Goal: Task Accomplishment & Management: Manage account settings

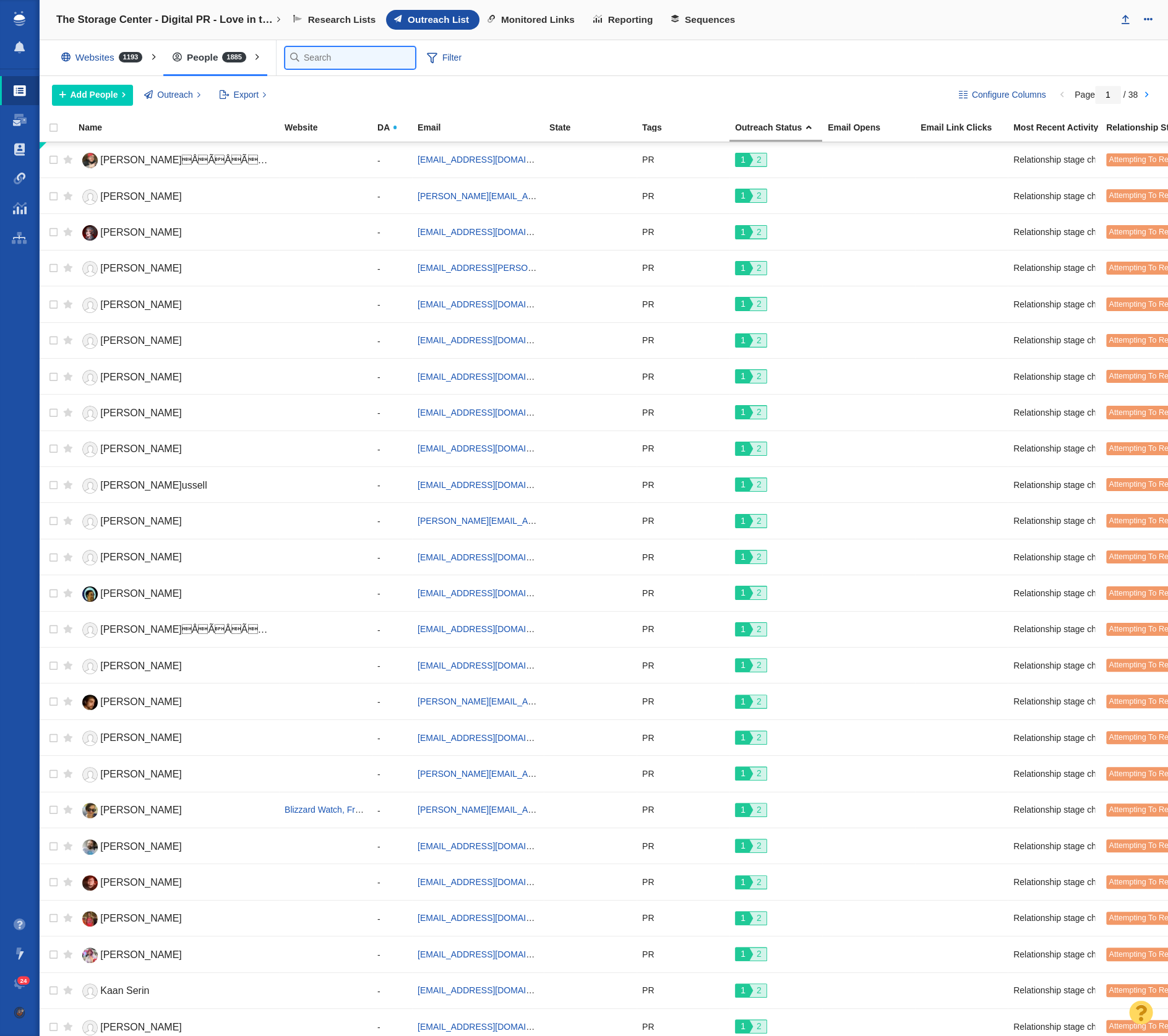
click at [305, 60] on input "text" at bounding box center [350, 58] width 130 height 22
paste input "[DOMAIN_NAME]"
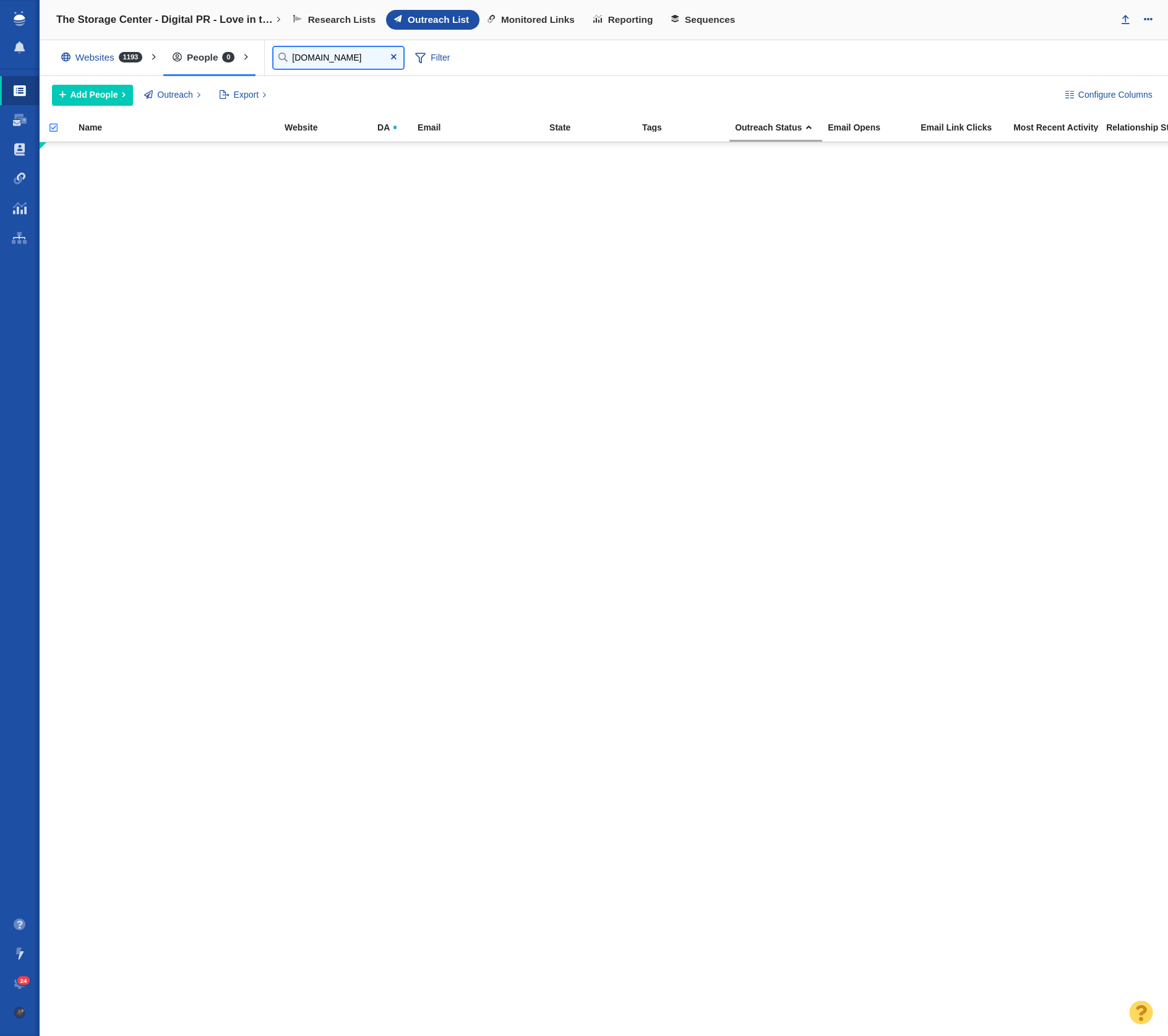
type input "[DOMAIN_NAME]"
drag, startPoint x: 105, startPoint y: 99, endPoint x: 108, endPoint y: 106, distance: 7.6
click at [105, 99] on button "Add People" at bounding box center [93, 95] width 81 height 21
click at [116, 121] on div "Add a Person" at bounding box center [139, 123] width 174 height 19
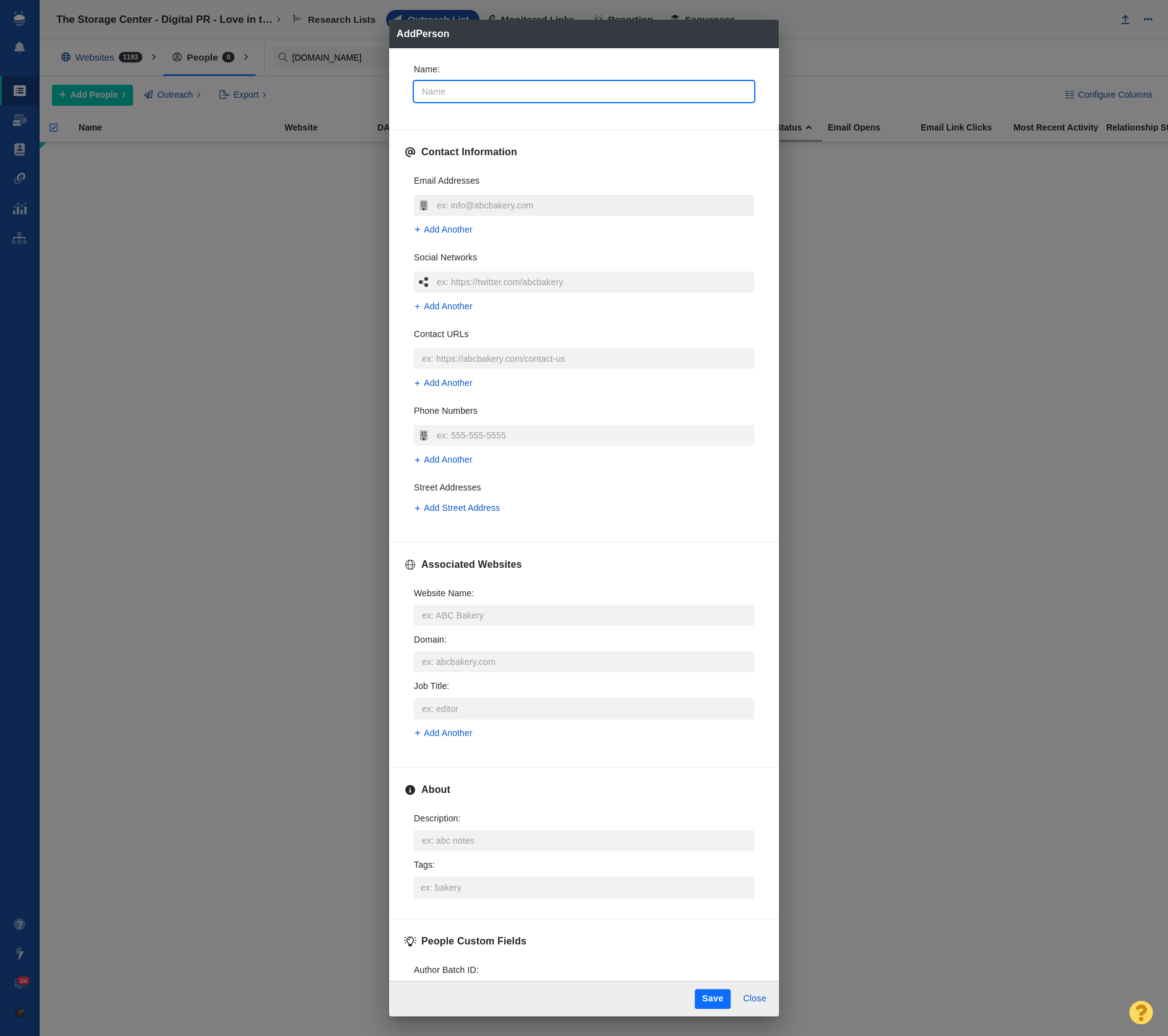
type textarea "x"
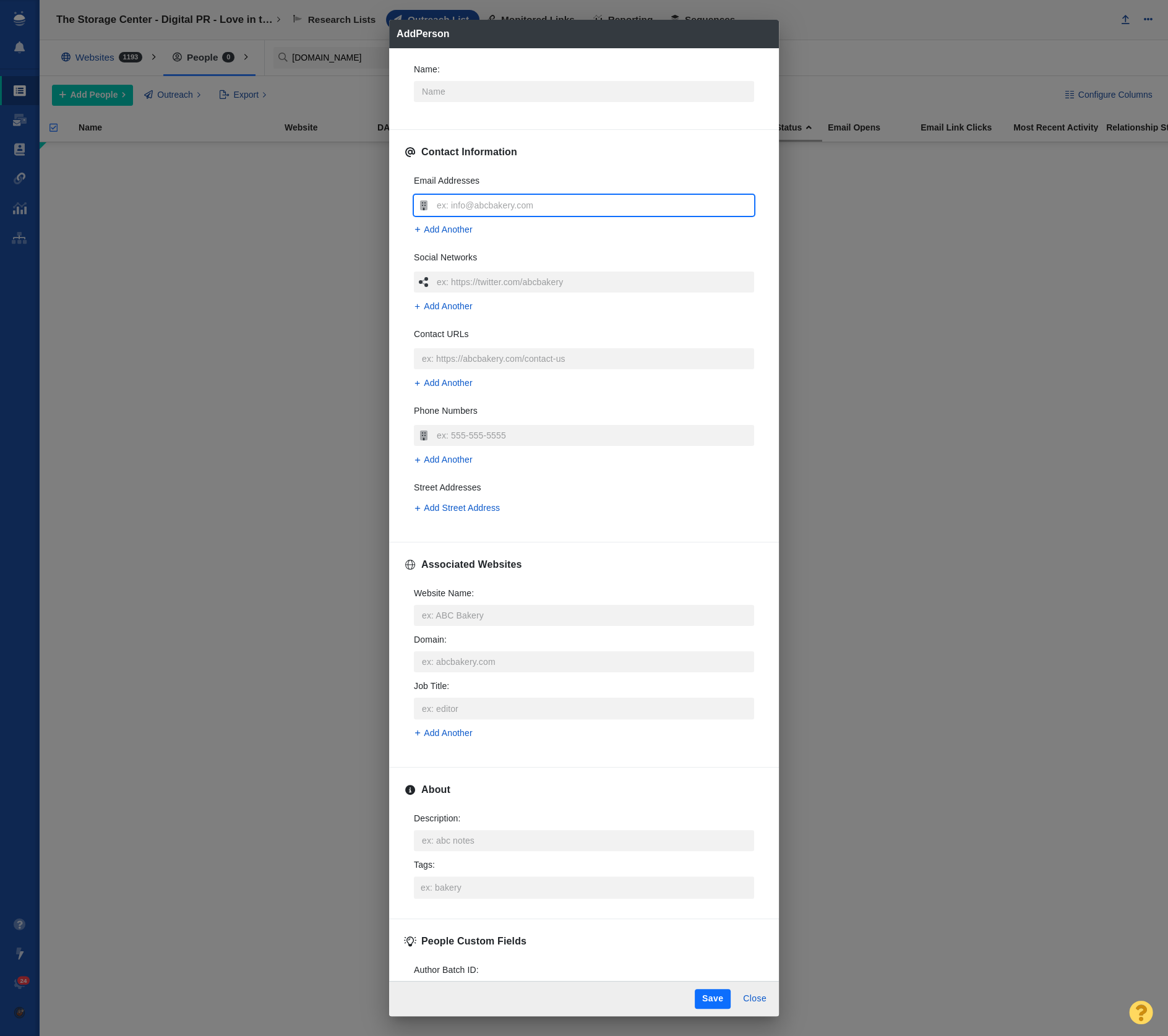
click at [505, 199] on input "text" at bounding box center [593, 205] width 320 height 21
click at [501, 616] on input "Website Name :" at bounding box center [584, 615] width 340 height 21
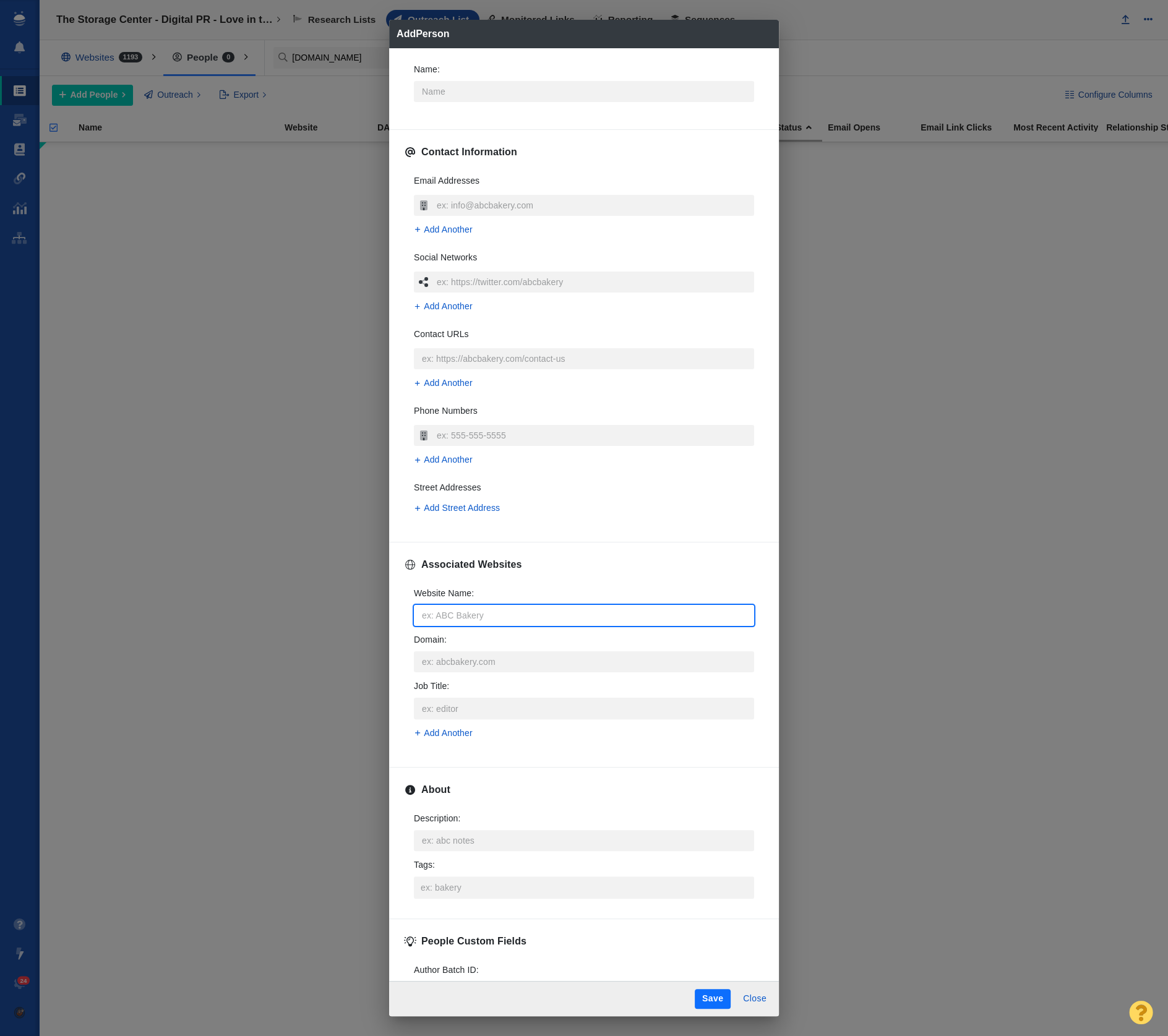
type input "[DOMAIN_NAME]"
type textarea "x"
type input "[DOMAIN_NAME]"
click at [484, 656] on p "[DOMAIN_NAME]" at bounding box center [593, 661] width 298 height 13
type textarea "x"
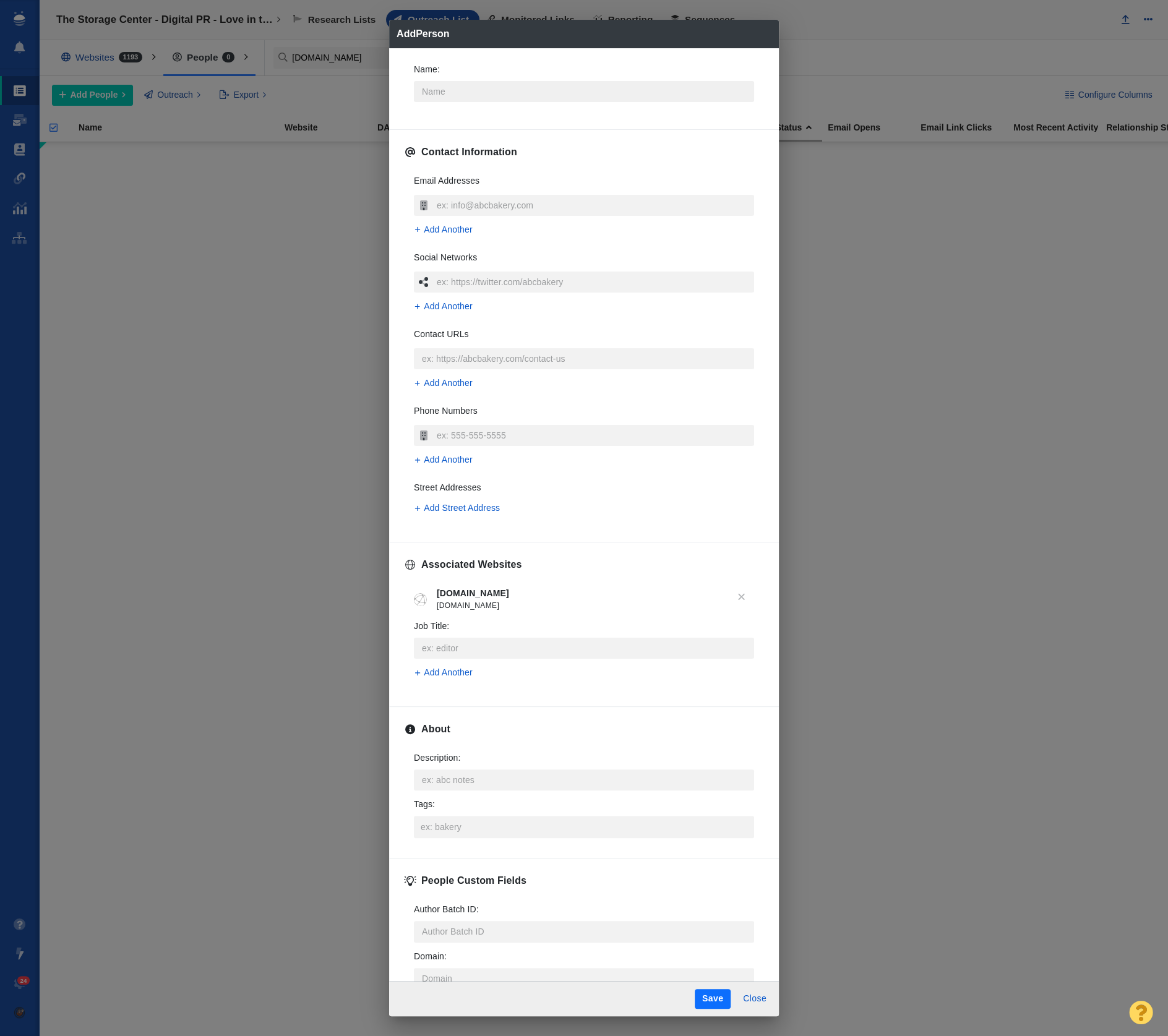
click at [449, 89] on input "Name :" at bounding box center [584, 91] width 340 height 21
type input "V"
type textarea "x"
type input "Ve"
type textarea "x"
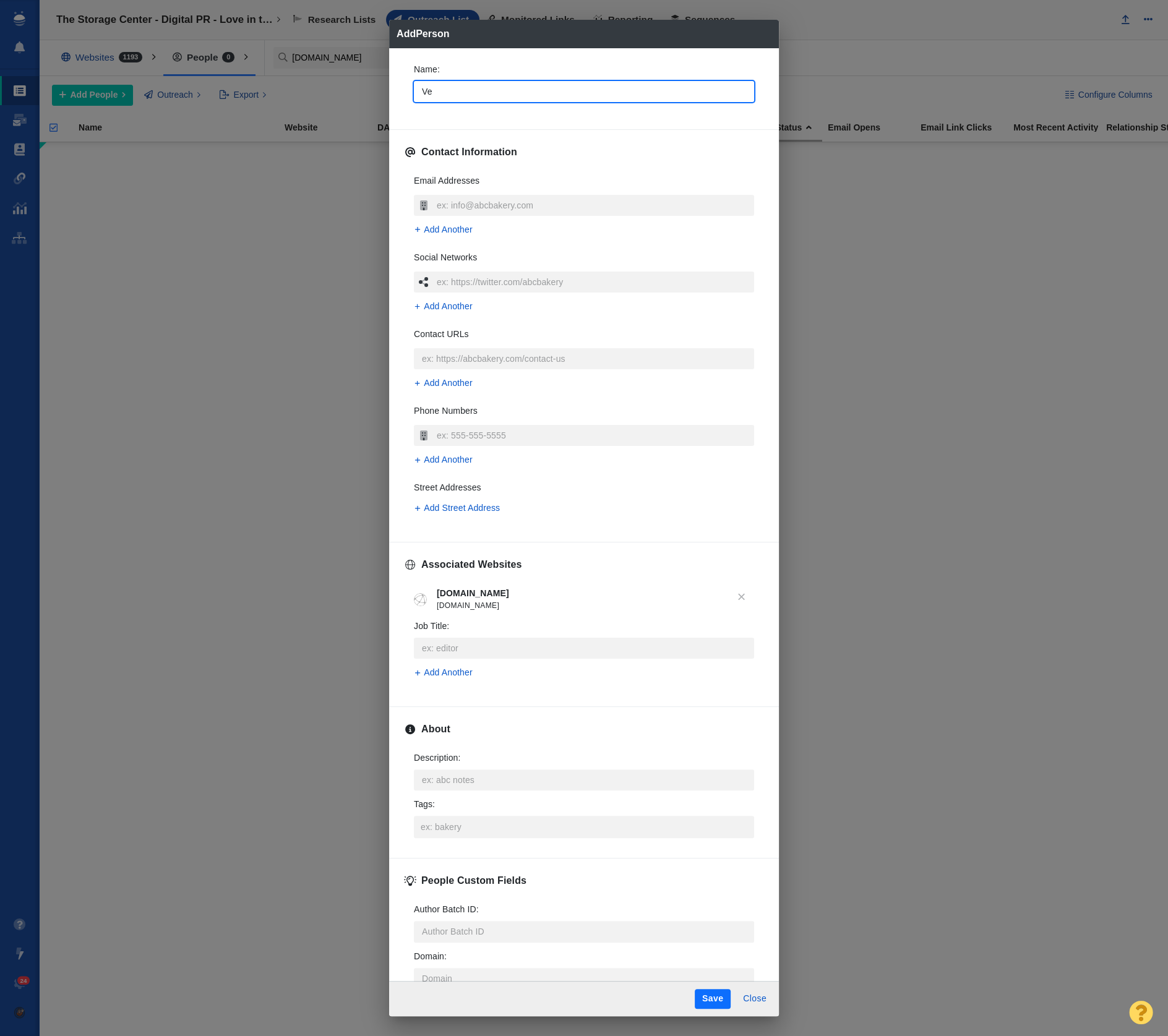
type input "Ver"
type textarea "x"
type input "Vern"
type textarea "x"
type input "Verne"
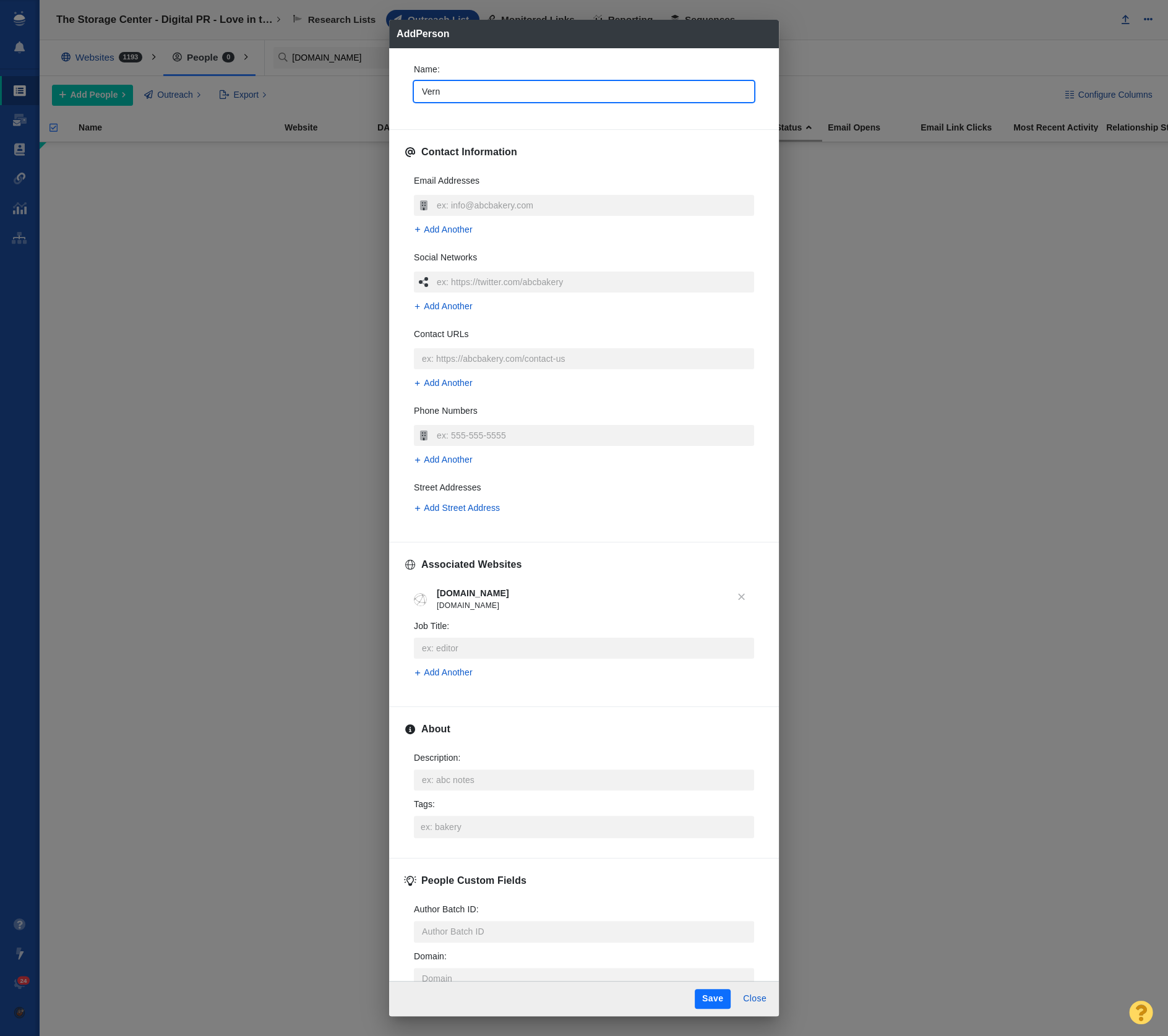
type textarea "x"
type input "Verne"
type textarea "x"
type input "Verne H"
type textarea "x"
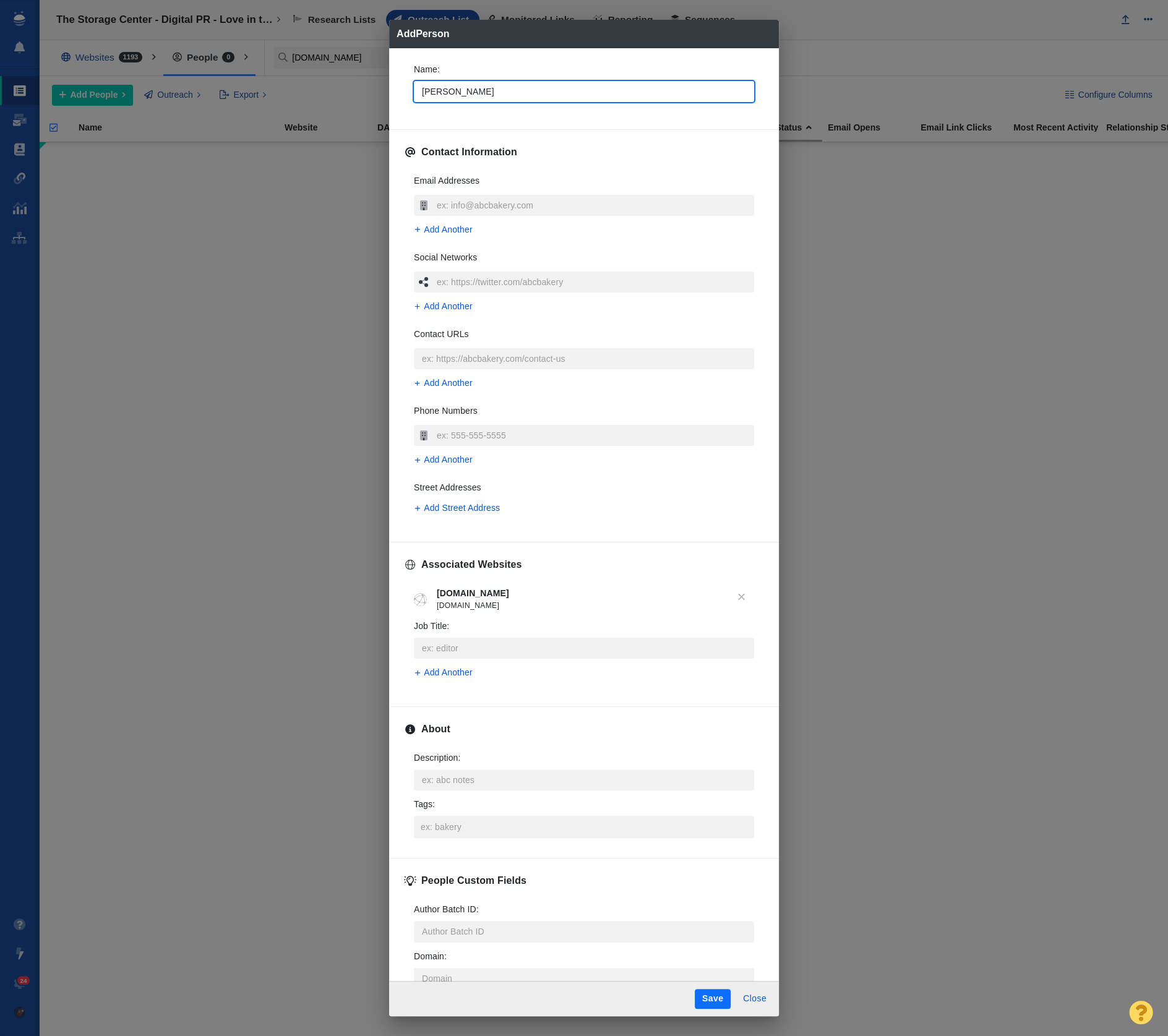
type input "Verne Hi"
type textarea "x"
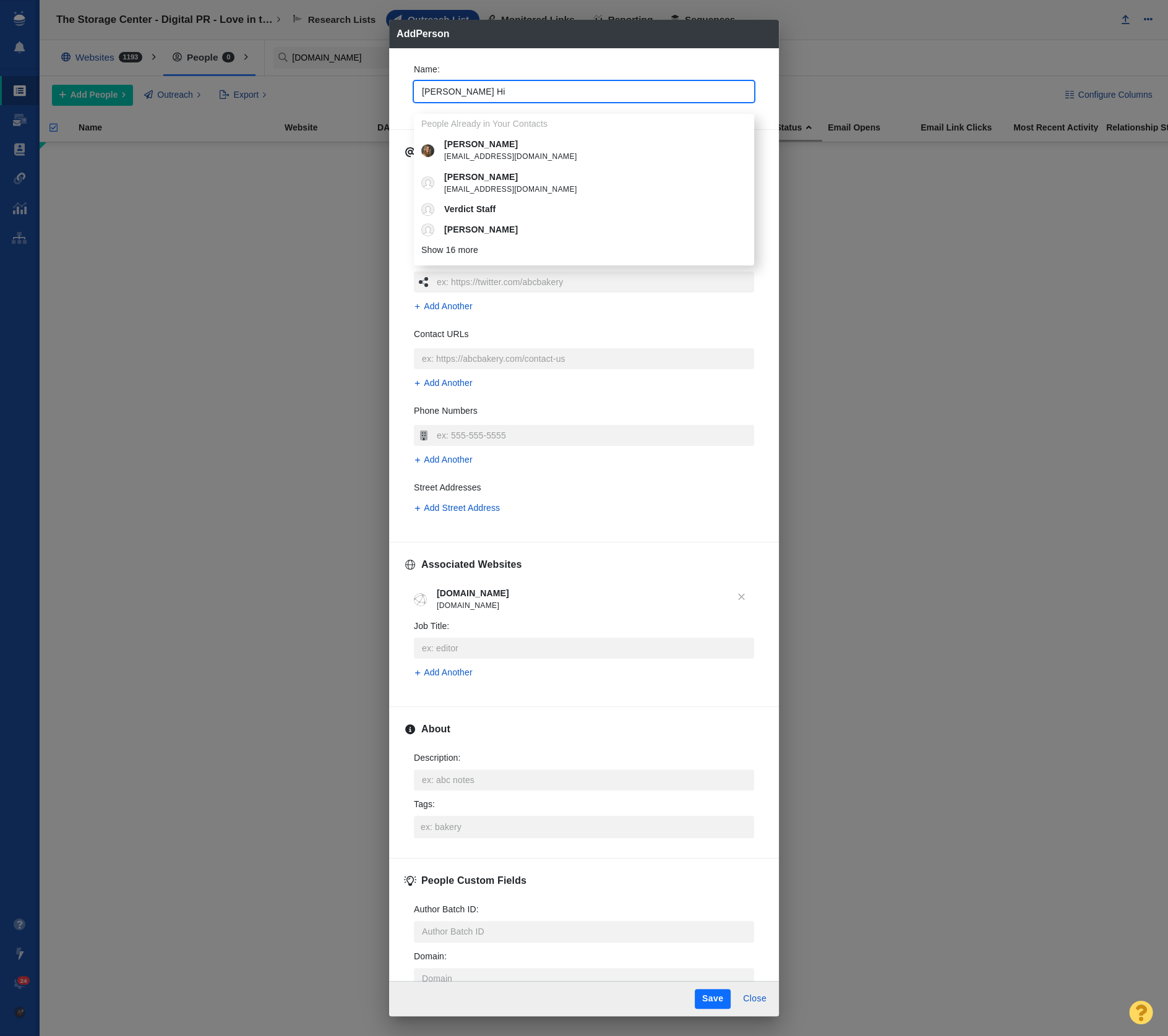
type input "Verne Hil"
type textarea "x"
type input "[PERSON_NAME]"
type textarea "x"
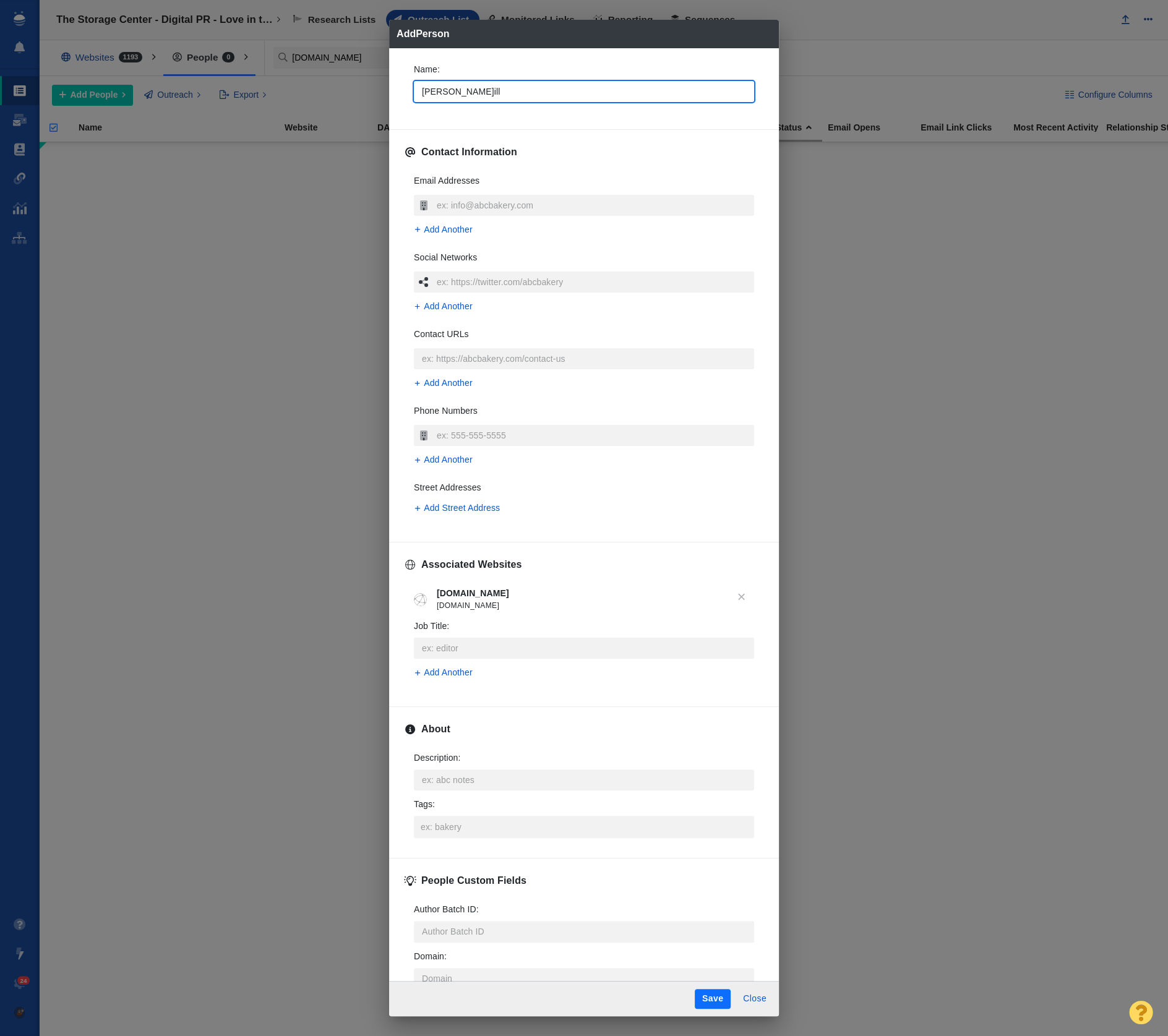
type input "[PERSON_NAME]"
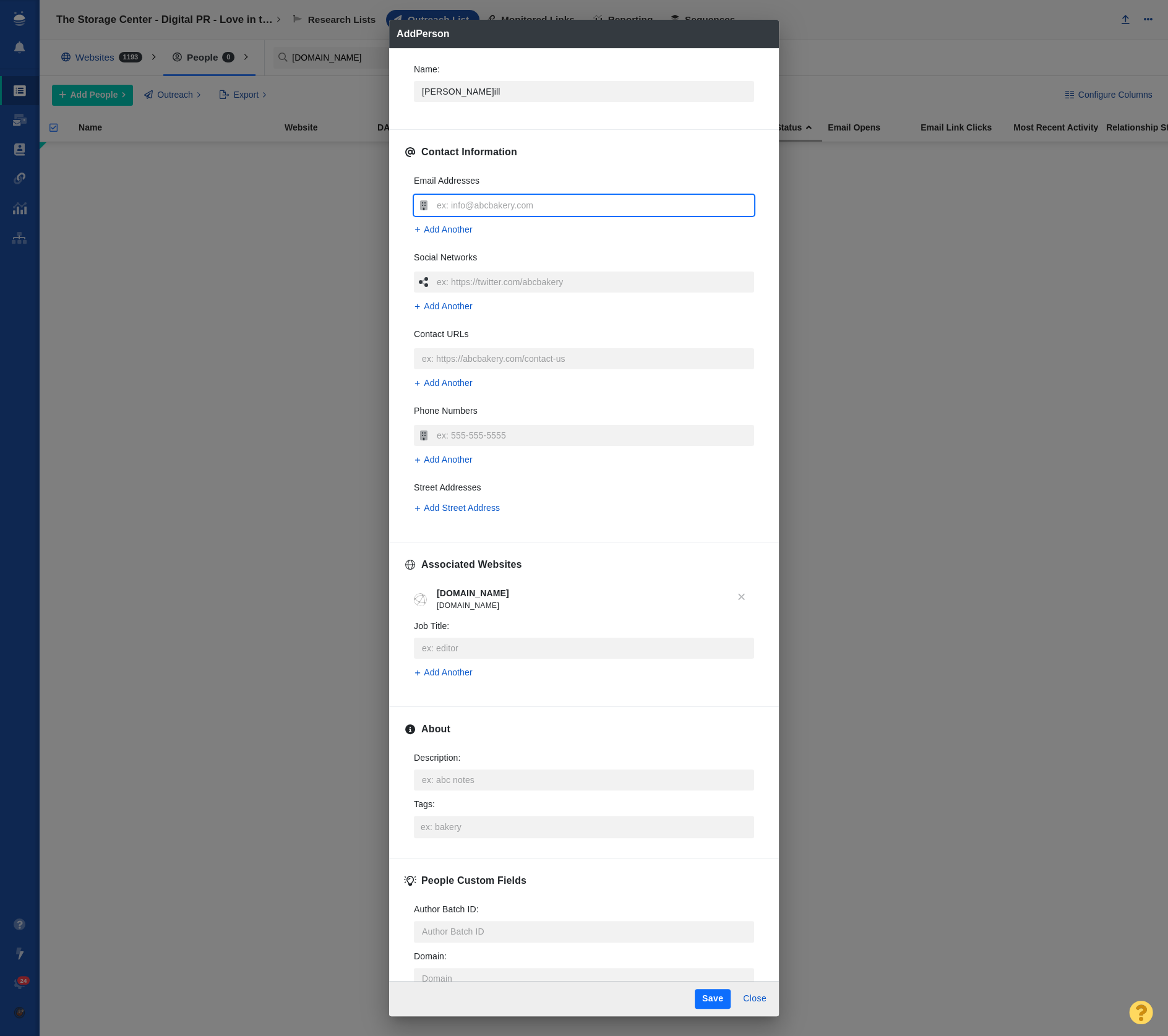
click at [479, 206] on input "text" at bounding box center [593, 205] width 320 height 21
type input "[EMAIL_ADDRESS][DOMAIN_NAME]"
type textarea "x"
type input "[EMAIL_ADDRESS][DOMAIN_NAME]"
click at [652, 1003] on div "1 Matches" at bounding box center [663, 998] width 38 height 21
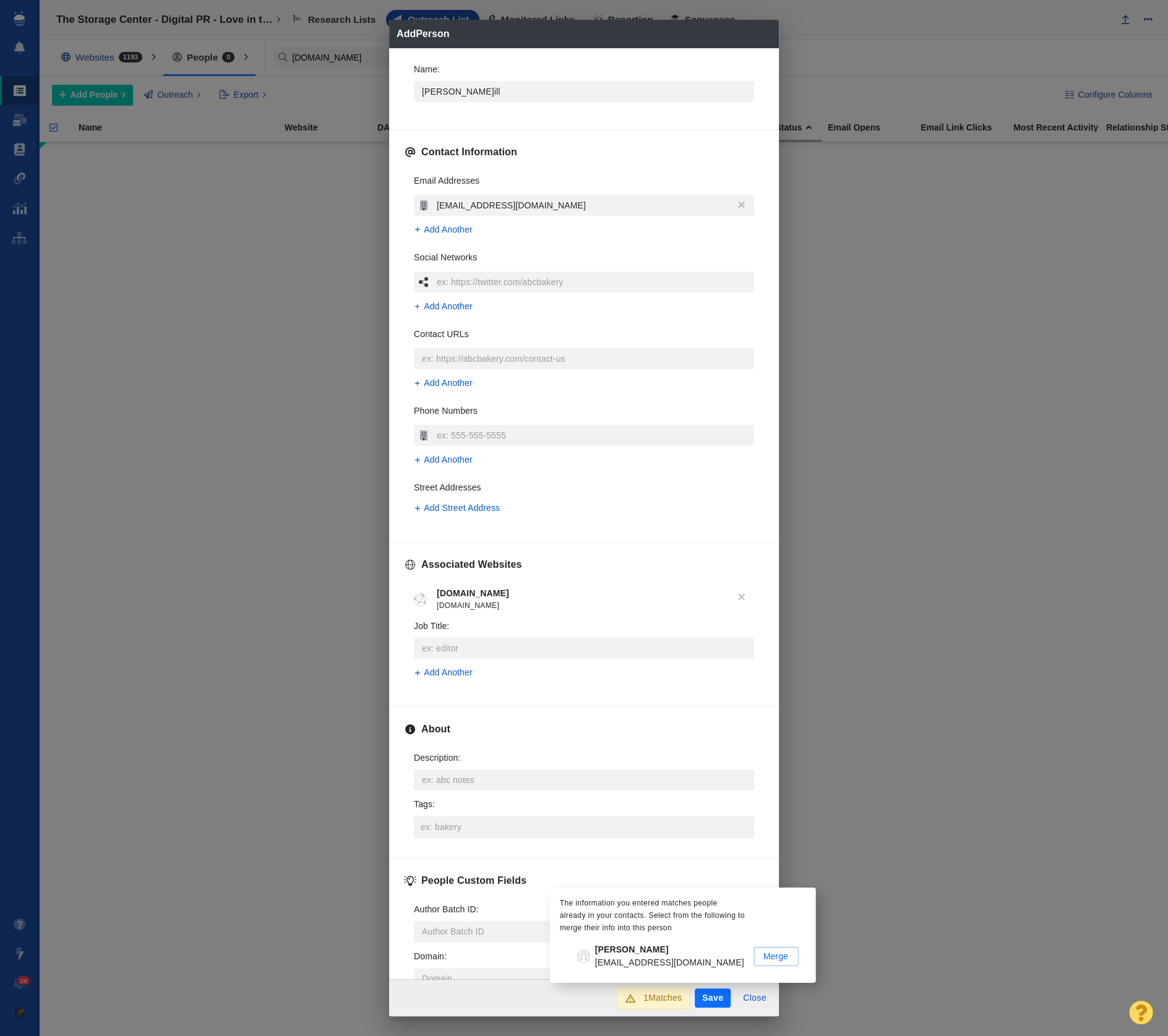
click at [636, 967] on p "[EMAIL_ADDRESS][DOMAIN_NAME]" at bounding box center [669, 963] width 149 height 13
click at [0, 0] on input "Verne verne@wbfj.fm Merge" at bounding box center [0, 0] width 0 height 0
click at [707, 1000] on button "Save" at bounding box center [713, 998] width 36 height 20
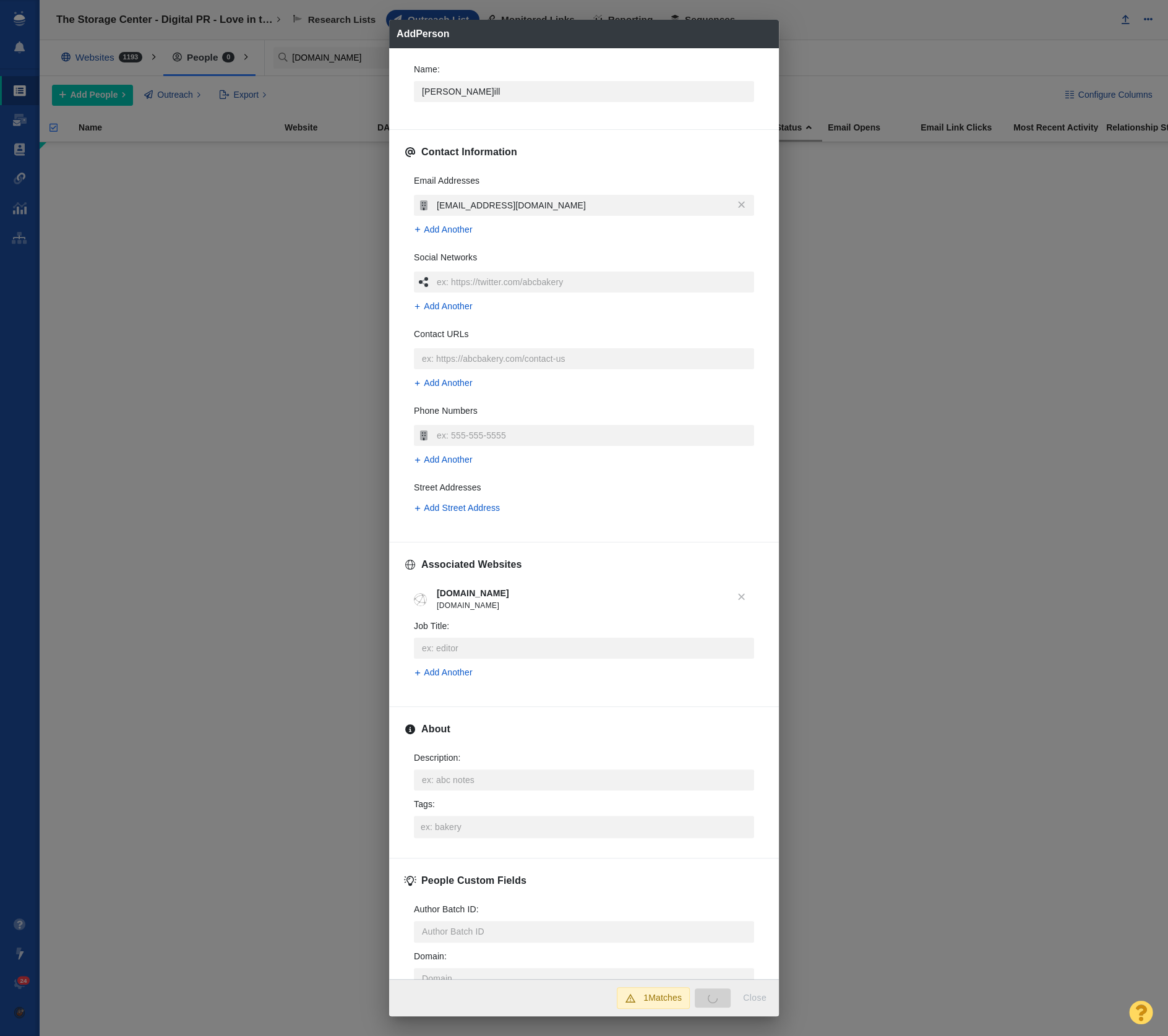
type textarea "x"
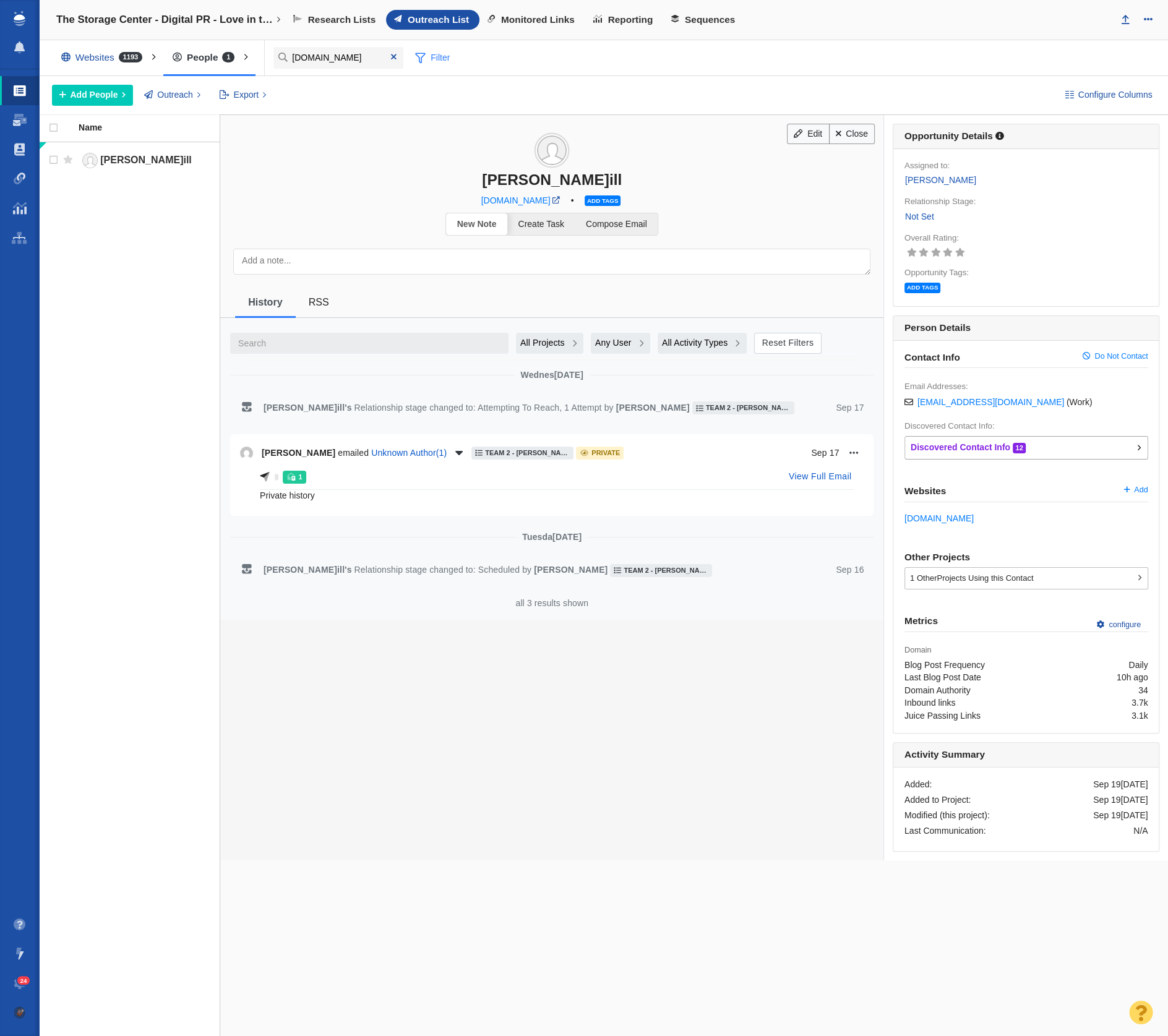
click at [391, 54] on span at bounding box center [394, 57] width 5 height 9
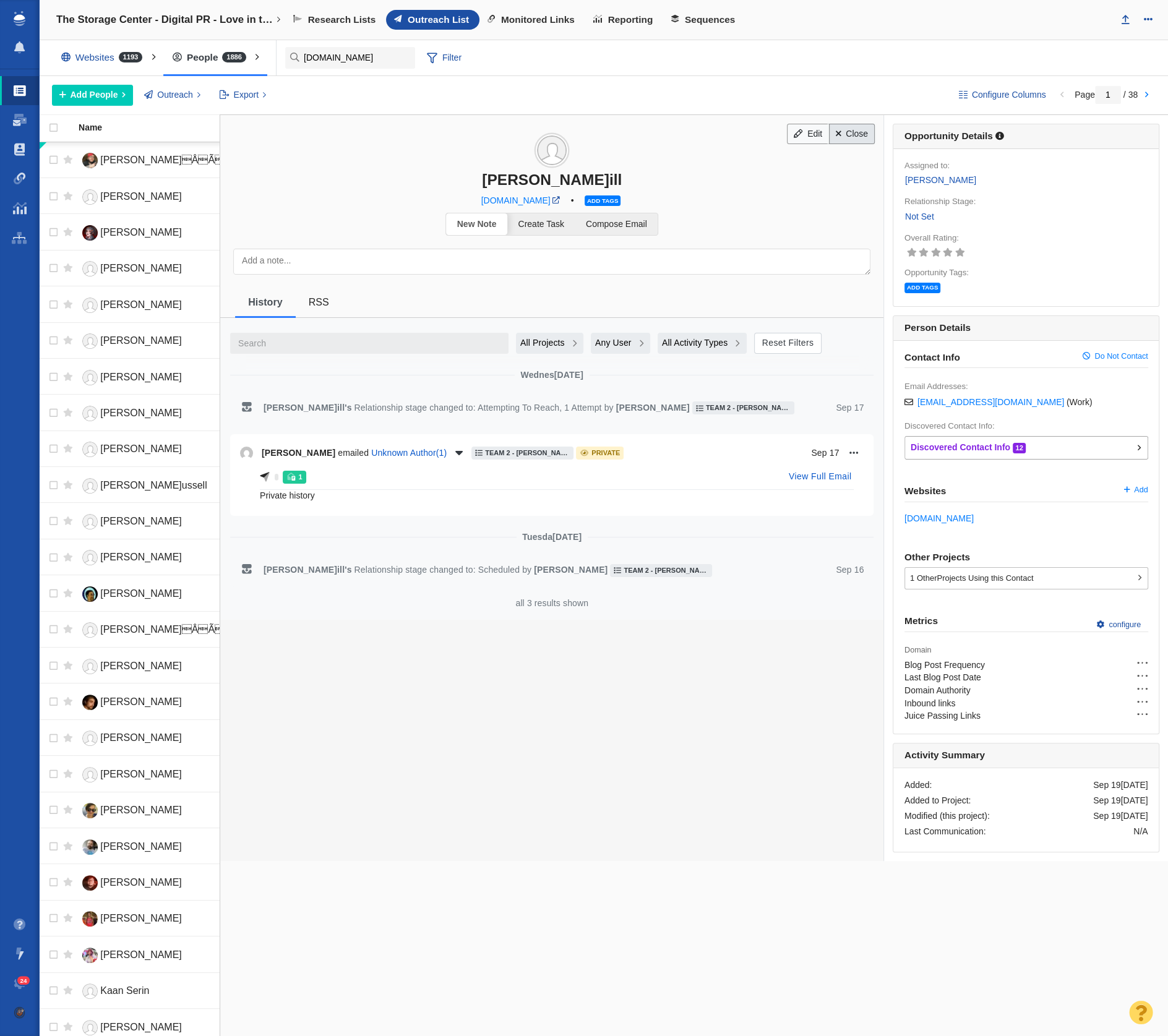
click at [851, 130] on link "Close" at bounding box center [853, 134] width 47 height 21
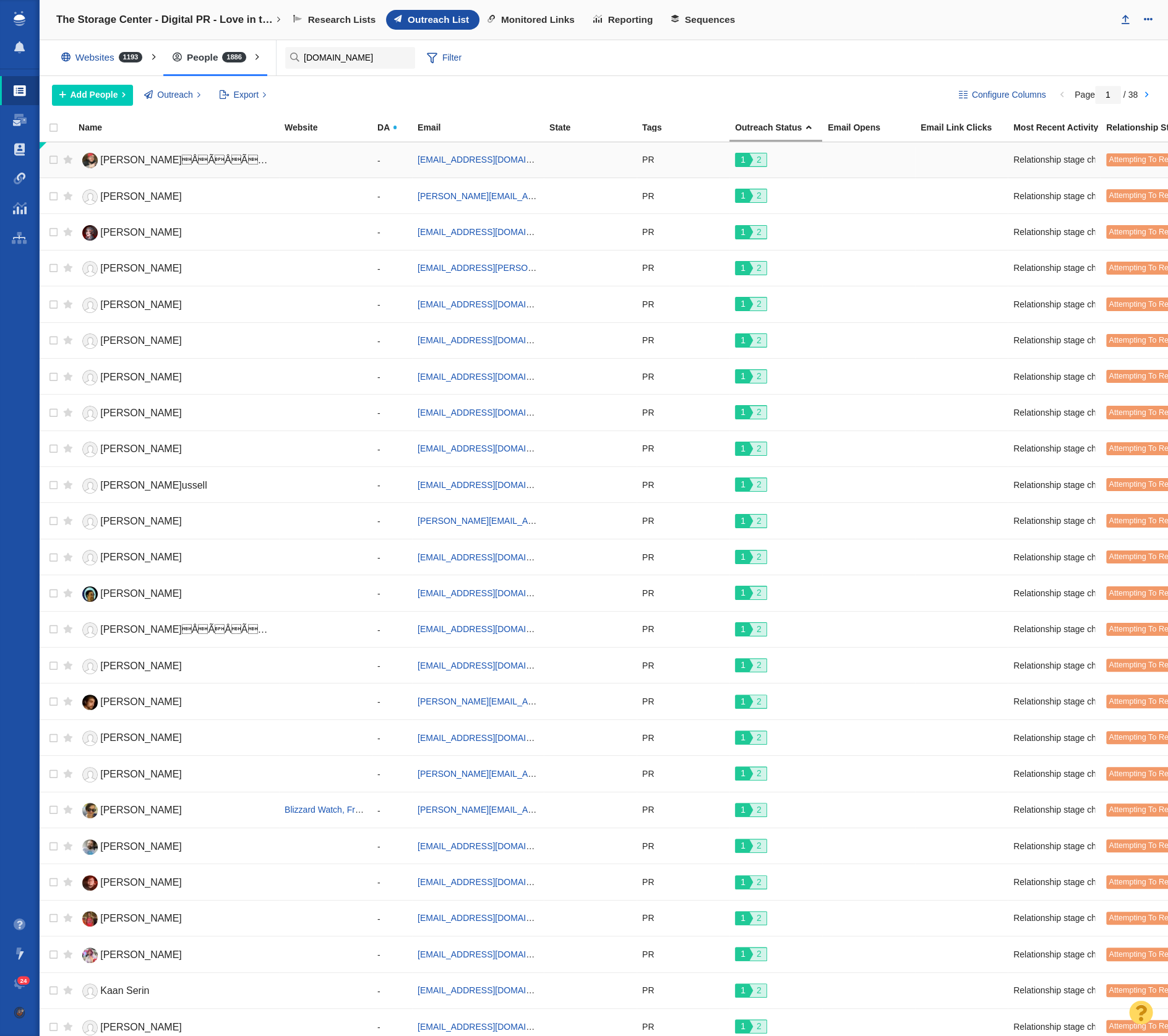
click at [119, 160] on span "Diego ArgÃÂÃÂÃÂÃÂ¼ello" at bounding box center [211, 160] width 221 height 10
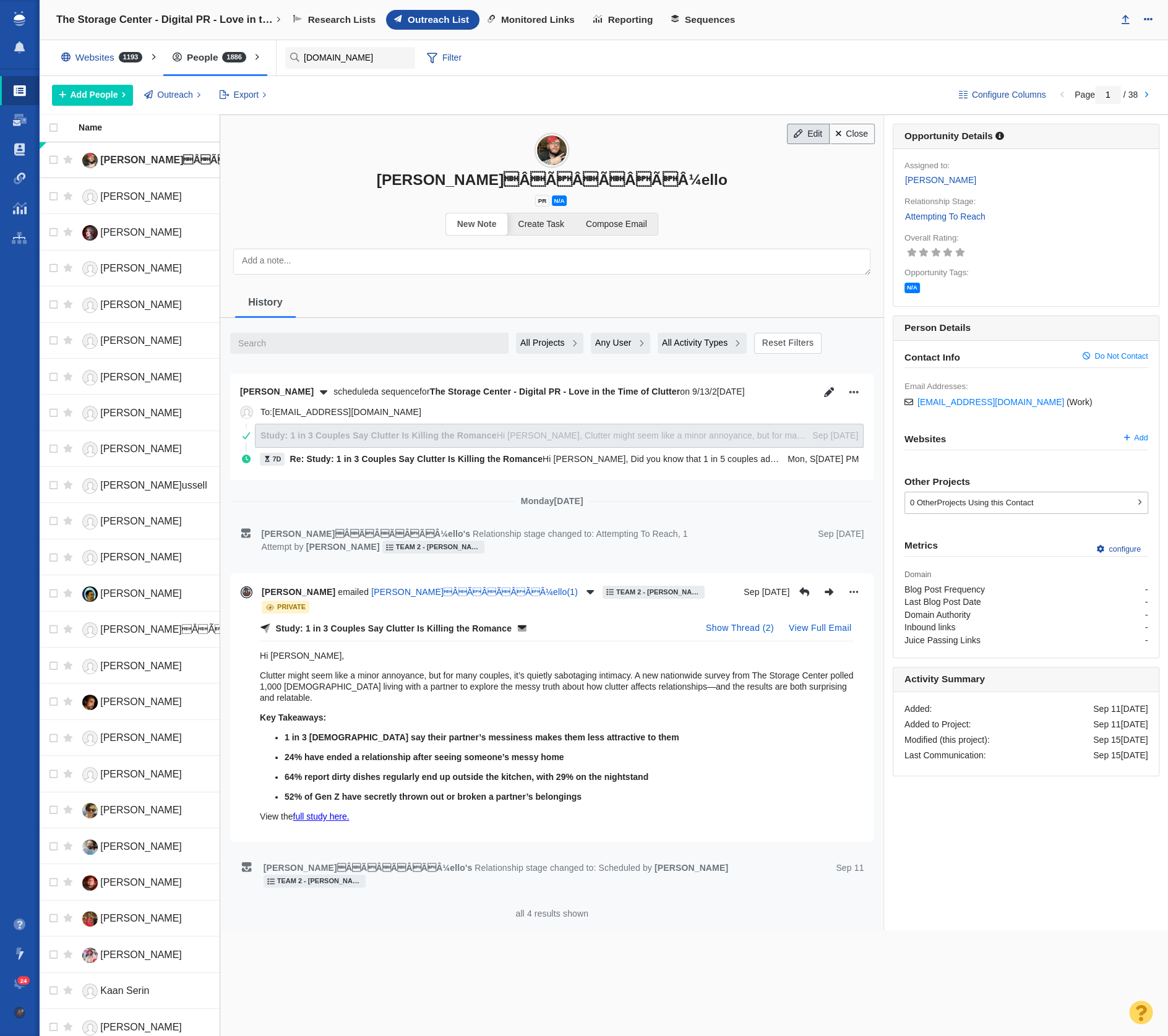
click at [807, 134] on link "Edit" at bounding box center [808, 134] width 42 height 21
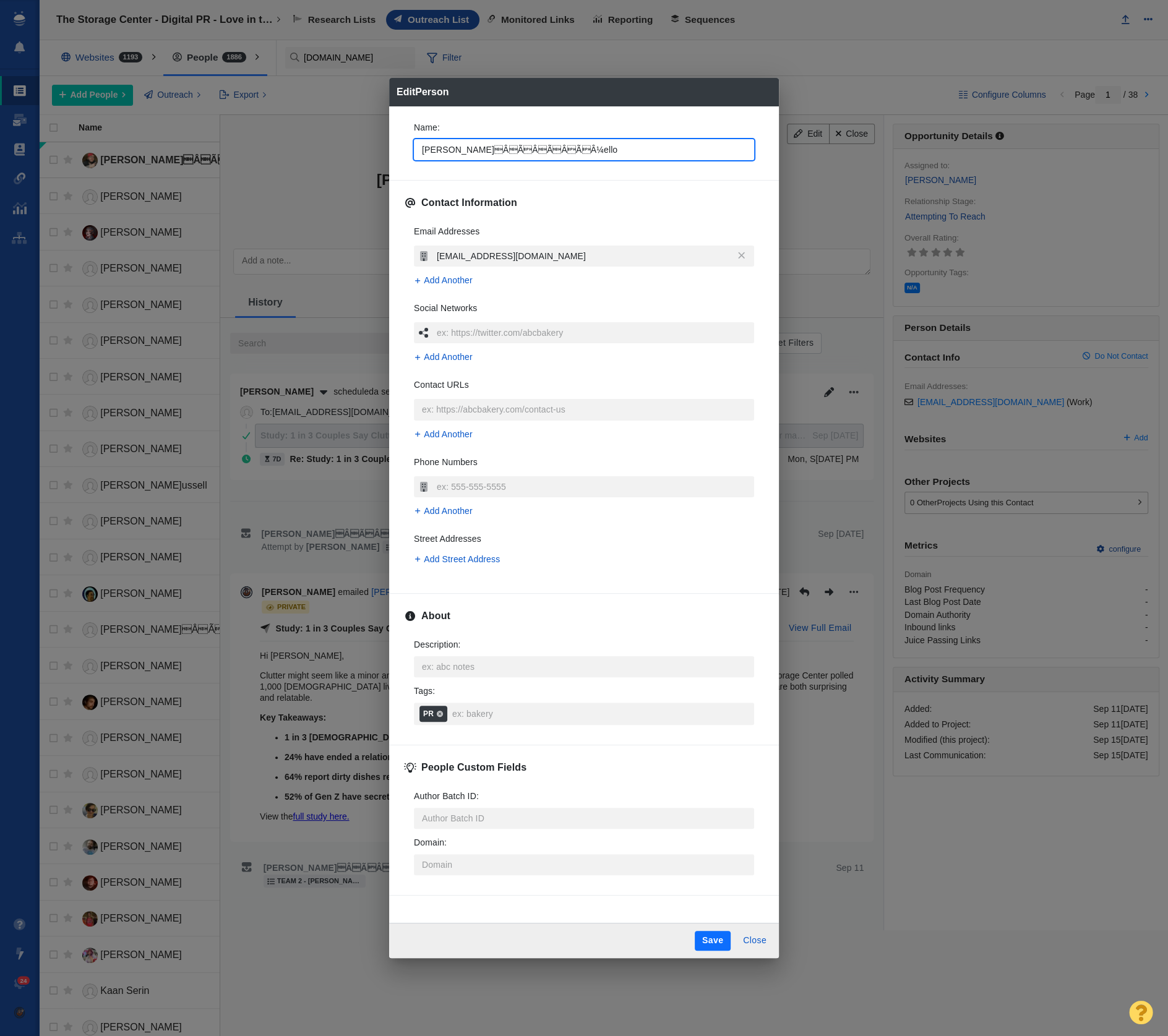
drag, startPoint x: 486, startPoint y: 149, endPoint x: 575, endPoint y: 149, distance: 89.0
click at [575, 149] on input "Diego ArgÃÂÃÂÃÂÃÂ¼ello" at bounding box center [584, 149] width 340 height 21
type input "Diego Argello"
type textarea "x"
type input "Diego Argaello"
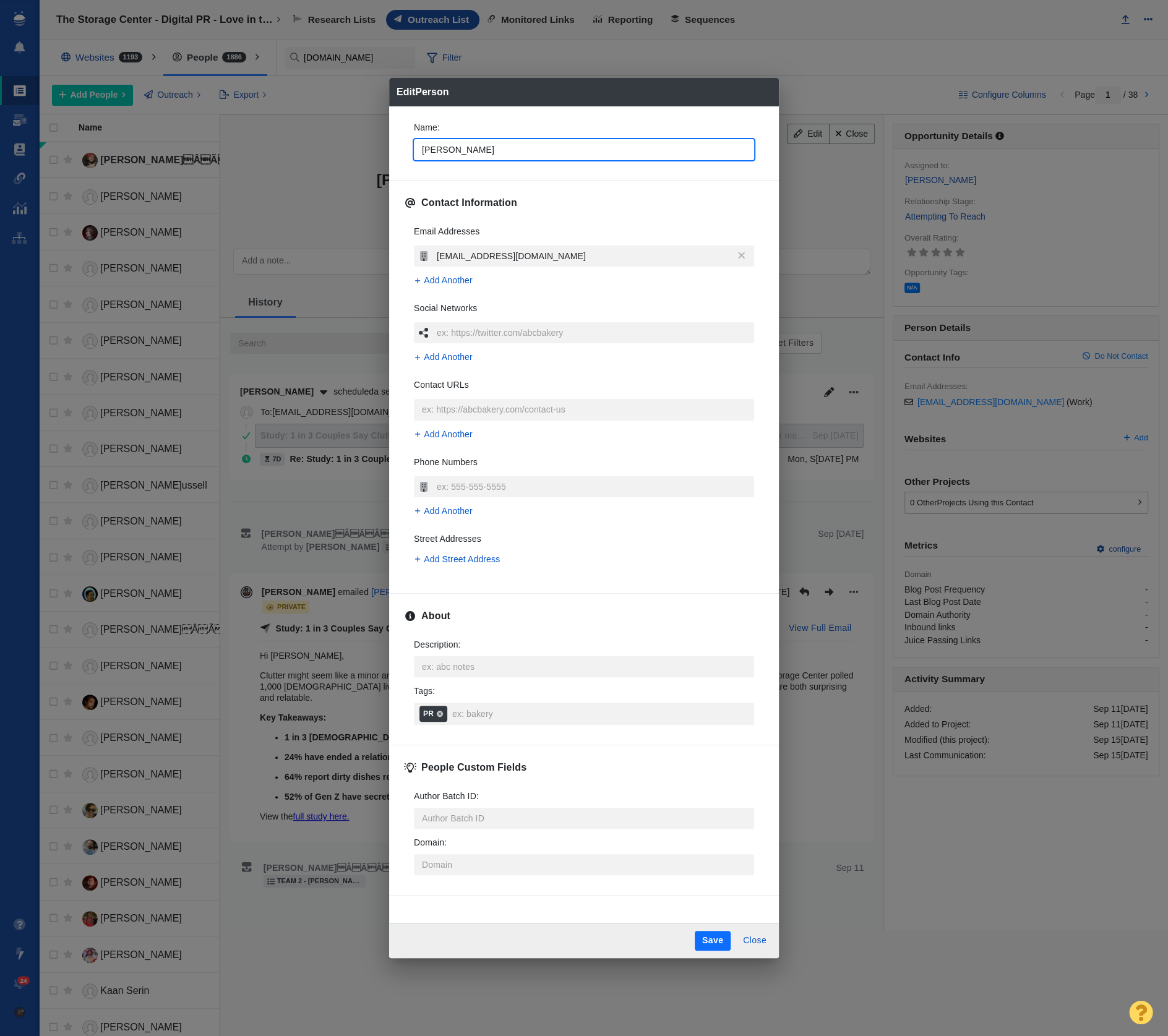
type textarea "x"
type input "Diego Argello"
type textarea "x"
type input "Diego Arguello"
type textarea "x"
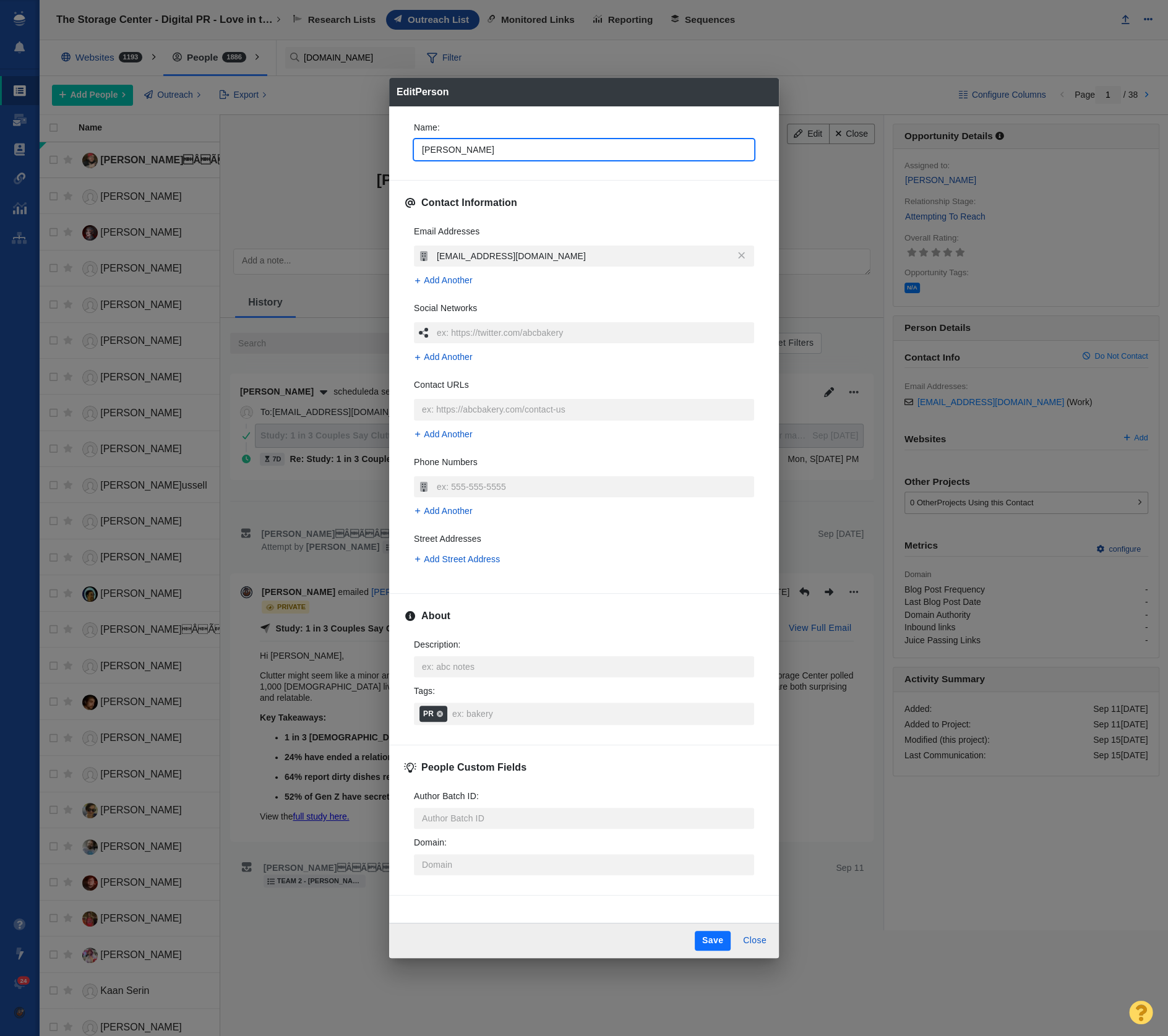
type input "Diego Arguello"
click at [716, 936] on button "Save" at bounding box center [713, 941] width 36 height 20
type textarea "x"
type input "Diego ArgÃÂÃÂÃÂÃÂ¼ello"
type textarea "x"
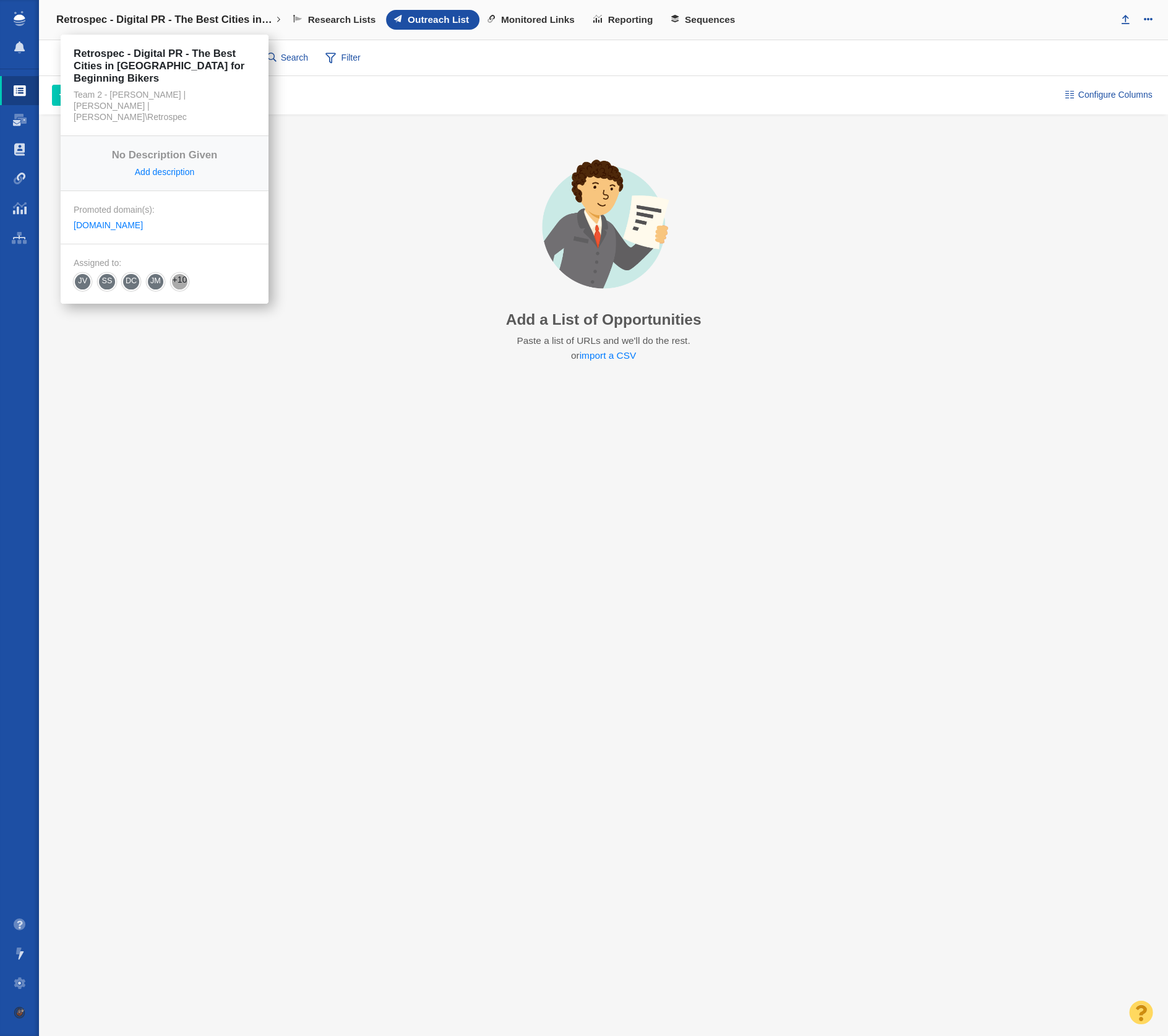
click at [176, 27] on link "Retrospec - Digital PR - The Best Cities in [GEOGRAPHIC_DATA] for Beginning Bik…" at bounding box center [168, 19] width 242 height 29
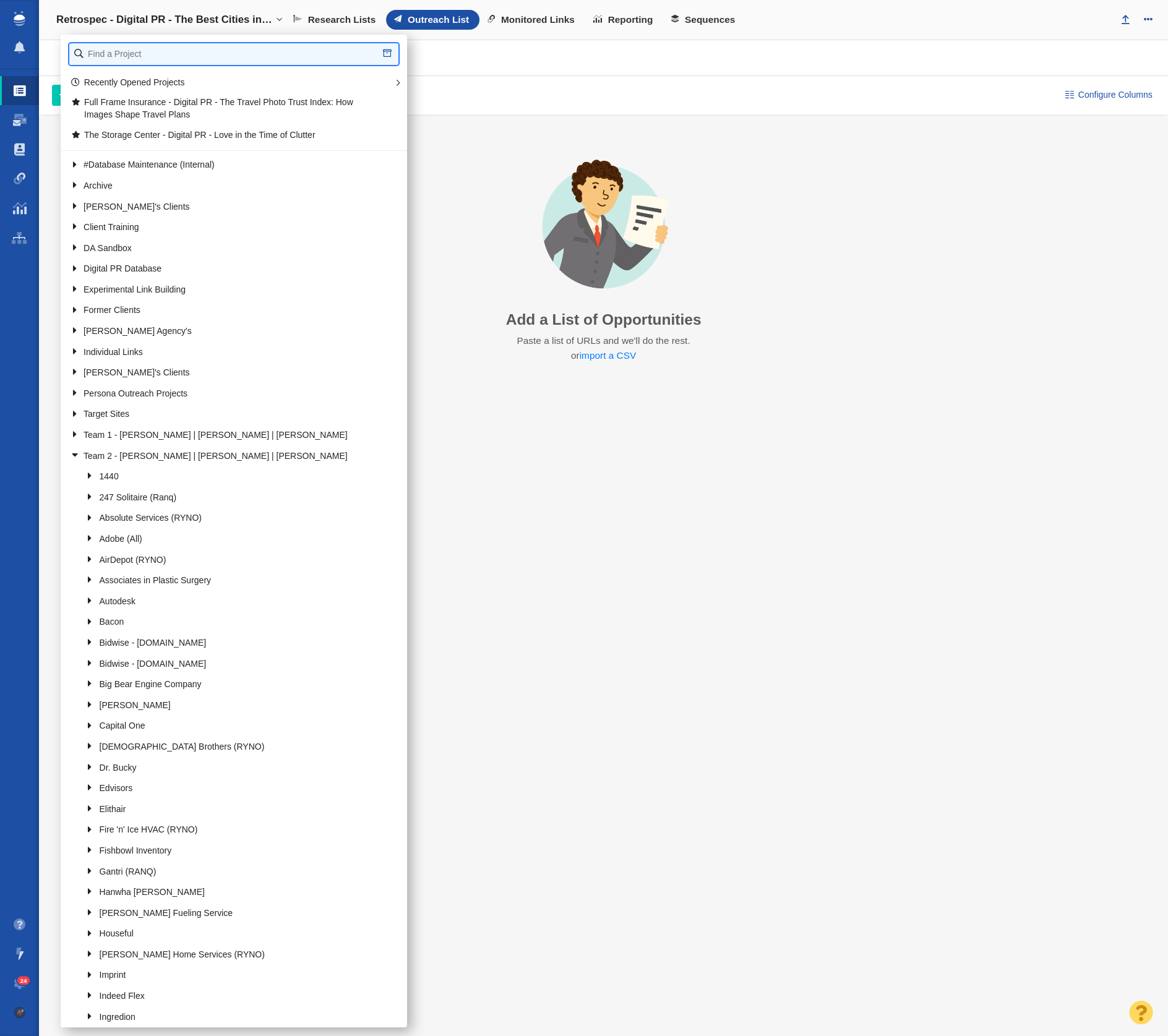
click at [150, 55] on input "text" at bounding box center [234, 54] width 329 height 22
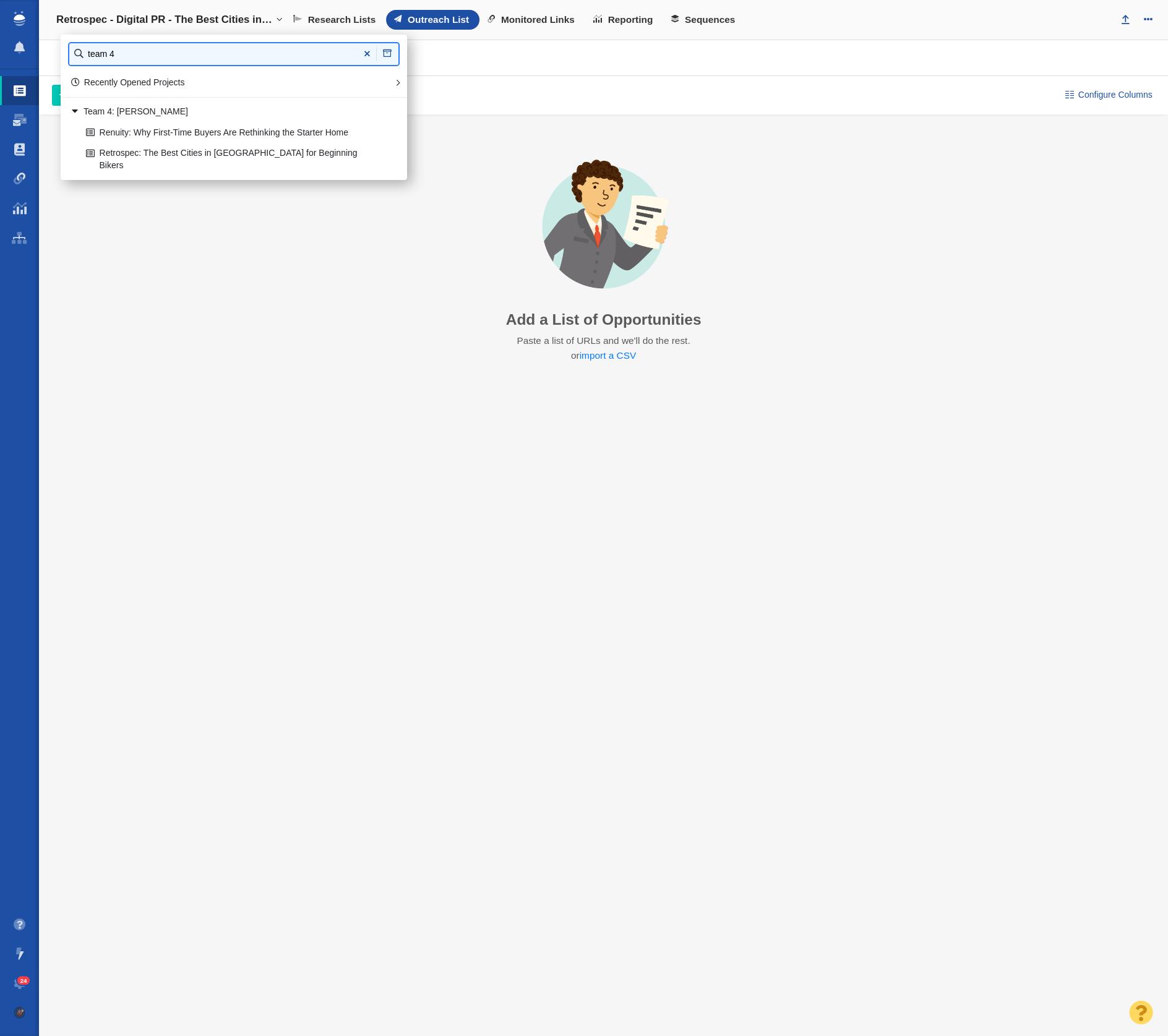
type input "team 4"
click at [217, 149] on link "Retrospec: The Best Cities in [GEOGRAPHIC_DATA] for Beginning Bikers" at bounding box center [233, 159] width 299 height 31
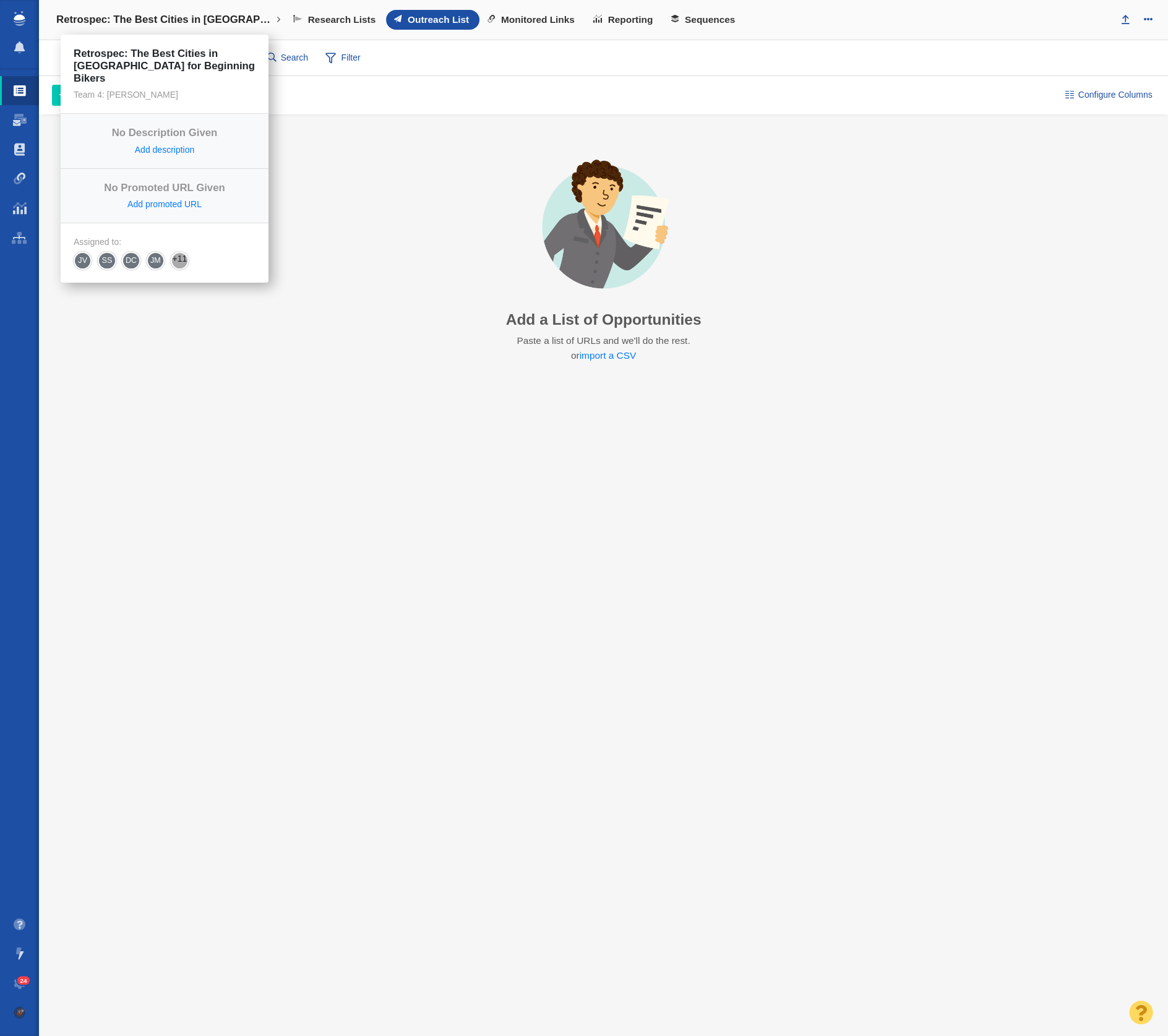
click at [156, 27] on link "Retrospec: The Best Cities in [GEOGRAPHIC_DATA] for Beginning Bikers" at bounding box center [168, 19] width 242 height 29
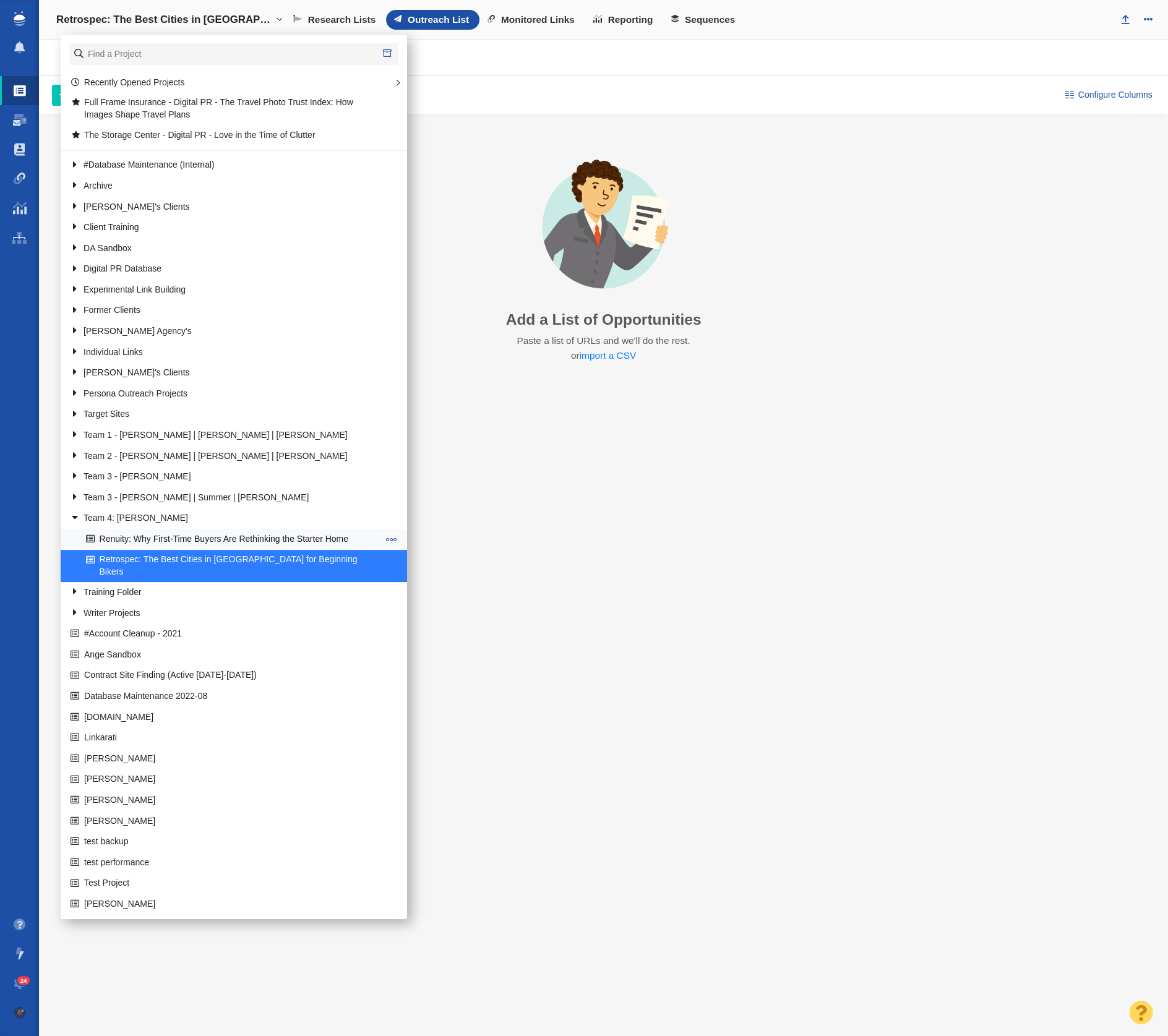
click at [205, 533] on link "Renuity: Why First-Time Buyers Are Rethinking the Starter Home" at bounding box center [233, 539] width 299 height 19
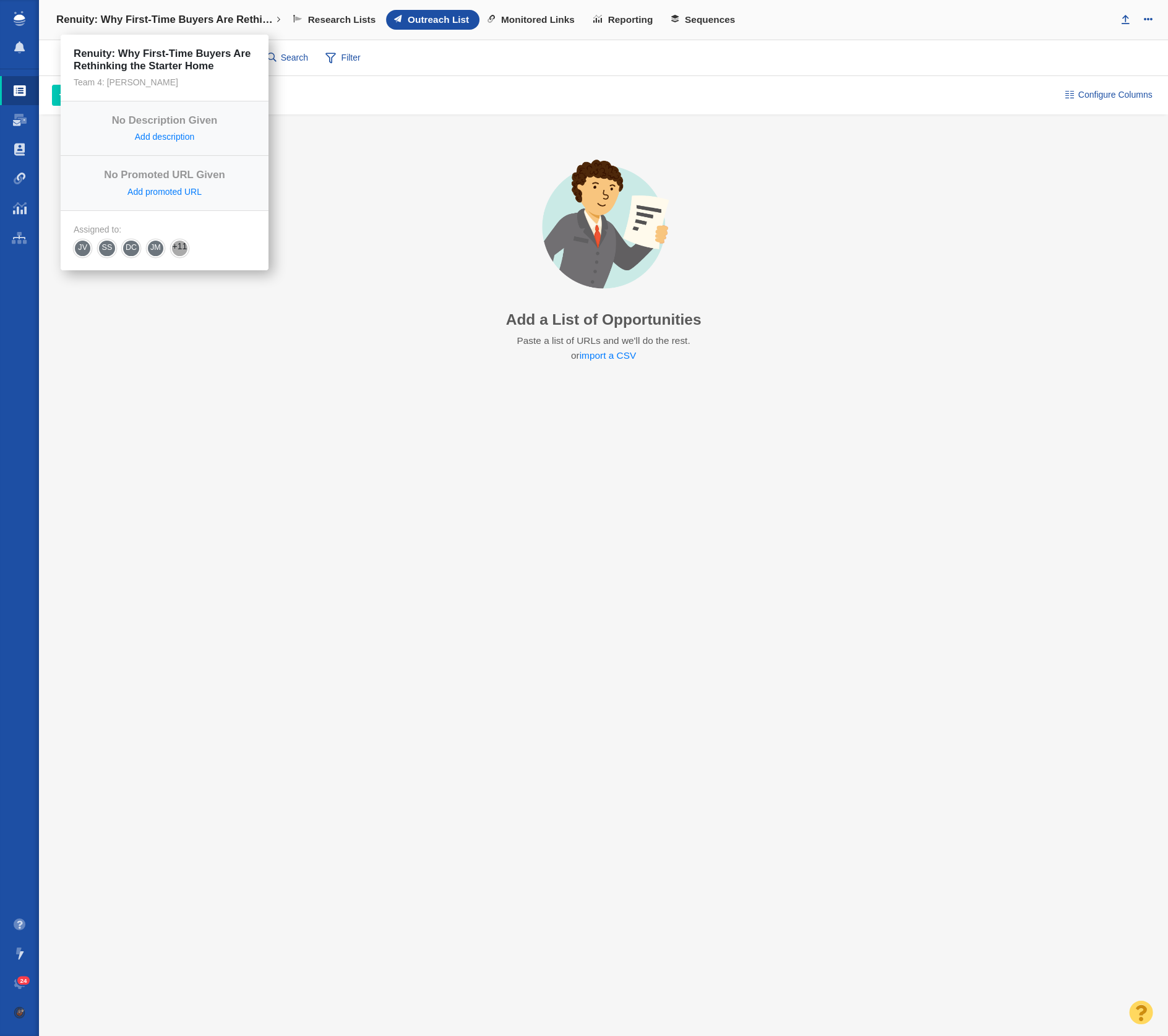
click at [192, 23] on h4 "Renuity: Why First-Time Buyers Are Rethinking the Starter Home" at bounding box center [165, 20] width 217 height 12
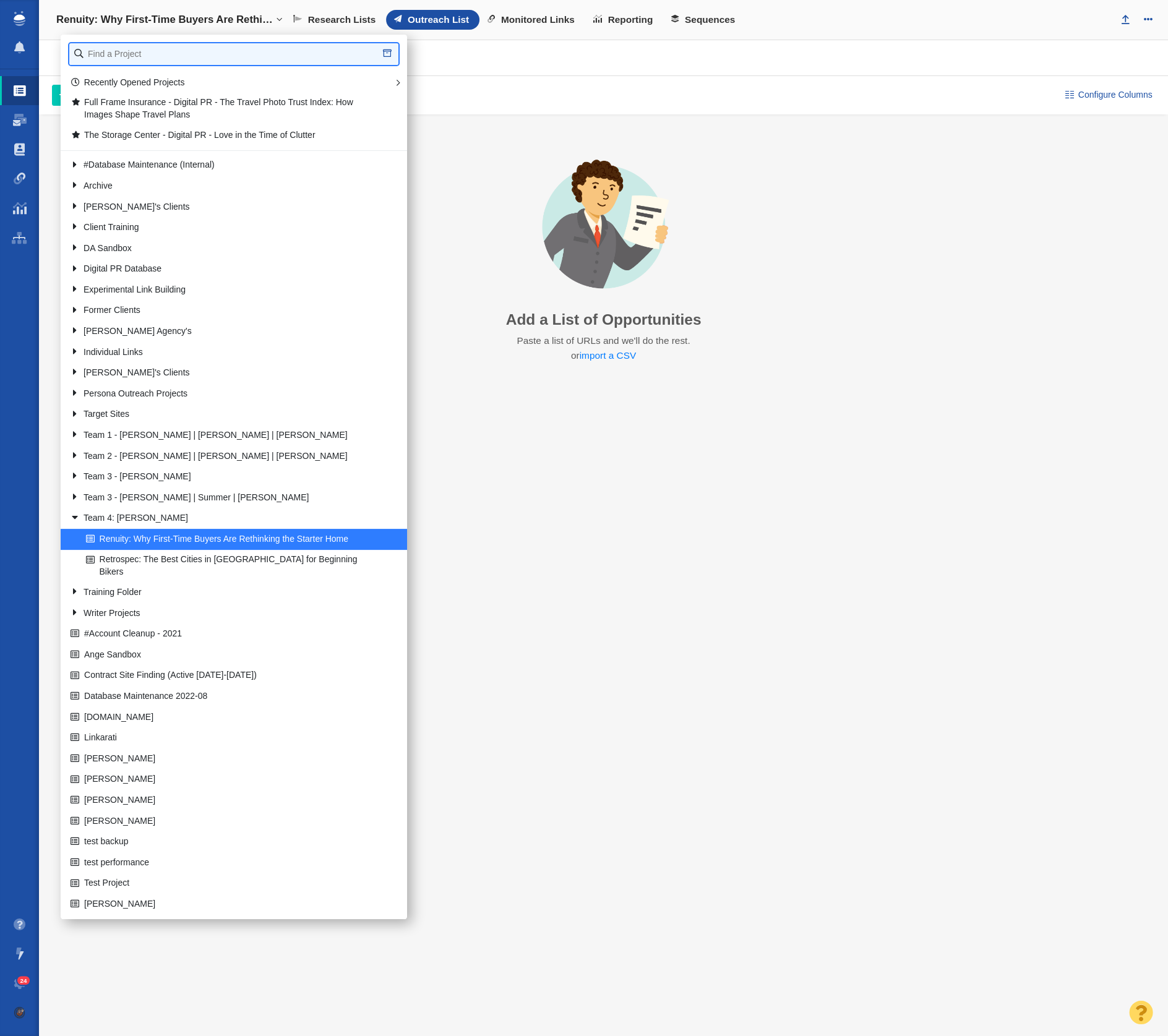
click at [146, 47] on input "text" at bounding box center [234, 54] width 329 height 22
type input "retrospec"
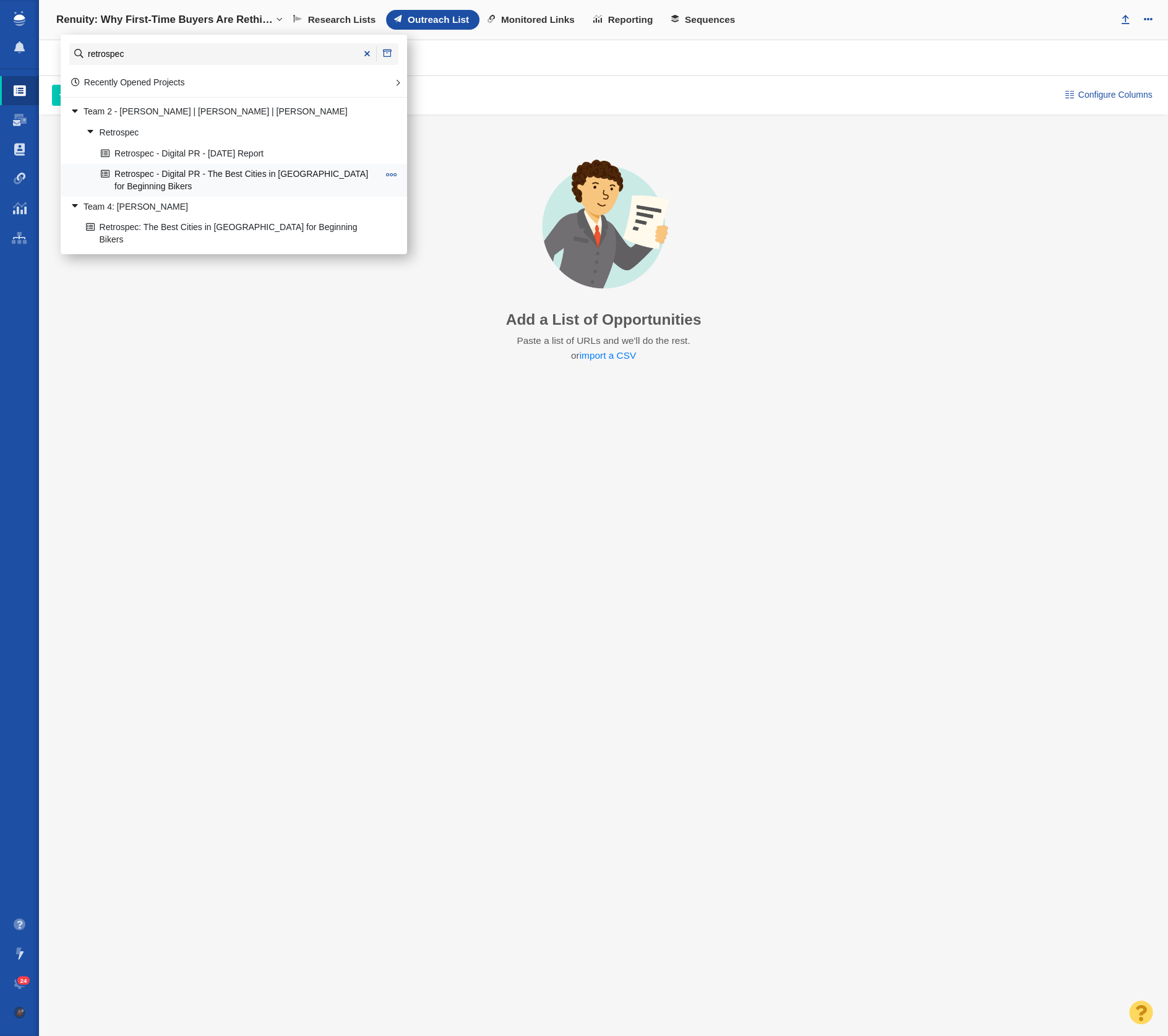
click at [187, 182] on link "Retrospec - Digital PR - The Best Cities in [GEOGRAPHIC_DATA] for Beginning Bik…" at bounding box center [240, 180] width 284 height 31
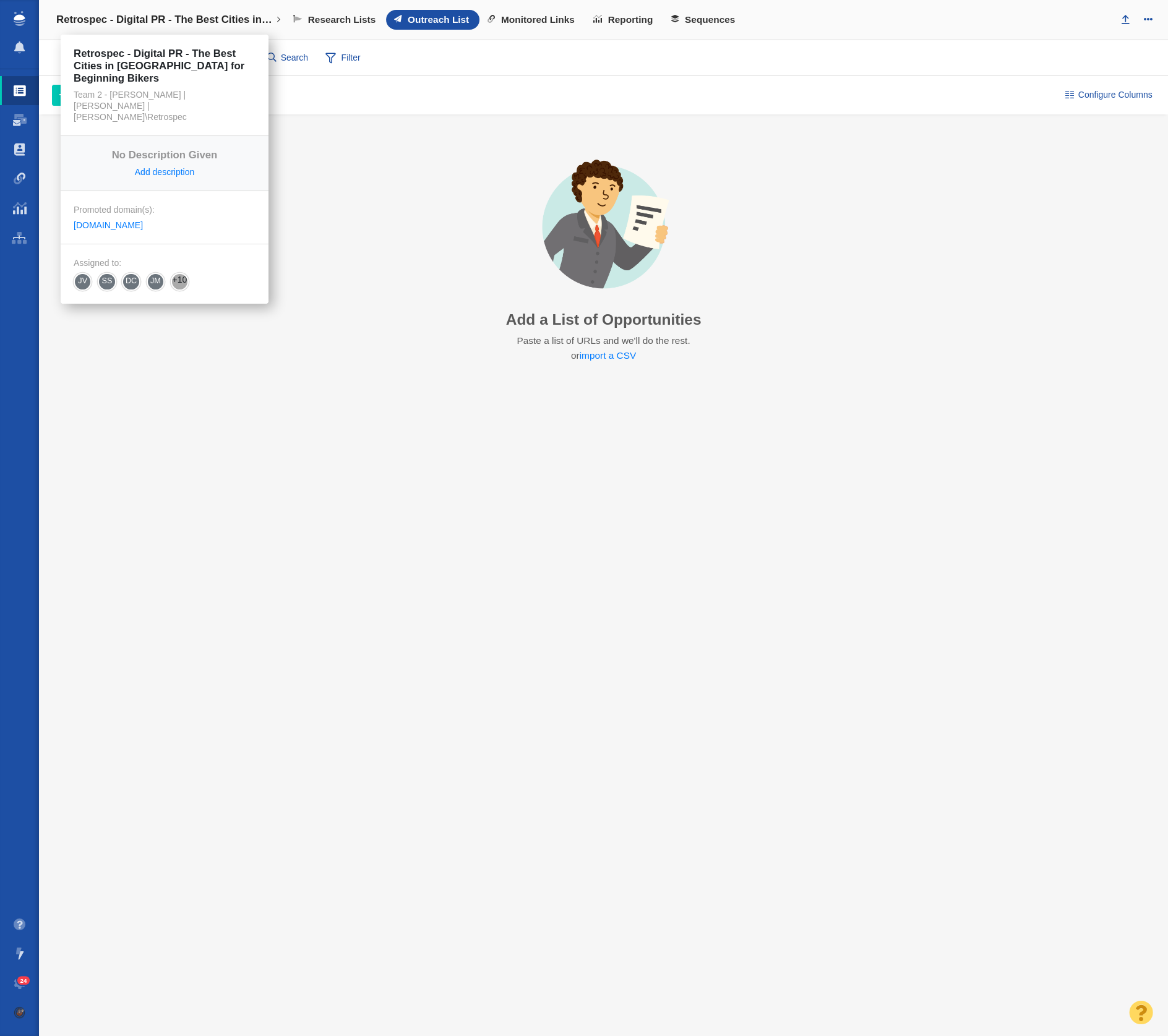
click at [147, 13] on link "Retrospec - Digital PR - The Best Cities in [GEOGRAPHIC_DATA] for Beginning Bik…" at bounding box center [168, 19] width 242 height 29
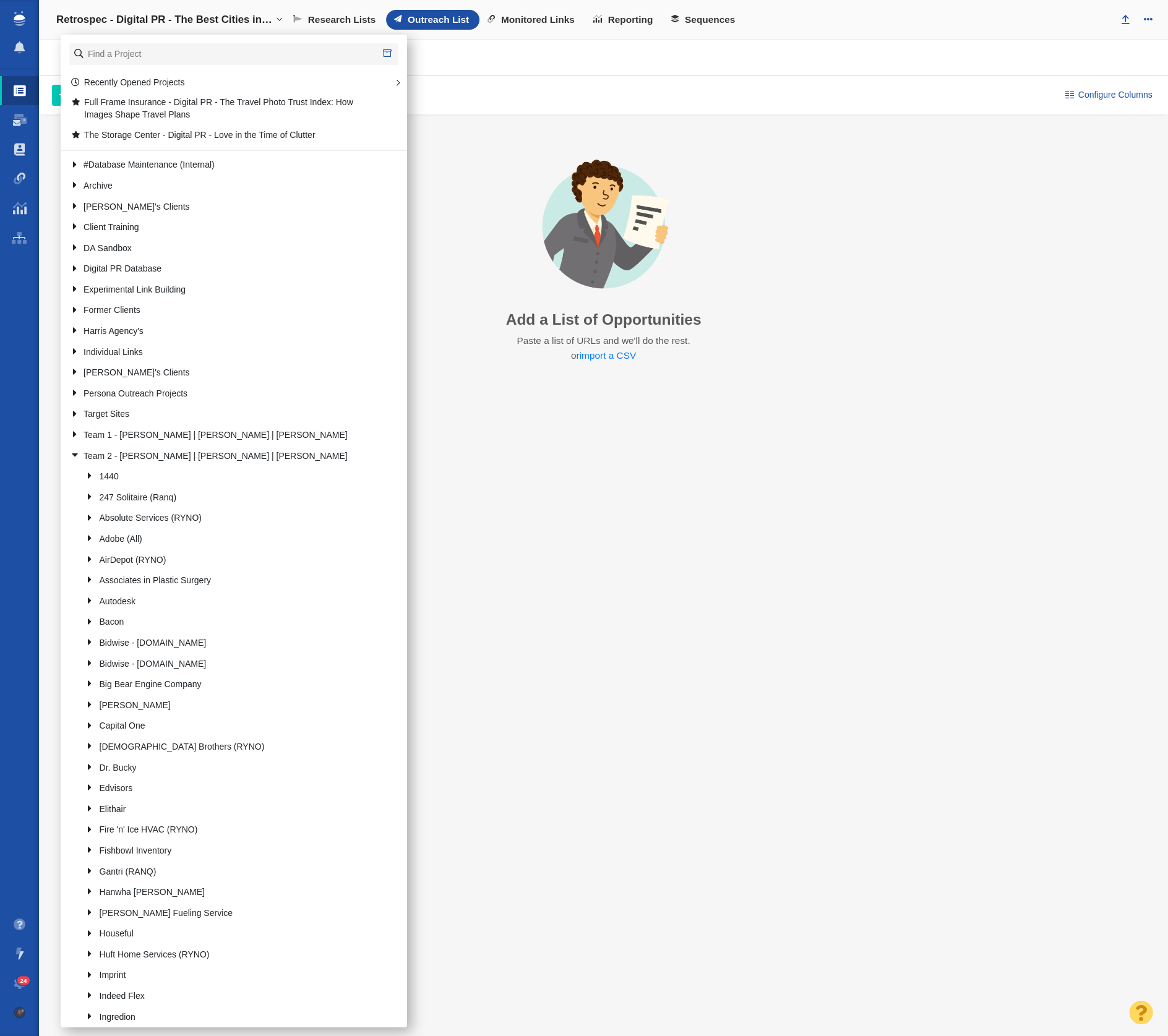
click at [152, 67] on li at bounding box center [233, 54] width 346 height 39
click at [154, 64] on li at bounding box center [233, 54] width 346 height 39
click at [163, 54] on input "text" at bounding box center [234, 54] width 329 height 22
type input "renuity"
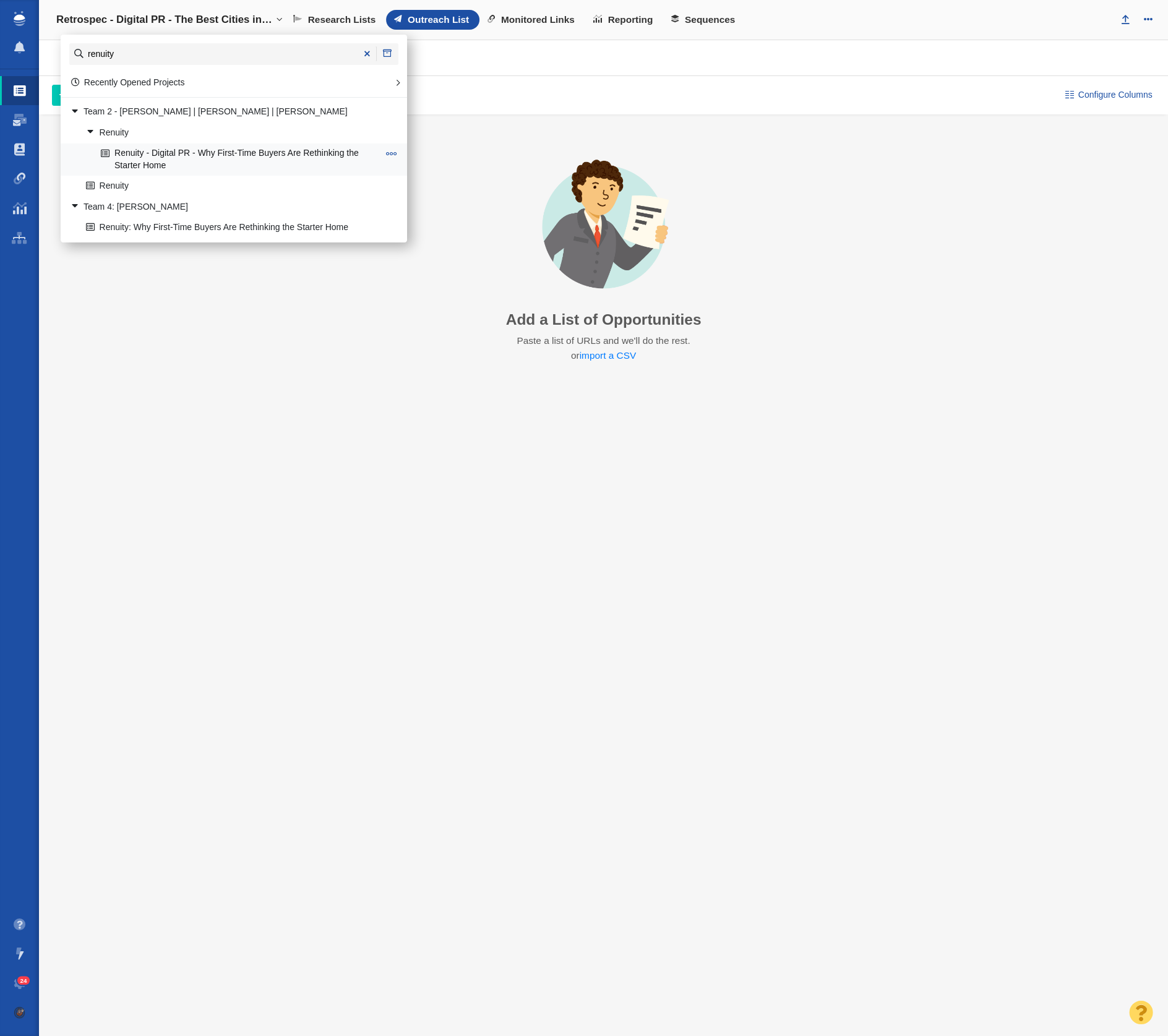
click at [177, 149] on link "Renuity - Digital PR - Why First-Time Buyers Are Rethinking the Starter Home" at bounding box center [240, 159] width 284 height 31
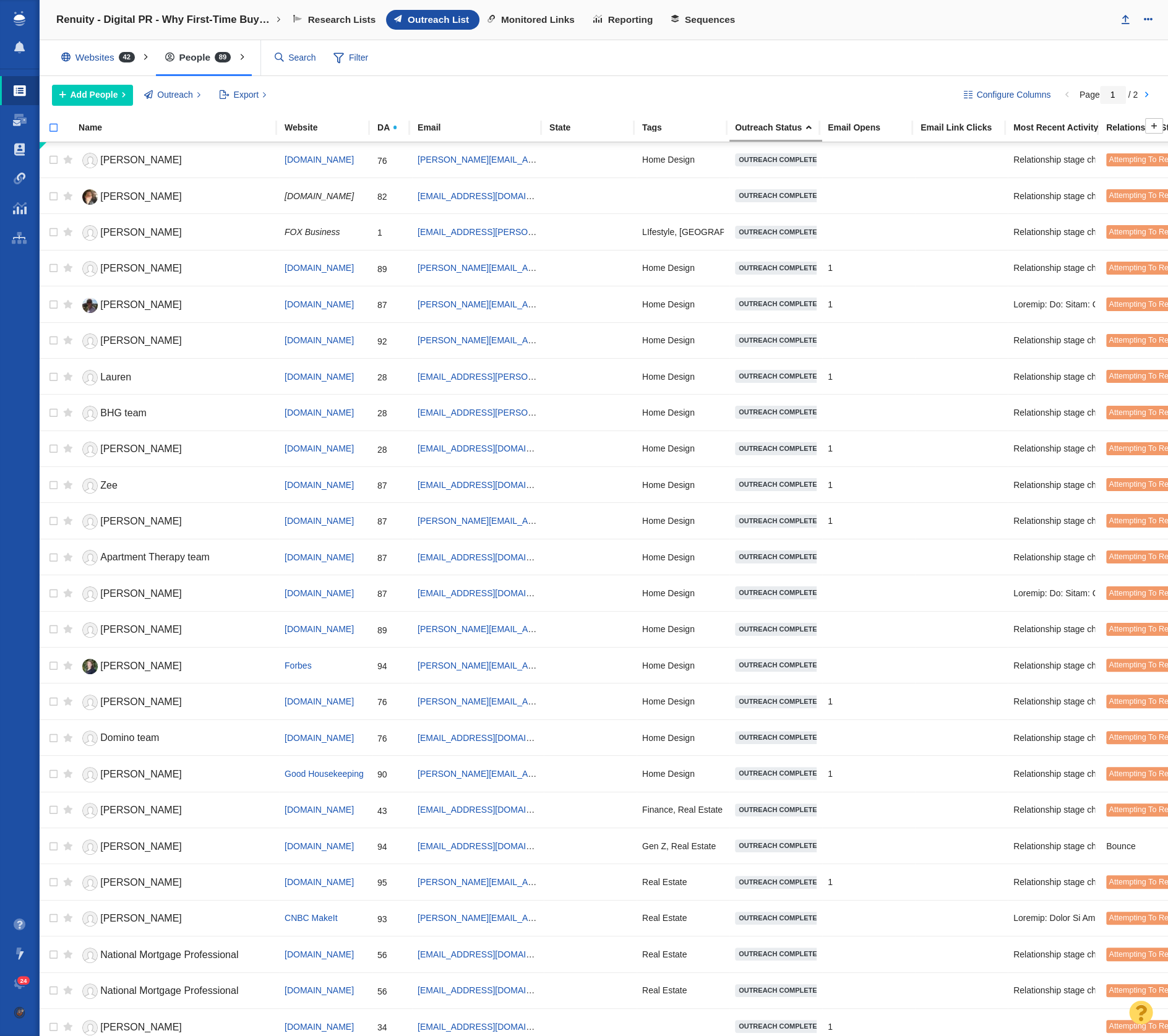
click at [53, 123] on input "checkbox" at bounding box center [48, 134] width 19 height 27
checkbox input "true"
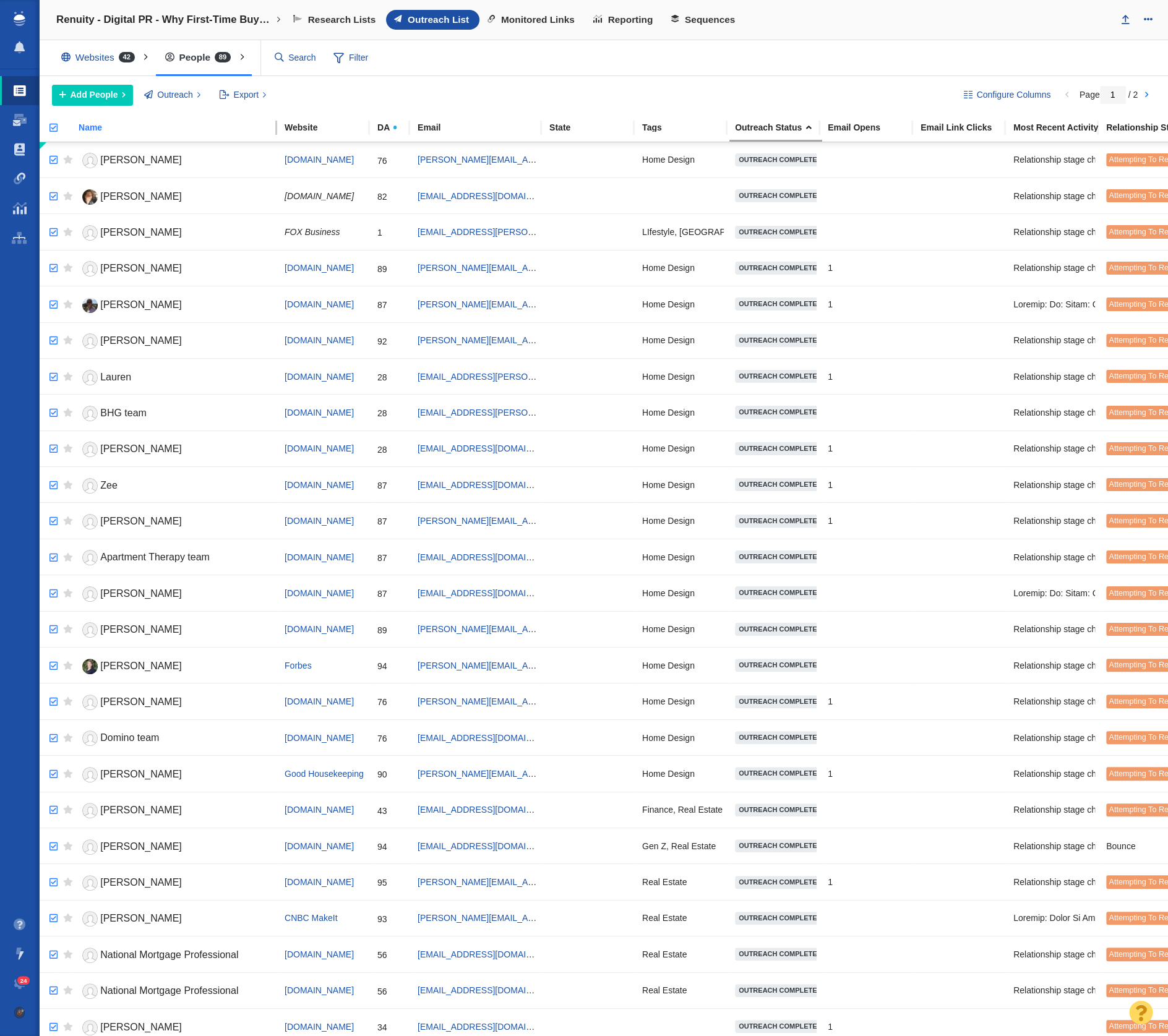
checkbox input "true"
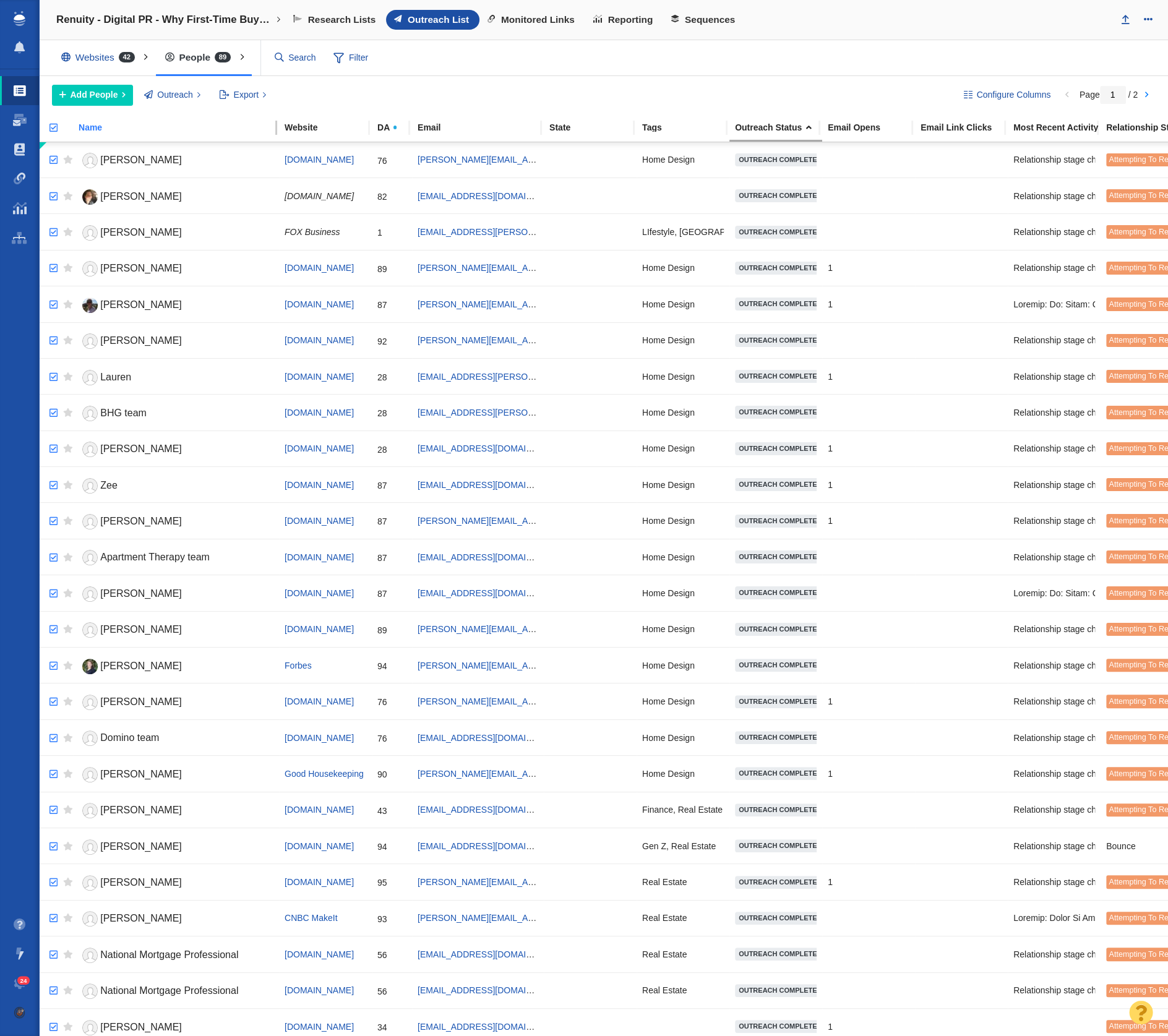
checkbox input "true"
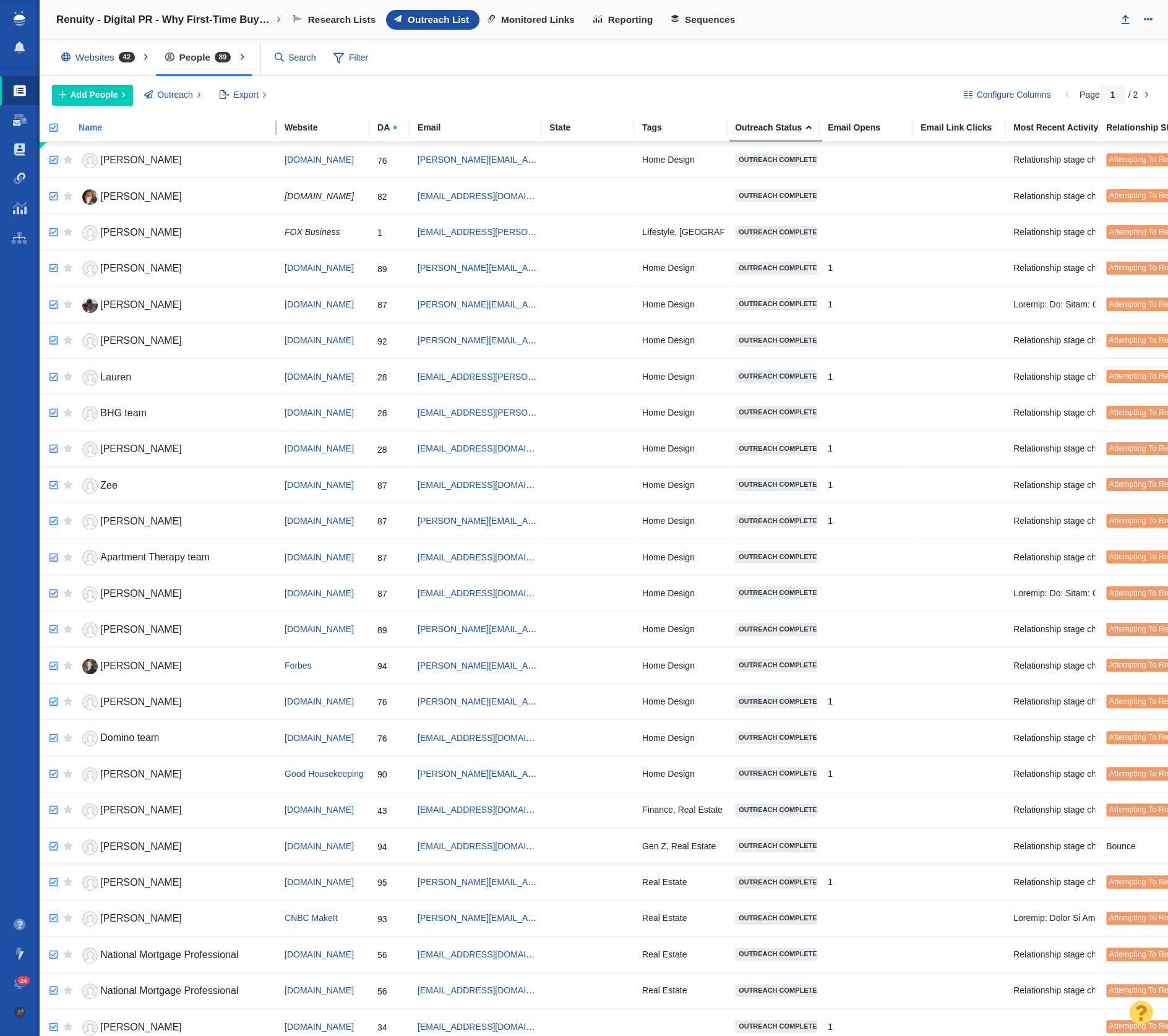
checkbox input "true"
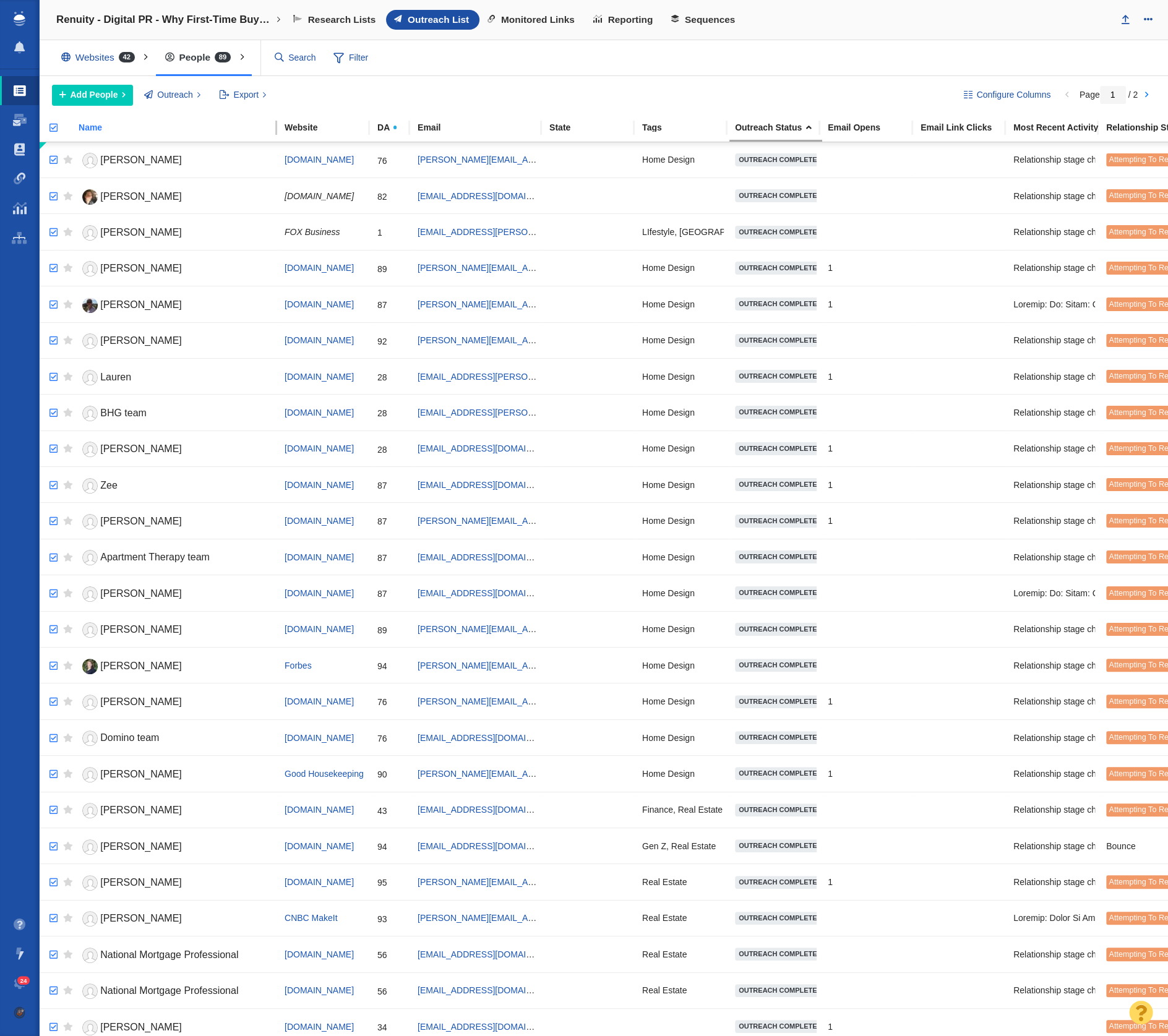
checkbox input "true"
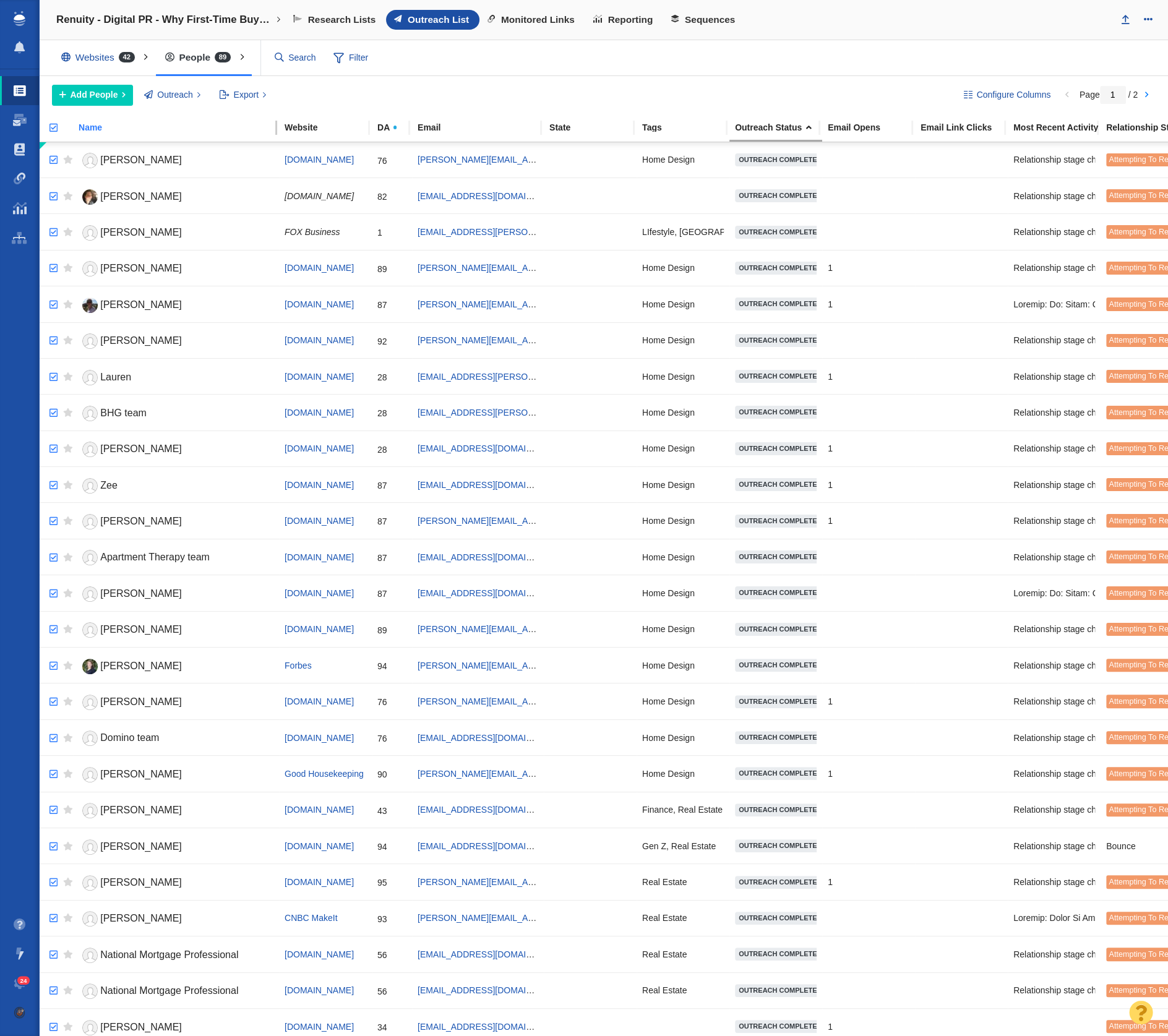
checkbox input "true"
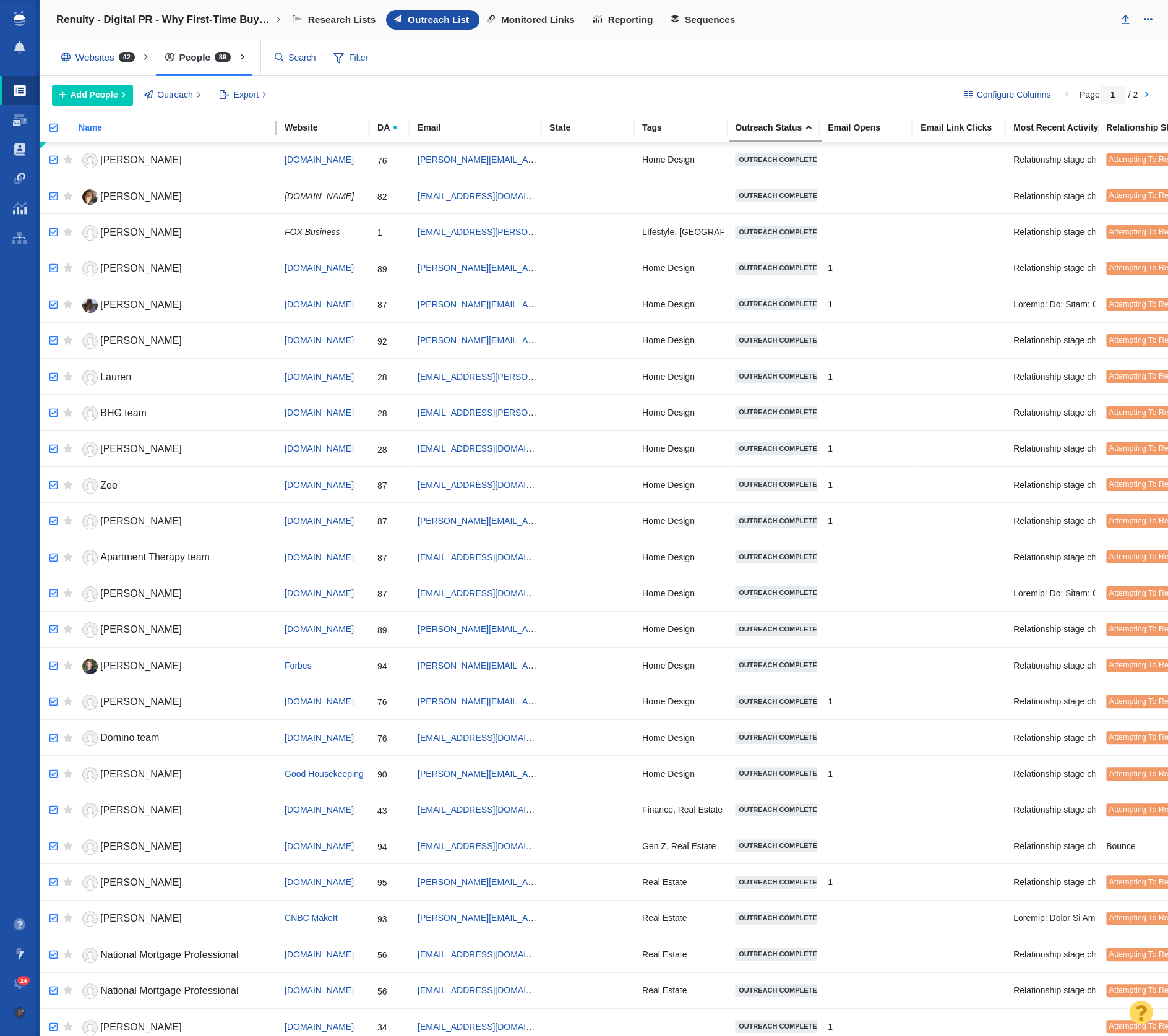
checkbox input "true"
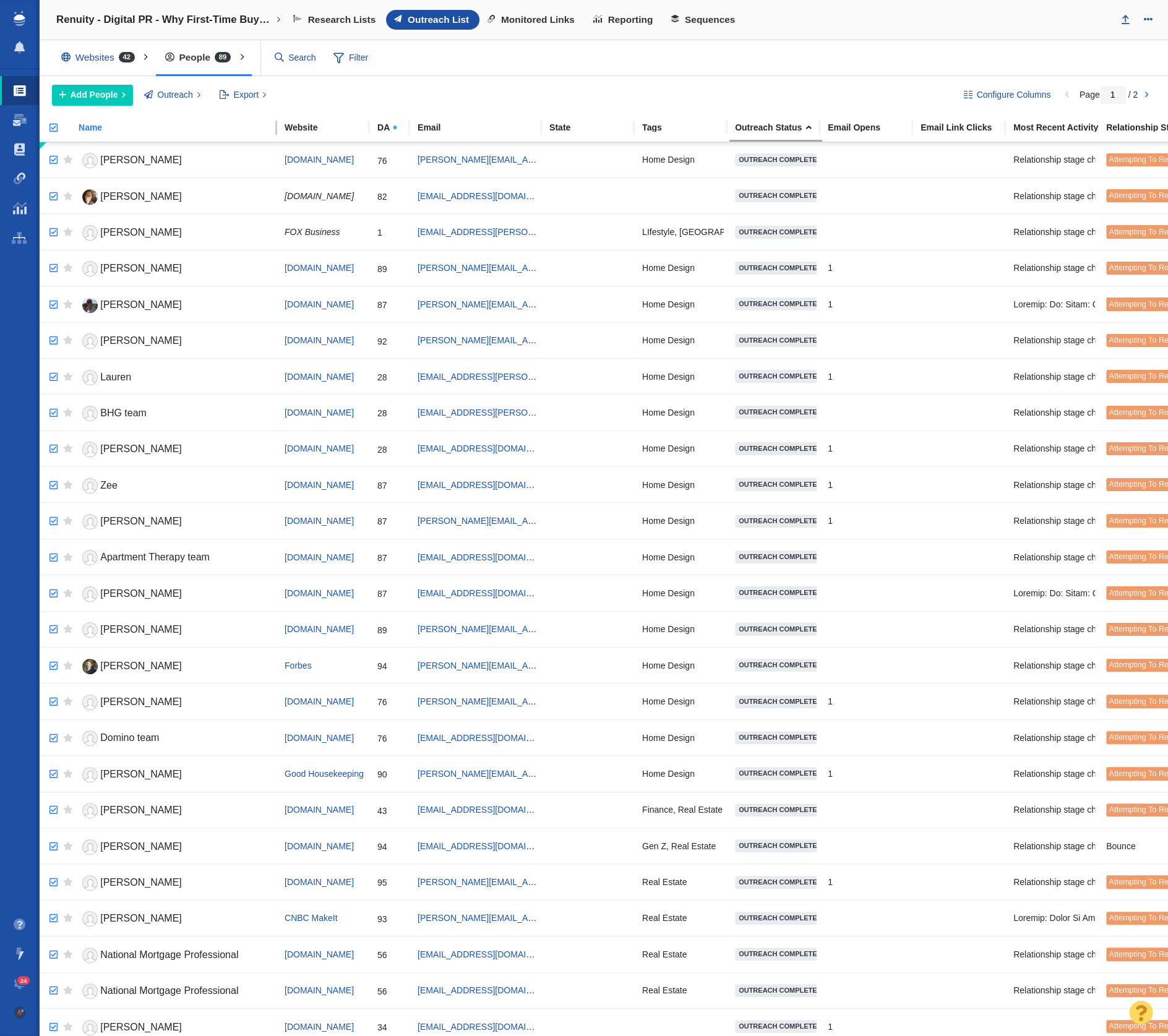
checkbox input "true"
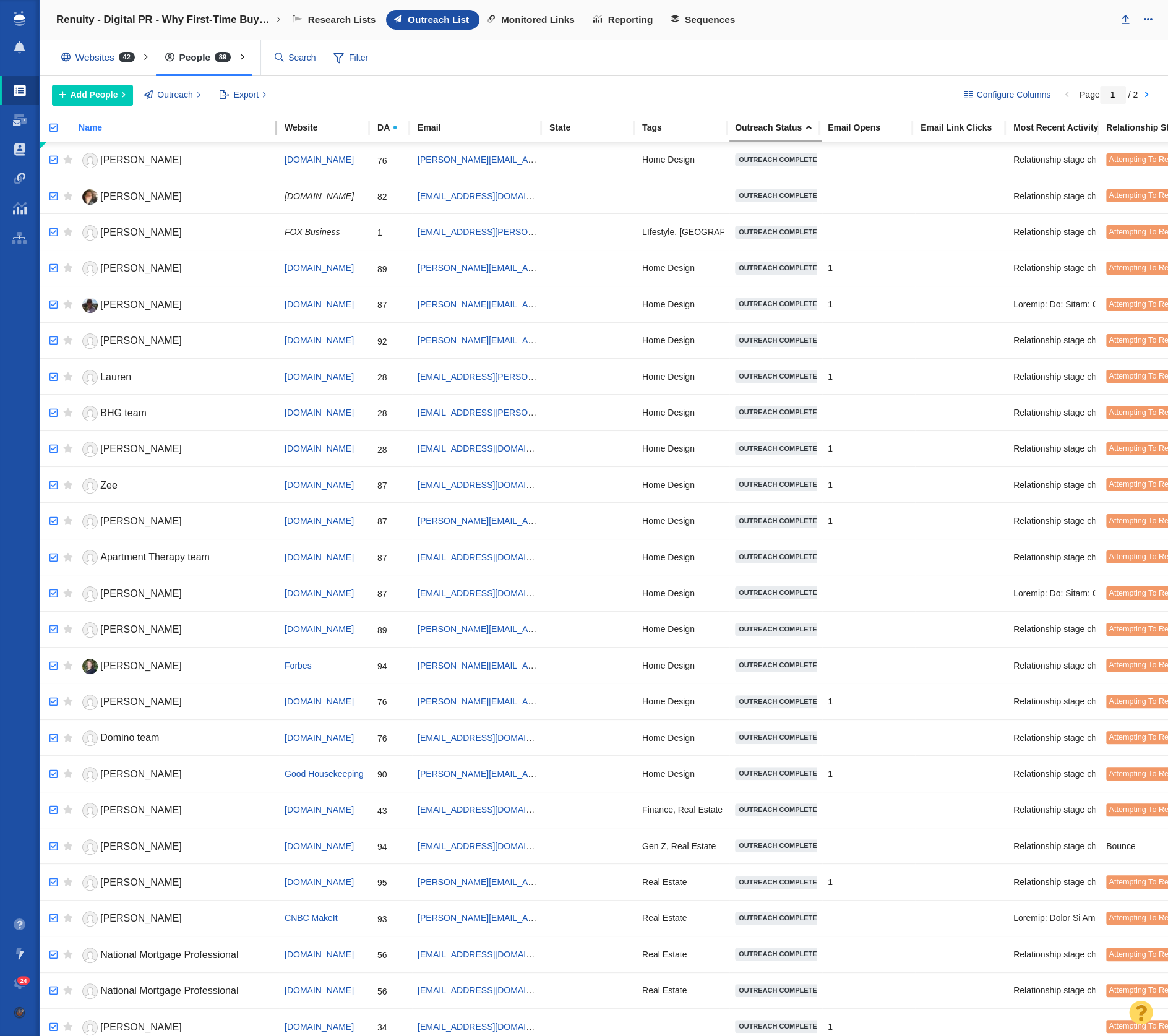
checkbox input "true"
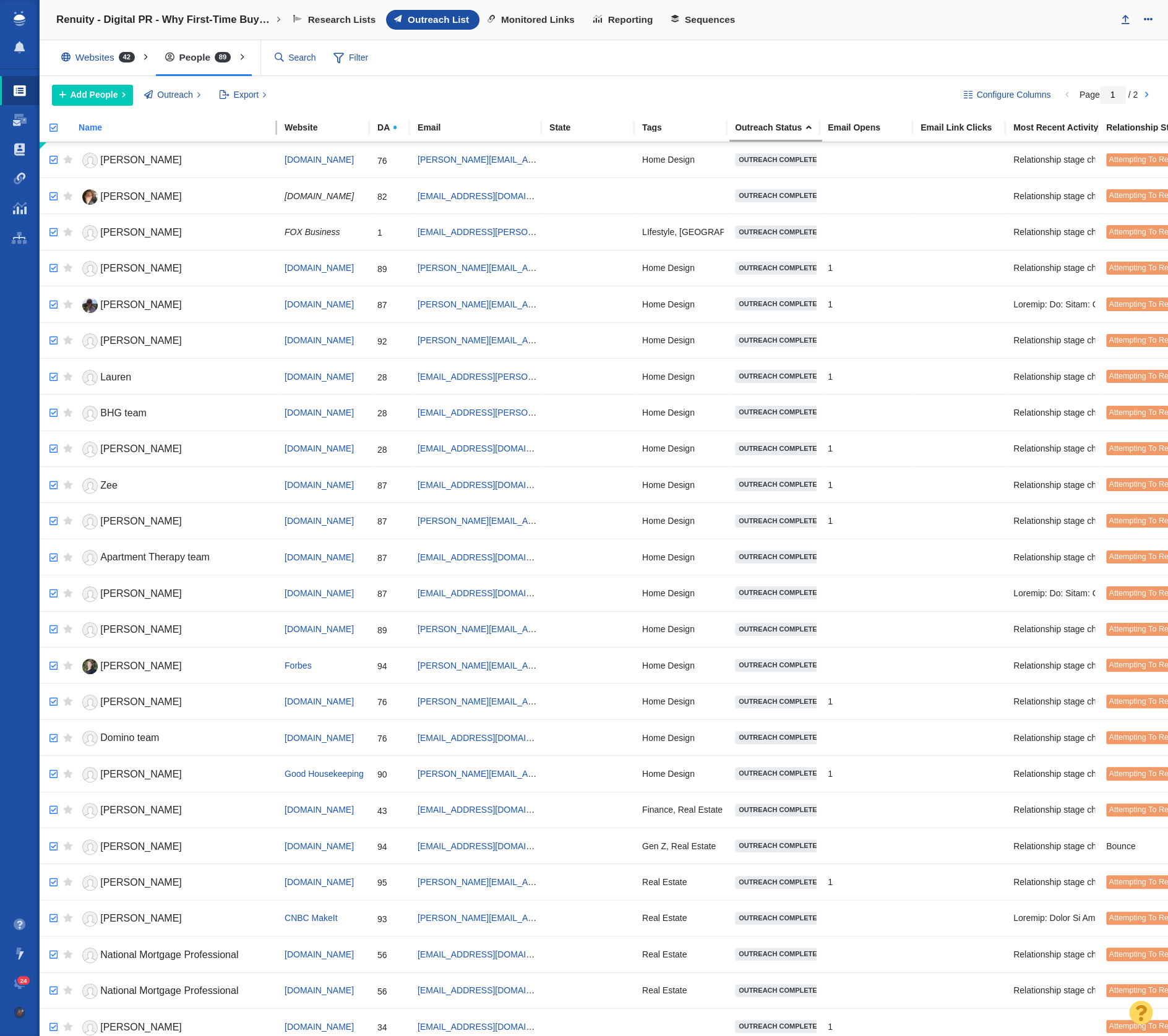
checkbox input "true"
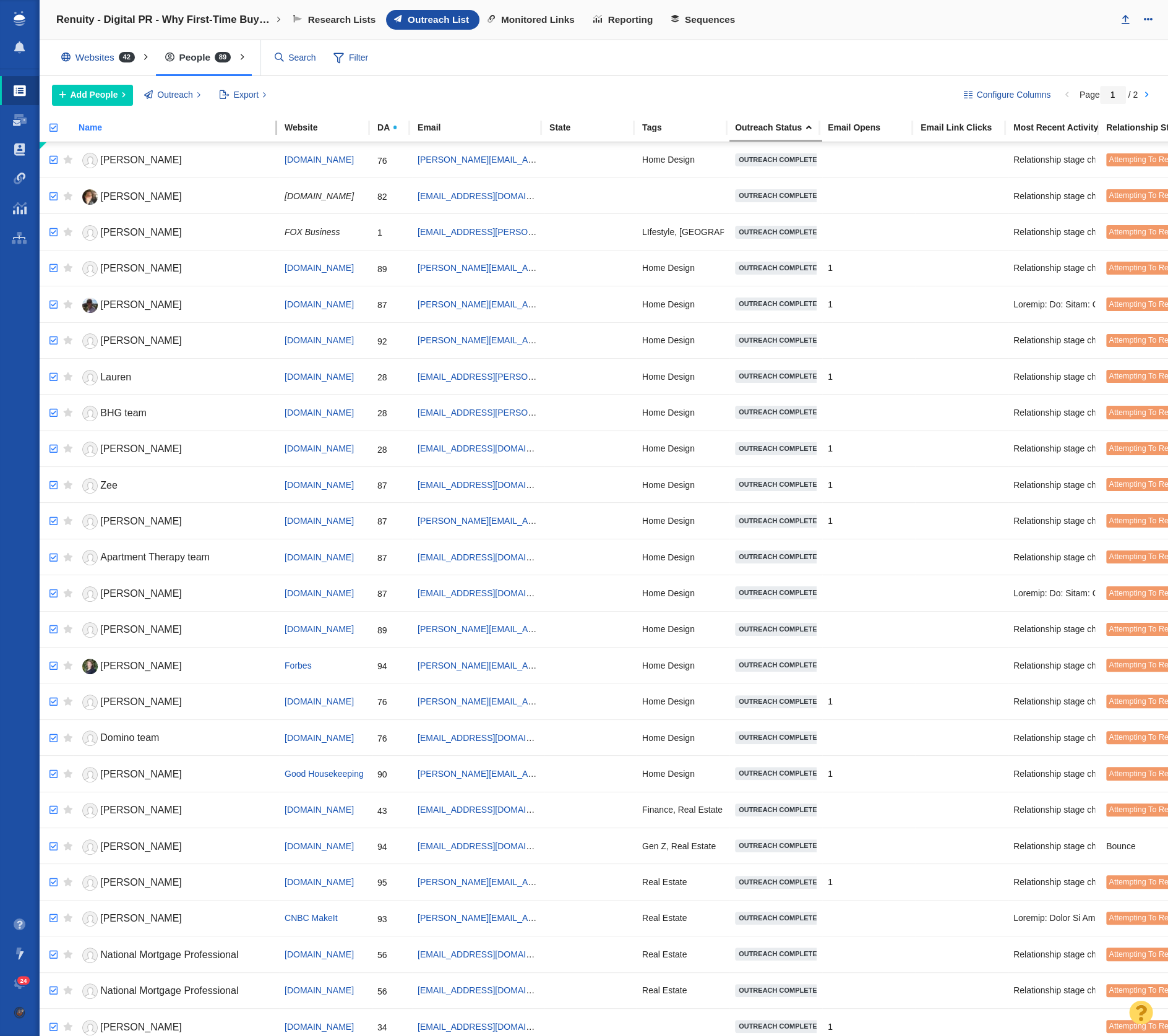
checkbox input "true"
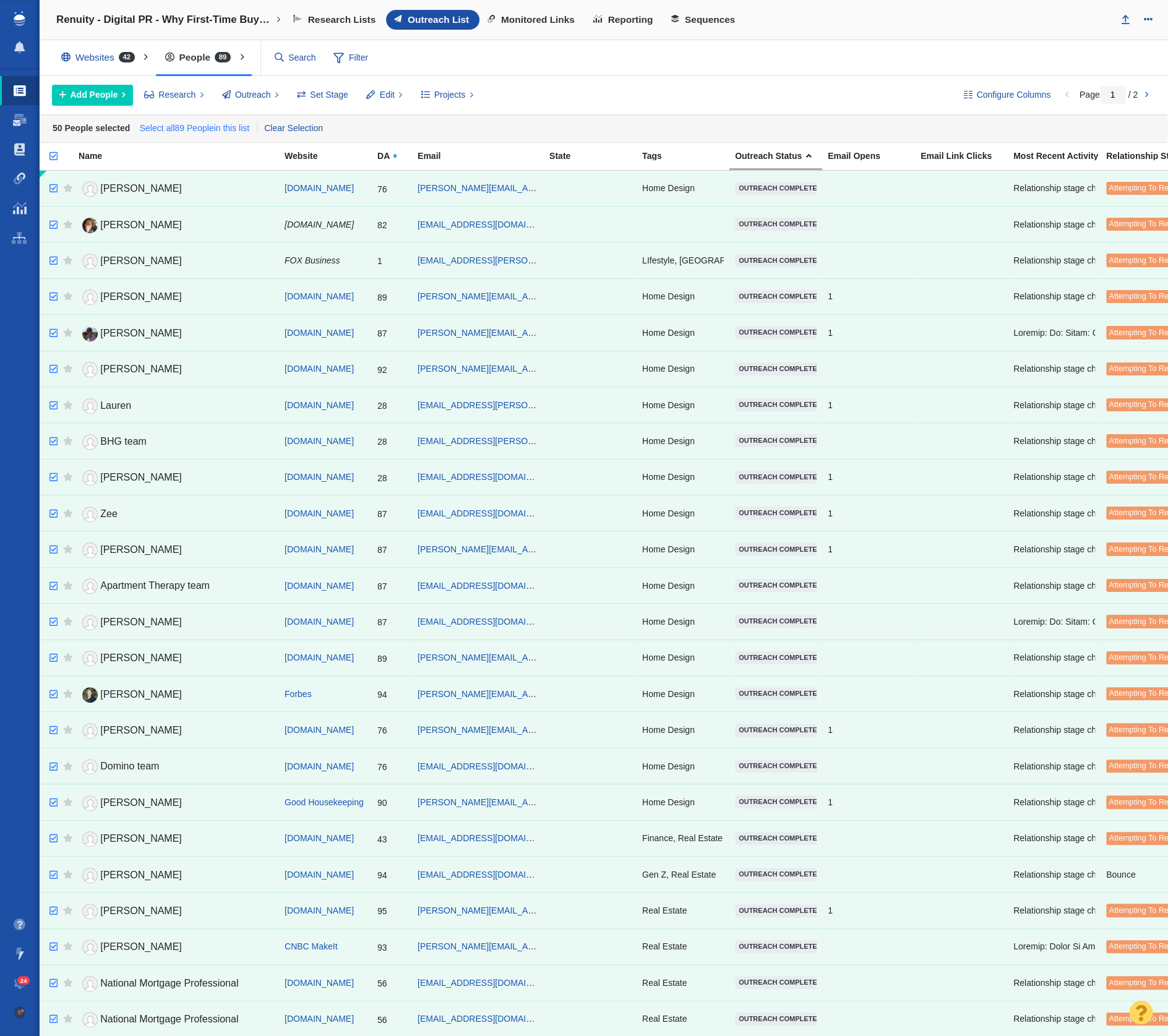
click at [218, 129] on link "Select all 89 People in this list" at bounding box center [194, 128] width 115 height 19
click at [446, 91] on span "Projects" at bounding box center [450, 95] width 32 height 13
click at [371, 93] on span at bounding box center [371, 95] width 9 height 13
click at [241, 98] on span "Outreach" at bounding box center [253, 95] width 36 height 13
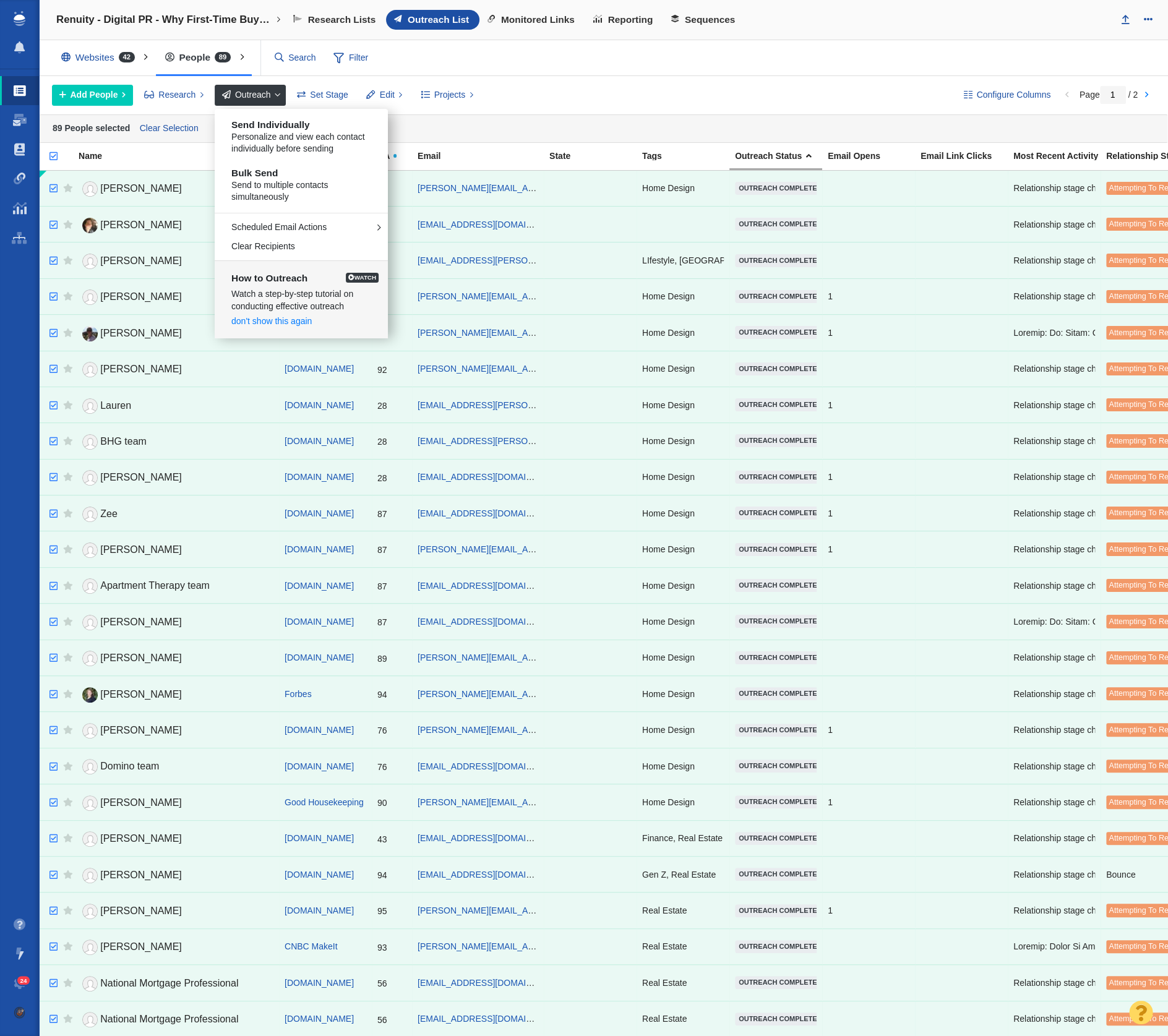
click at [574, 89] on div "Add People Add a Person Add From List of URLs Import from CSV Research Refresh …" at bounding box center [498, 95] width 892 height 21
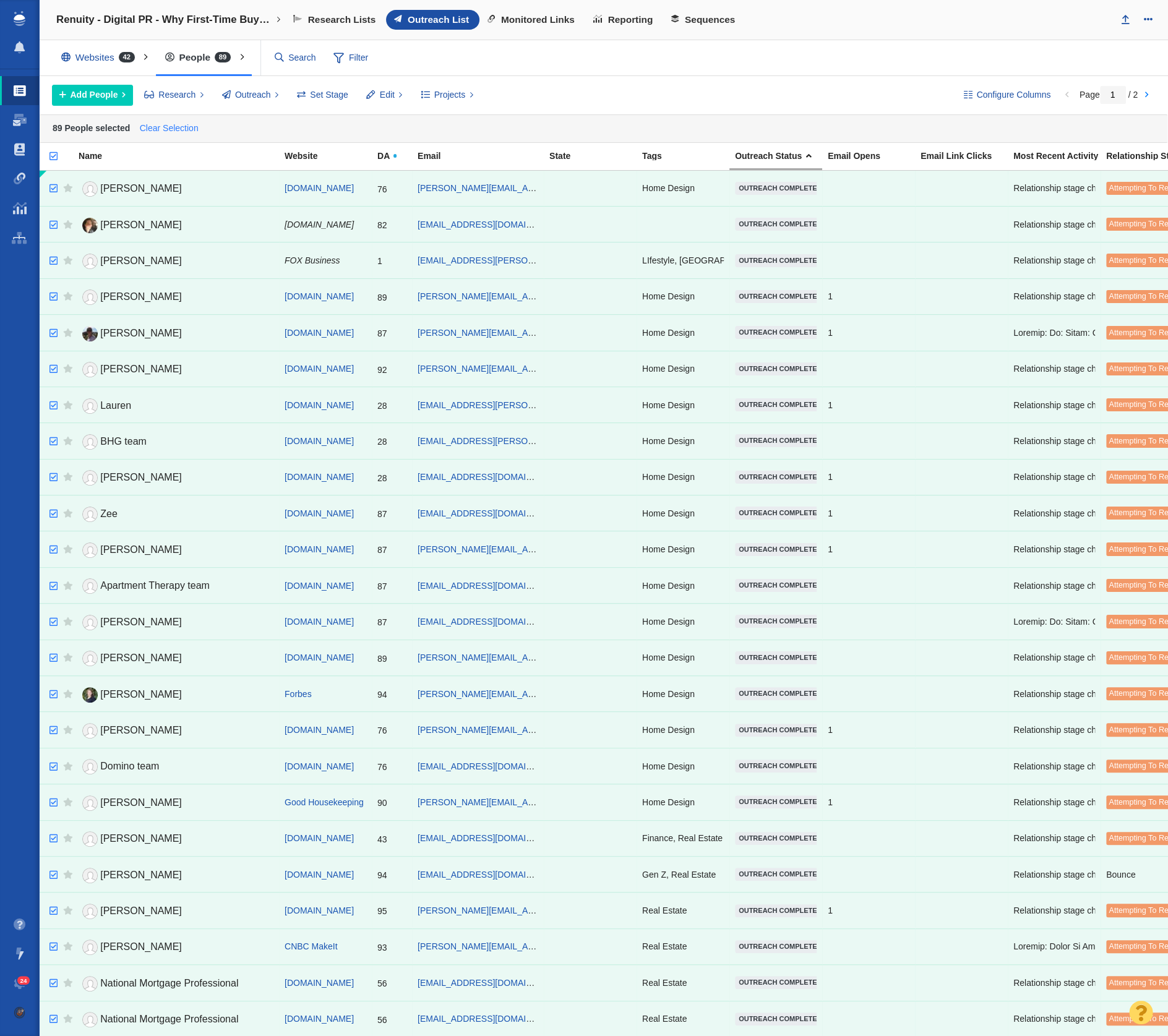
click at [182, 125] on link "Clear Selection" at bounding box center [169, 128] width 64 height 19
checkbox input "false"
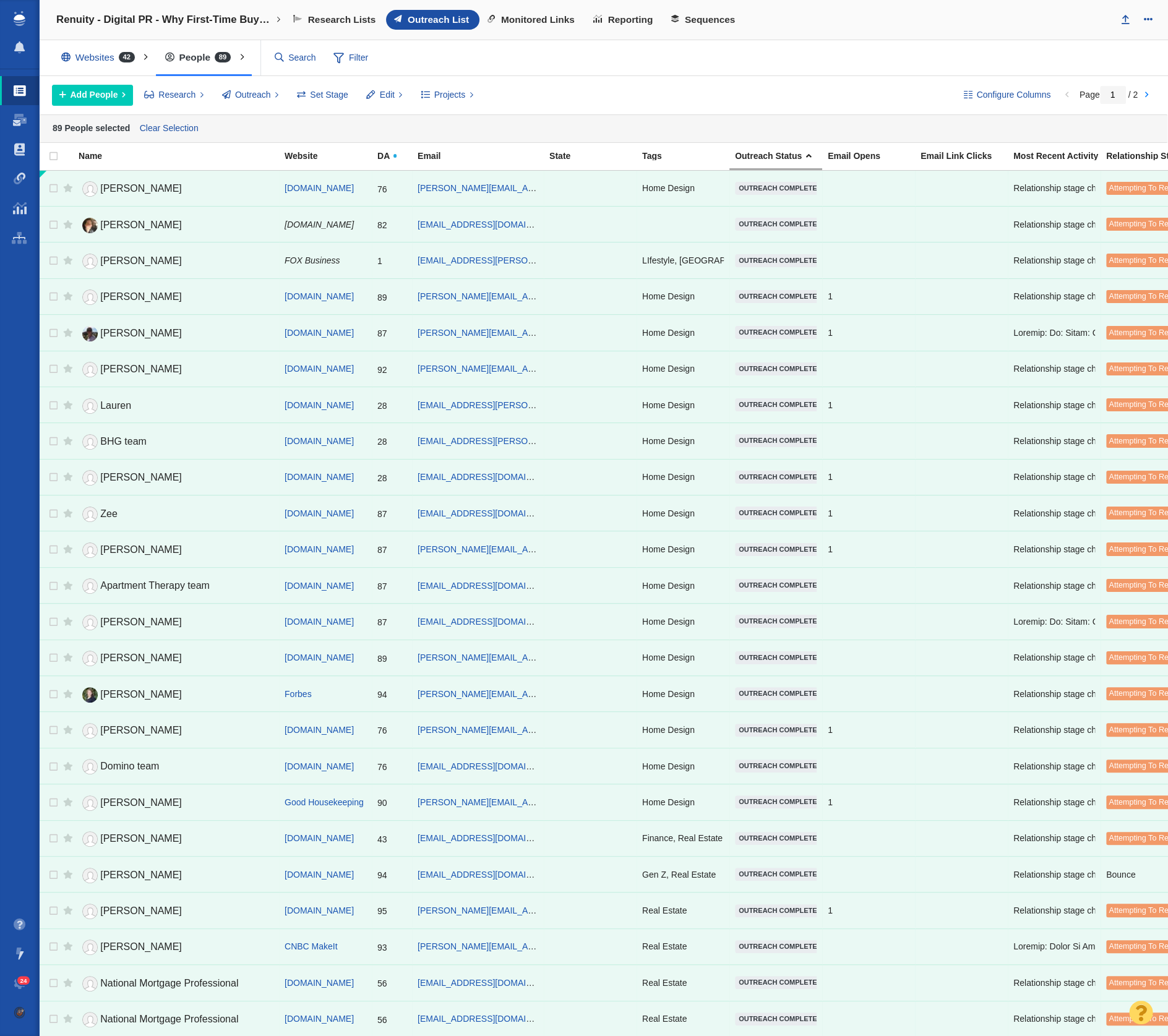
checkbox input "false"
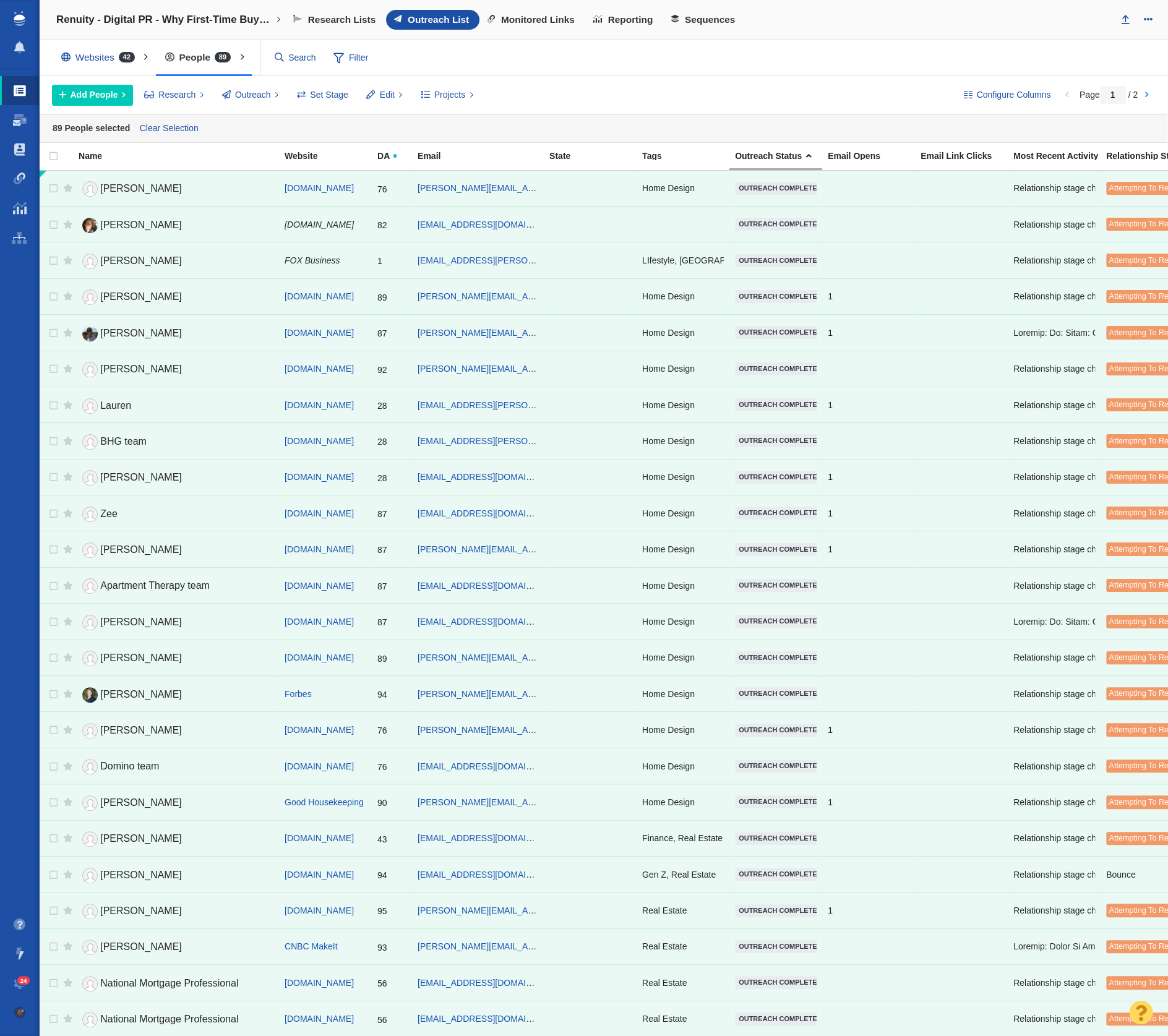
checkbox input "false"
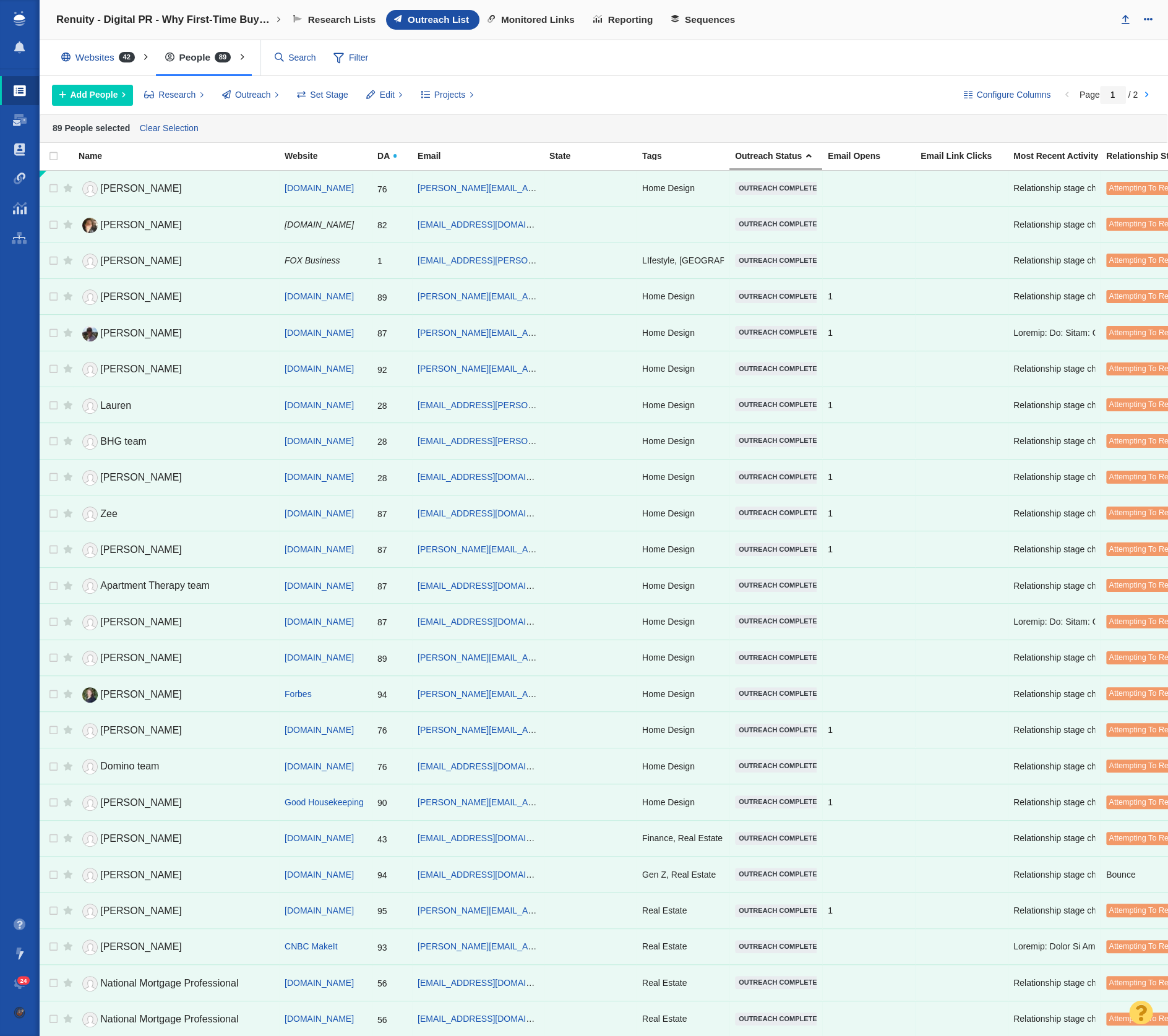
checkbox input "false"
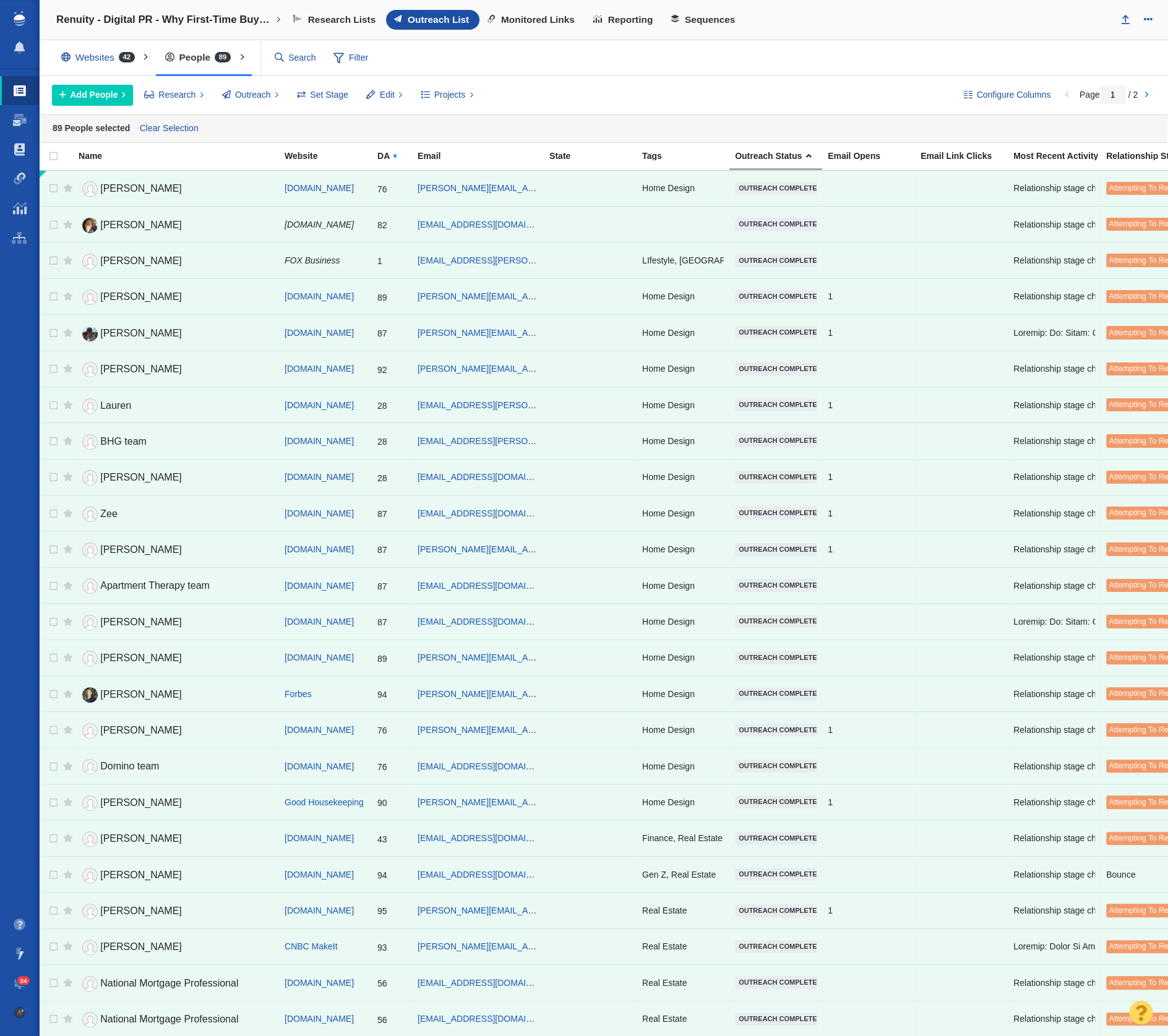
checkbox input "false"
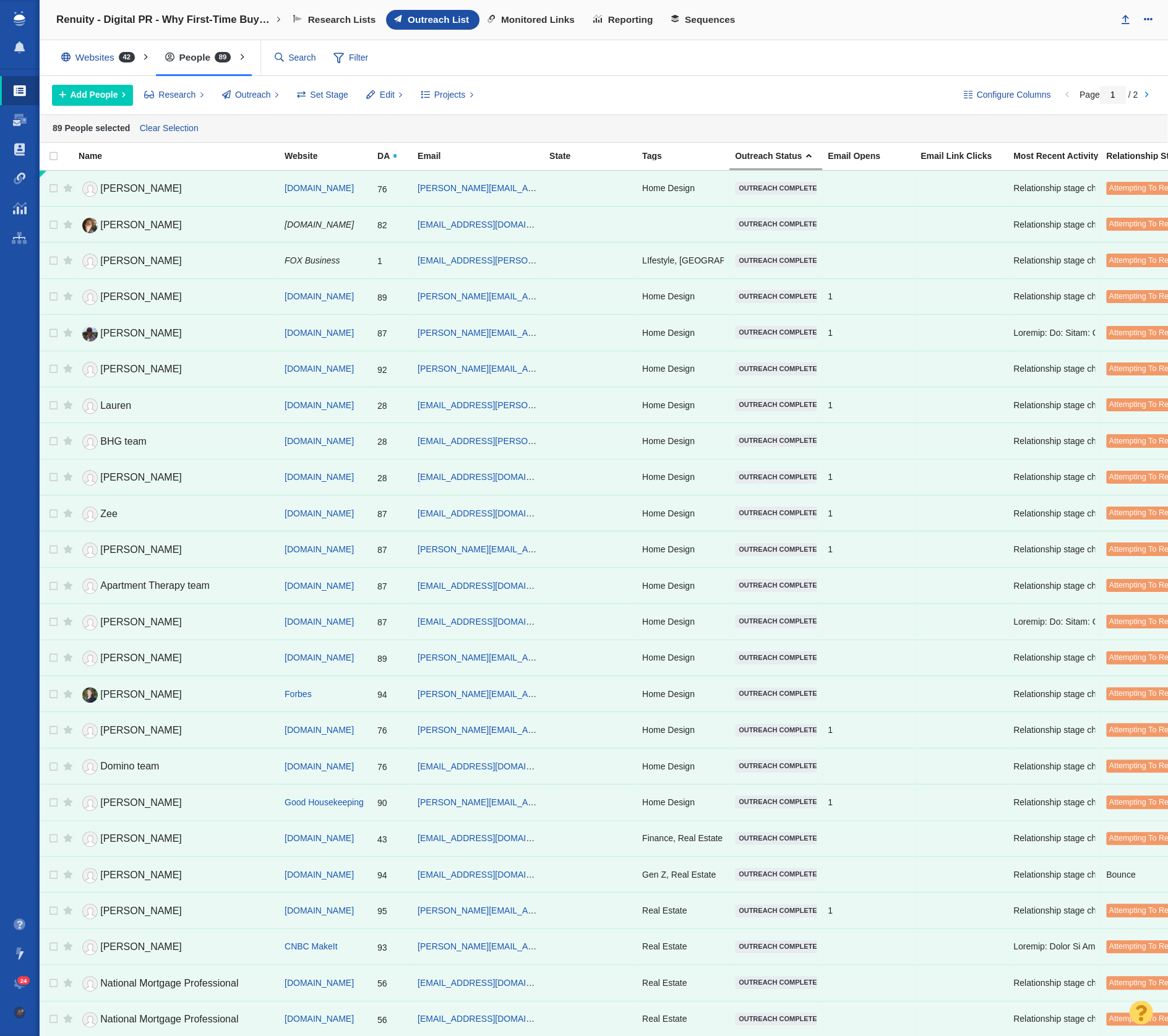
checkbox input "false"
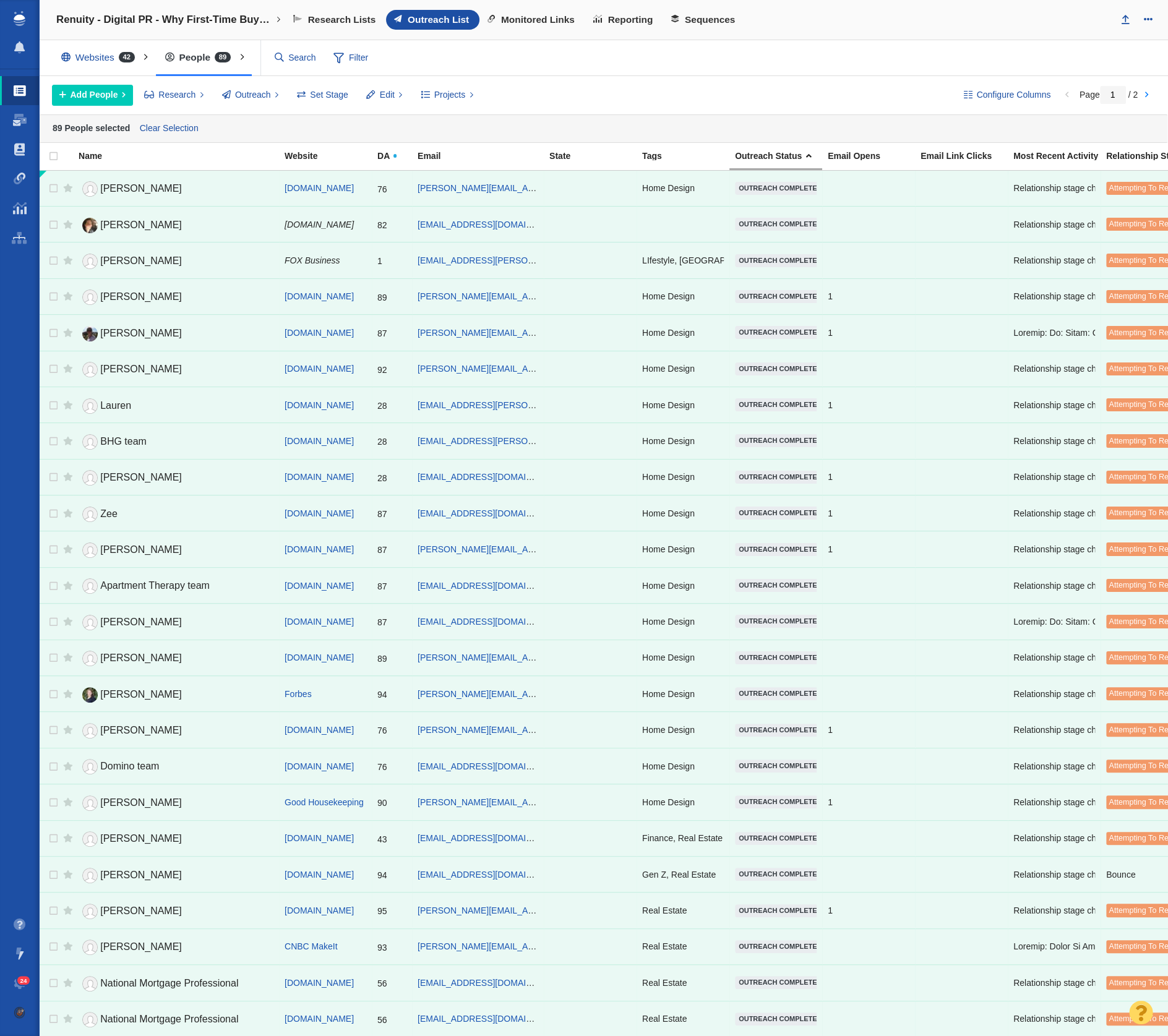
checkbox input "false"
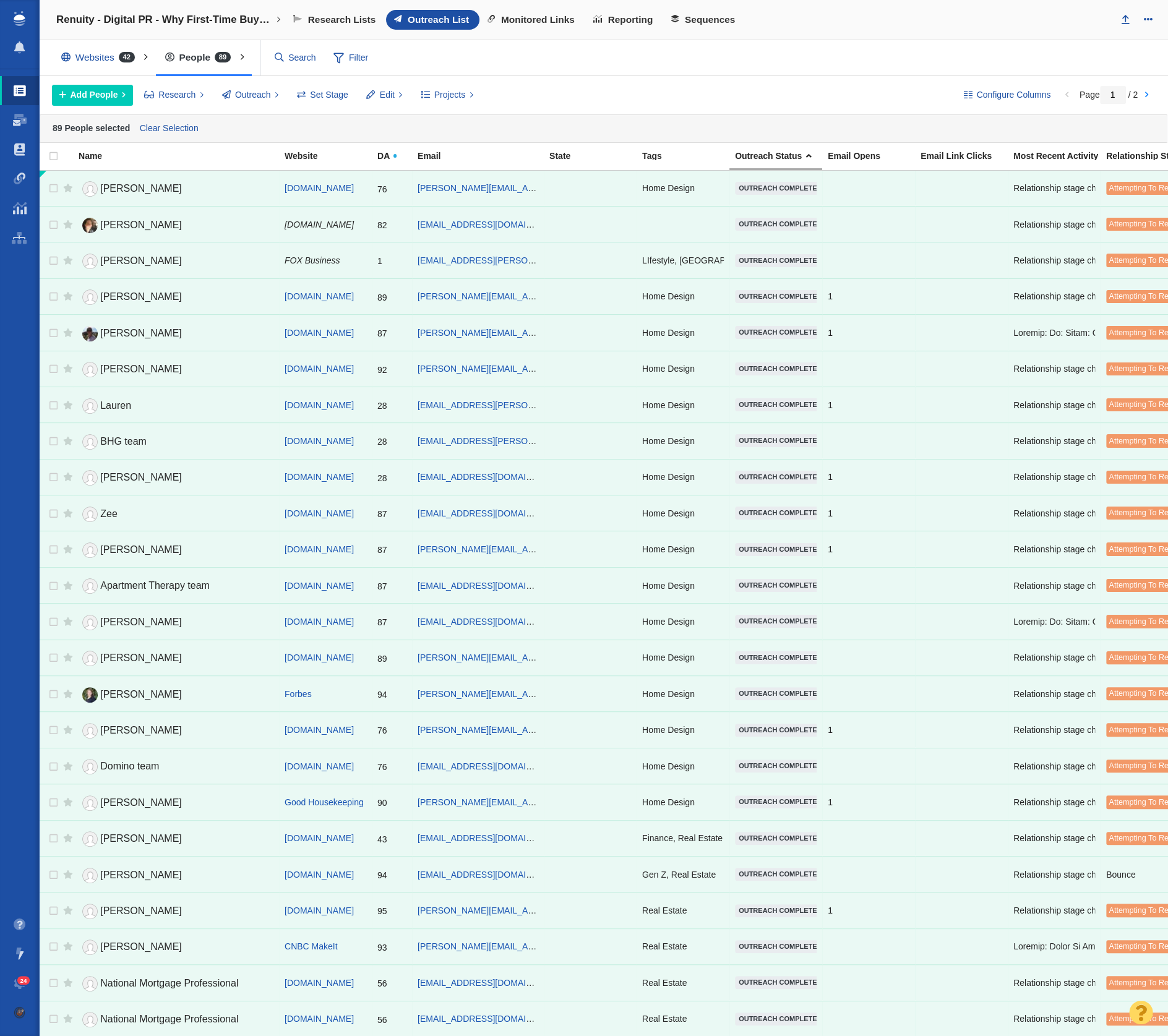
checkbox input "false"
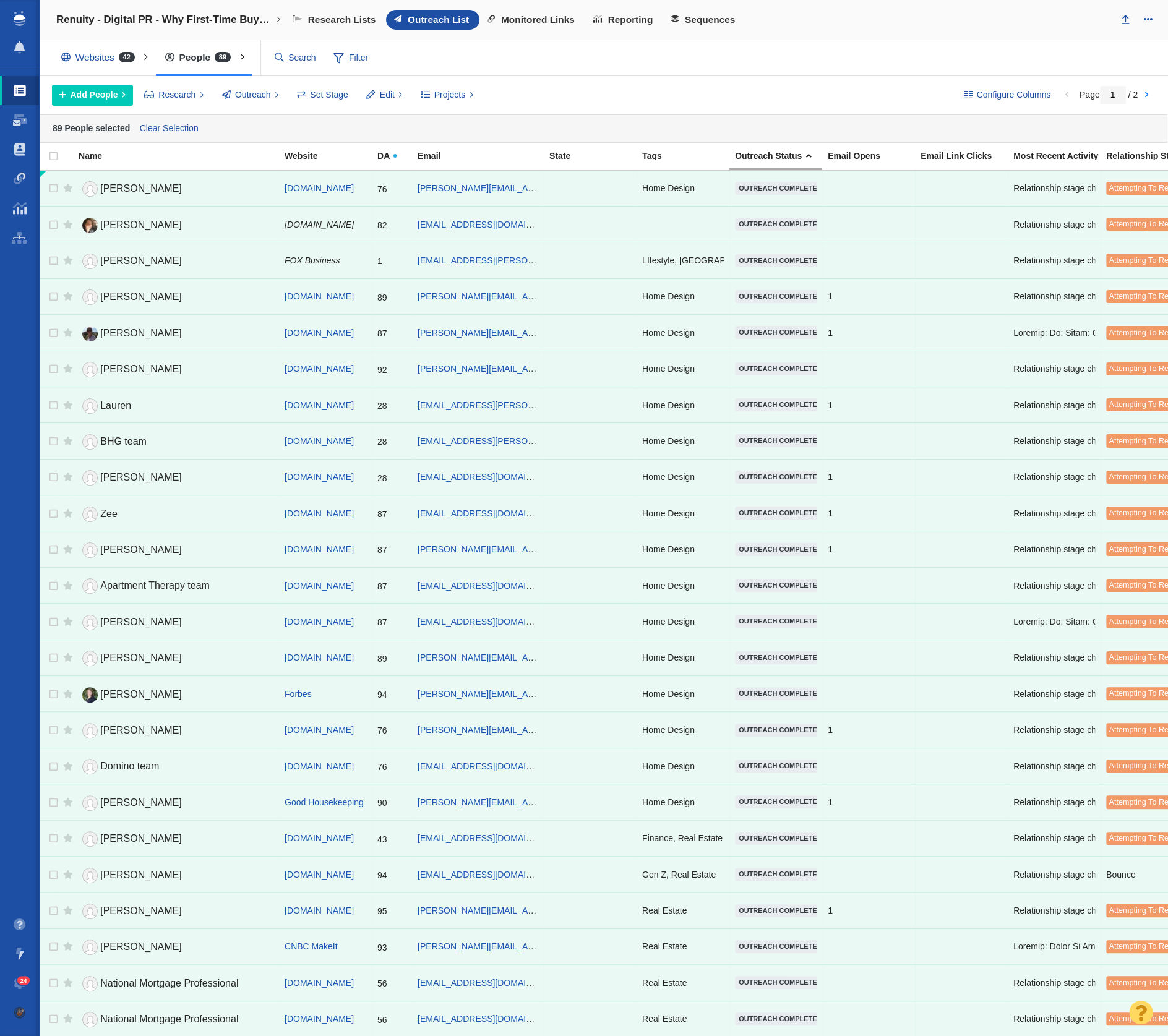
checkbox input "false"
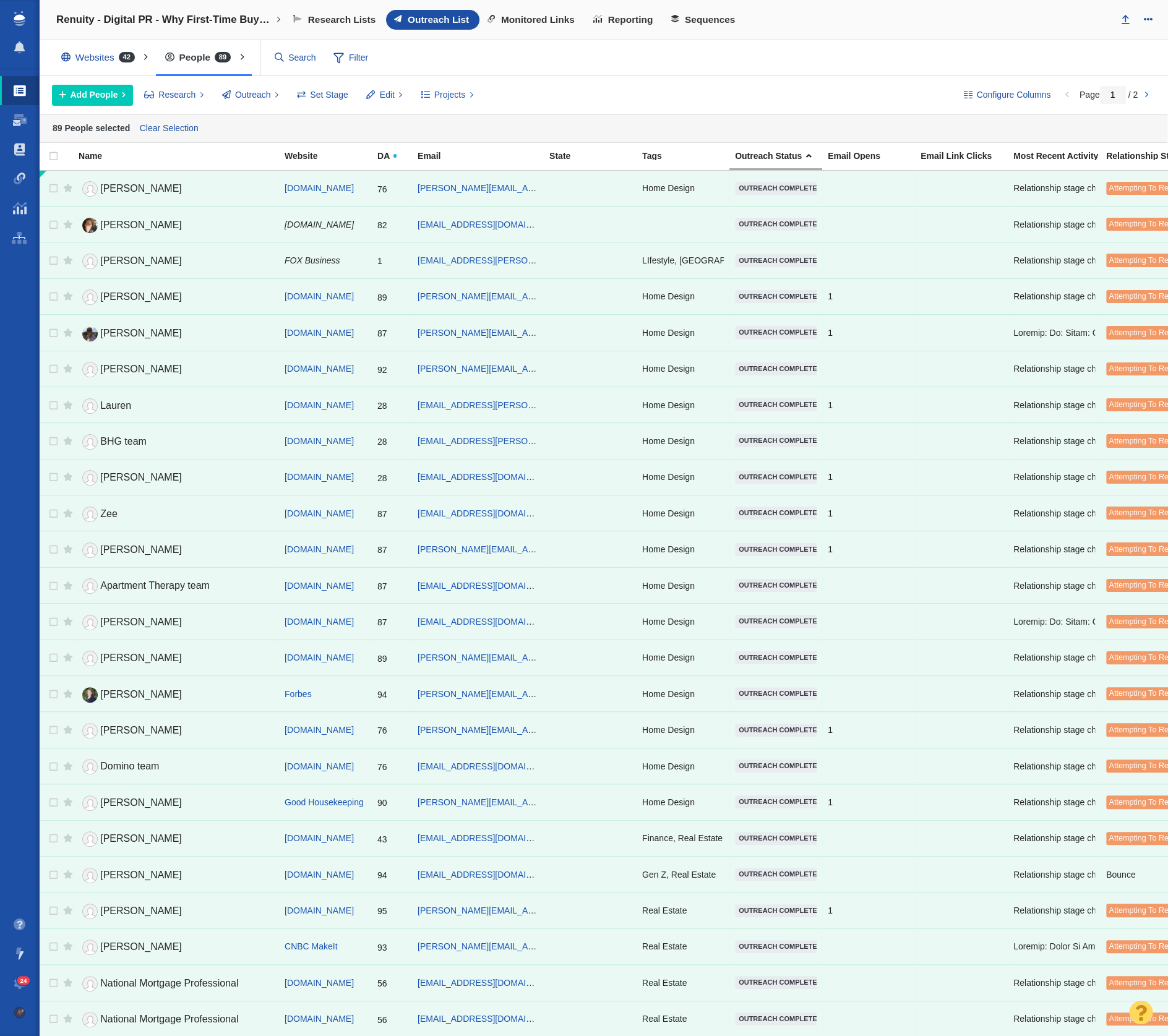
checkbox input "false"
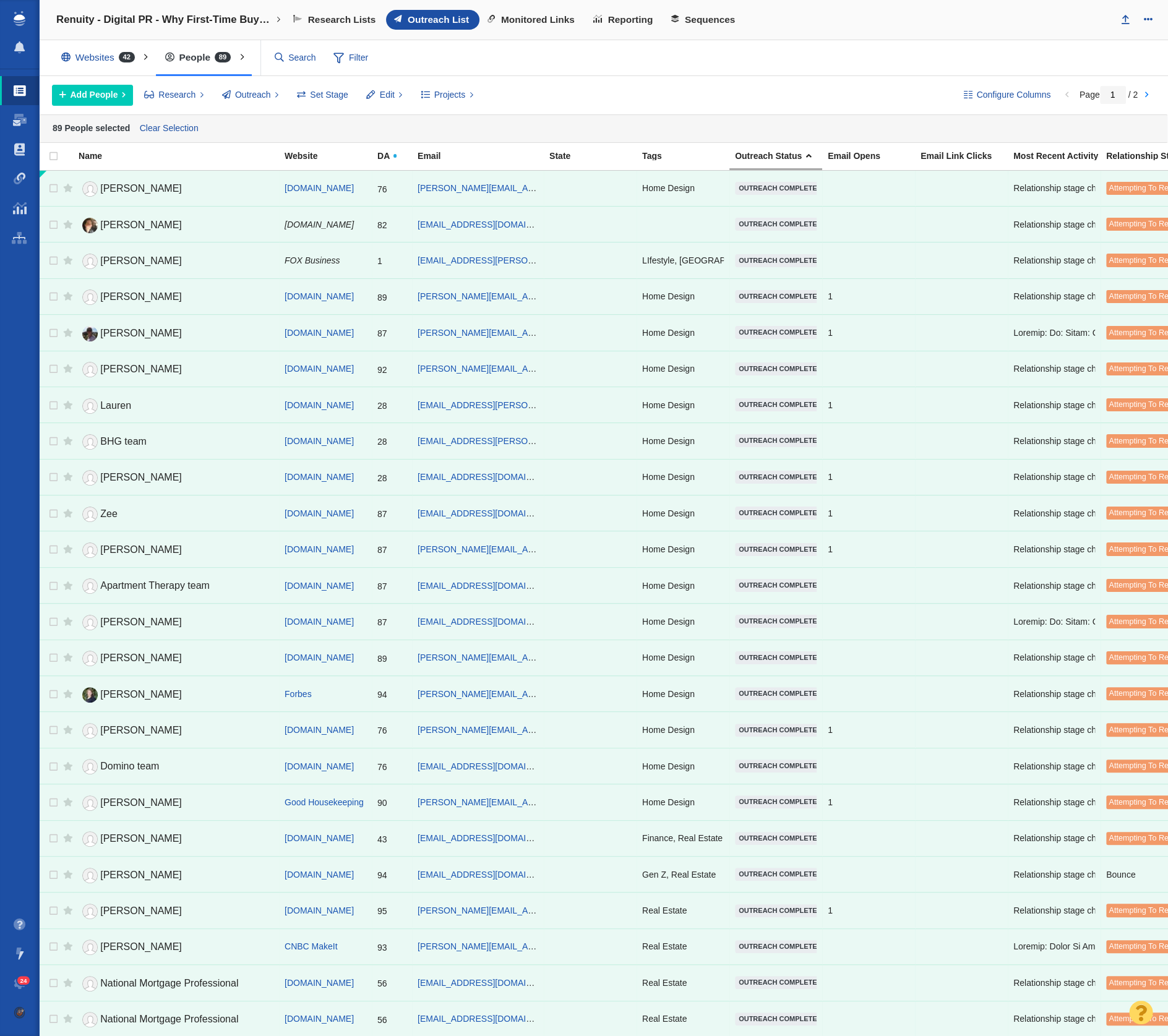
checkbox input "false"
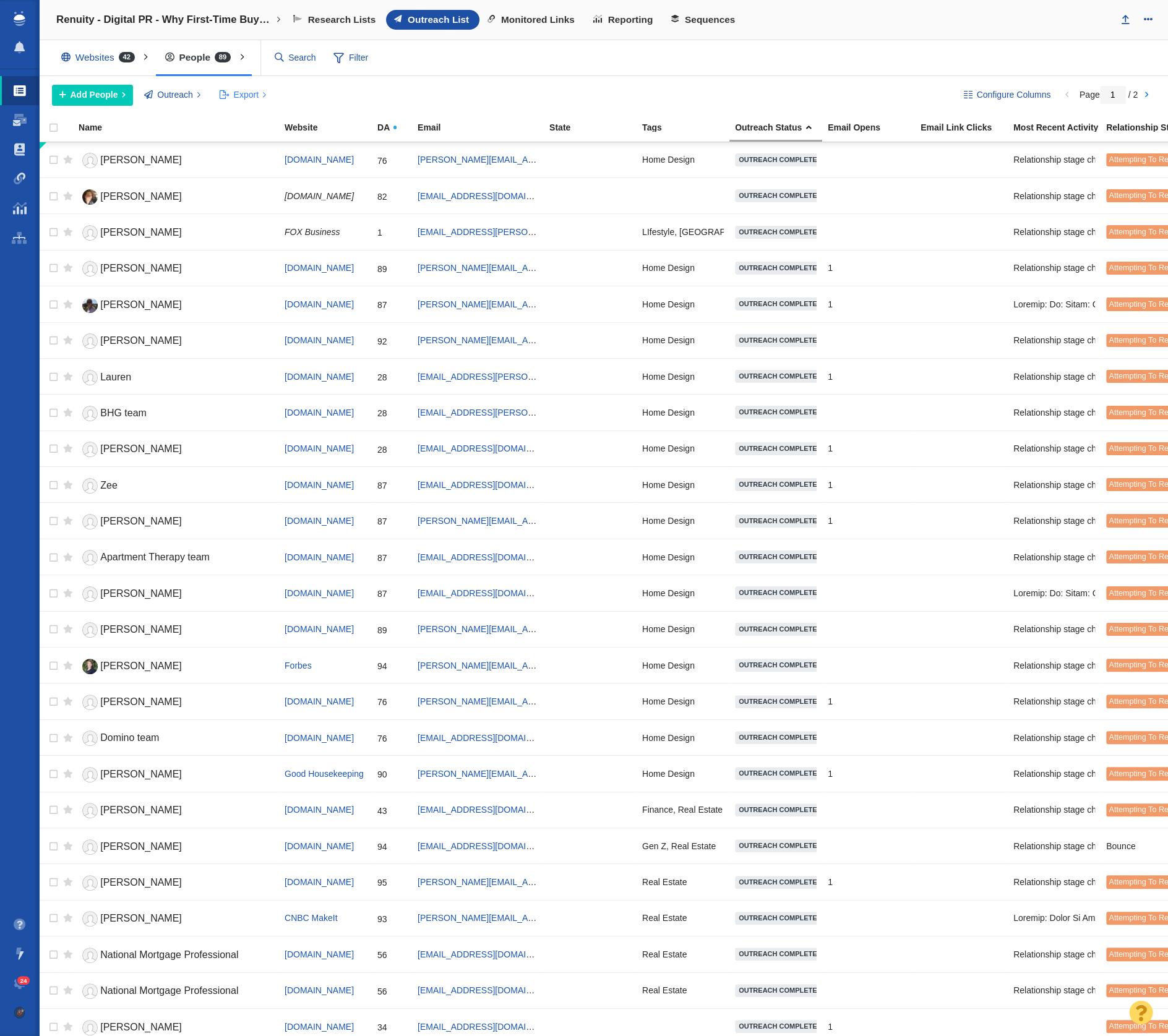
click at [230, 95] on button "Export" at bounding box center [242, 95] width 61 height 21
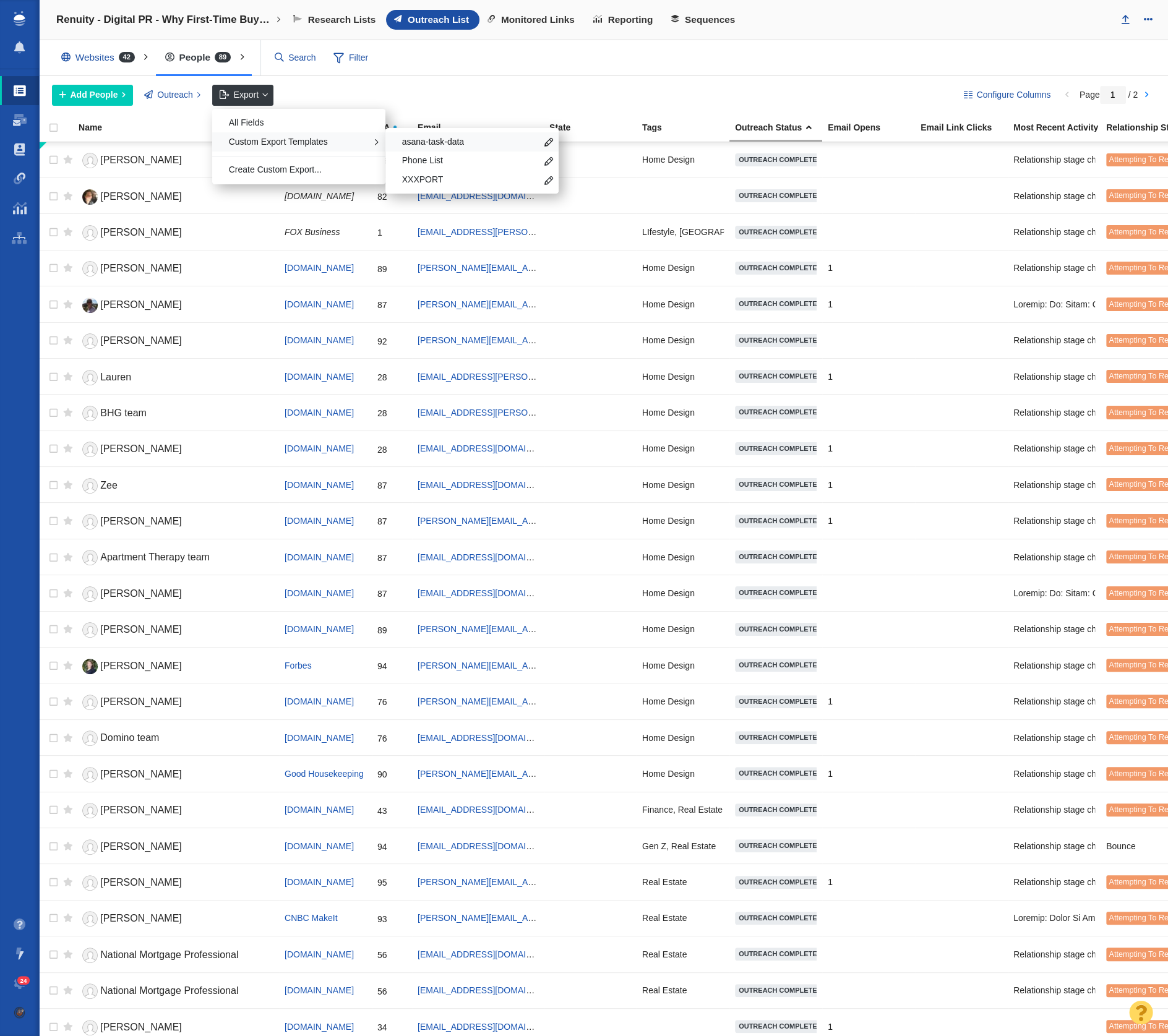
click at [455, 142] on span "asana-task-data" at bounding box center [469, 142] width 134 height 12
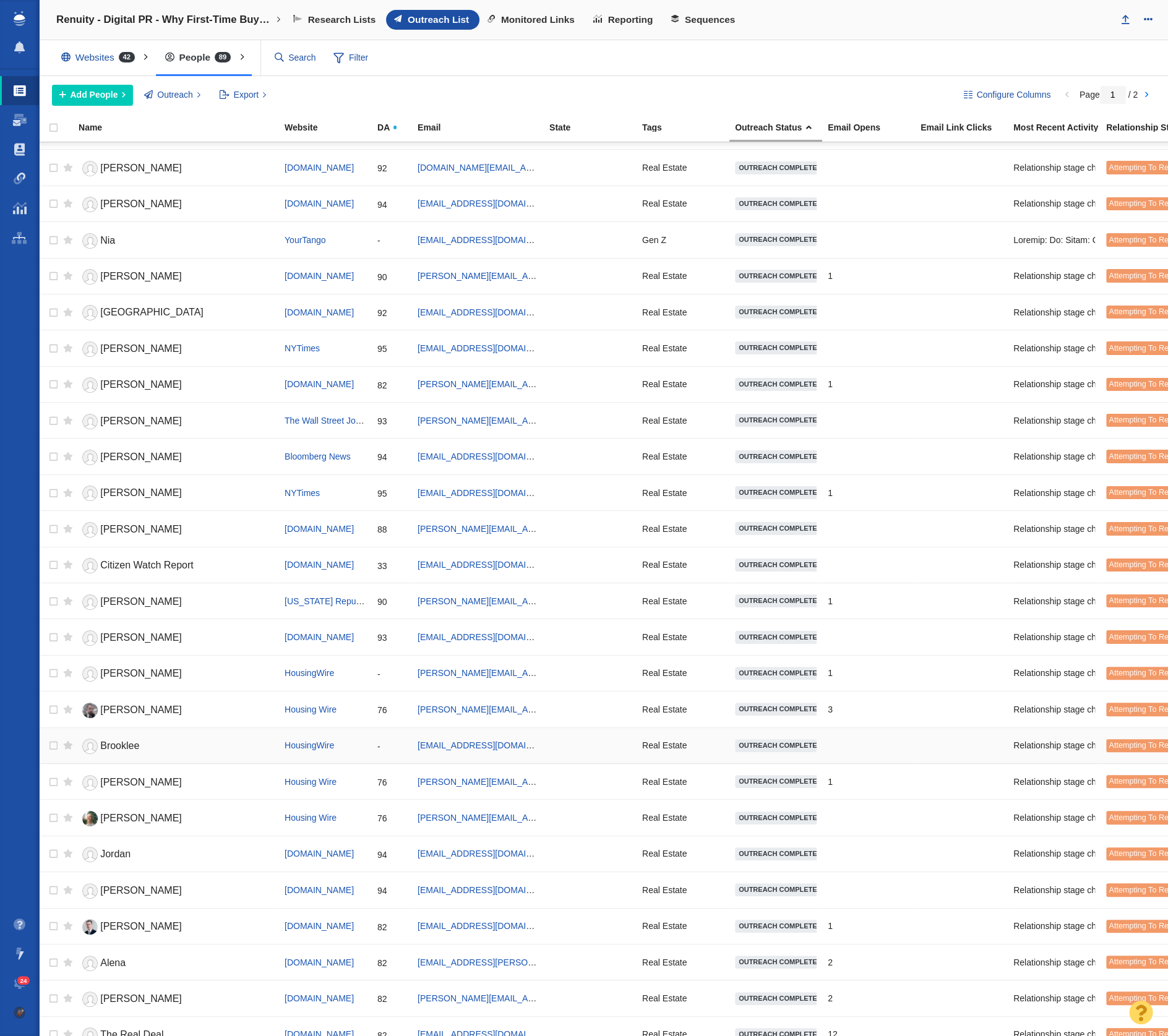
scroll to position [0, 8]
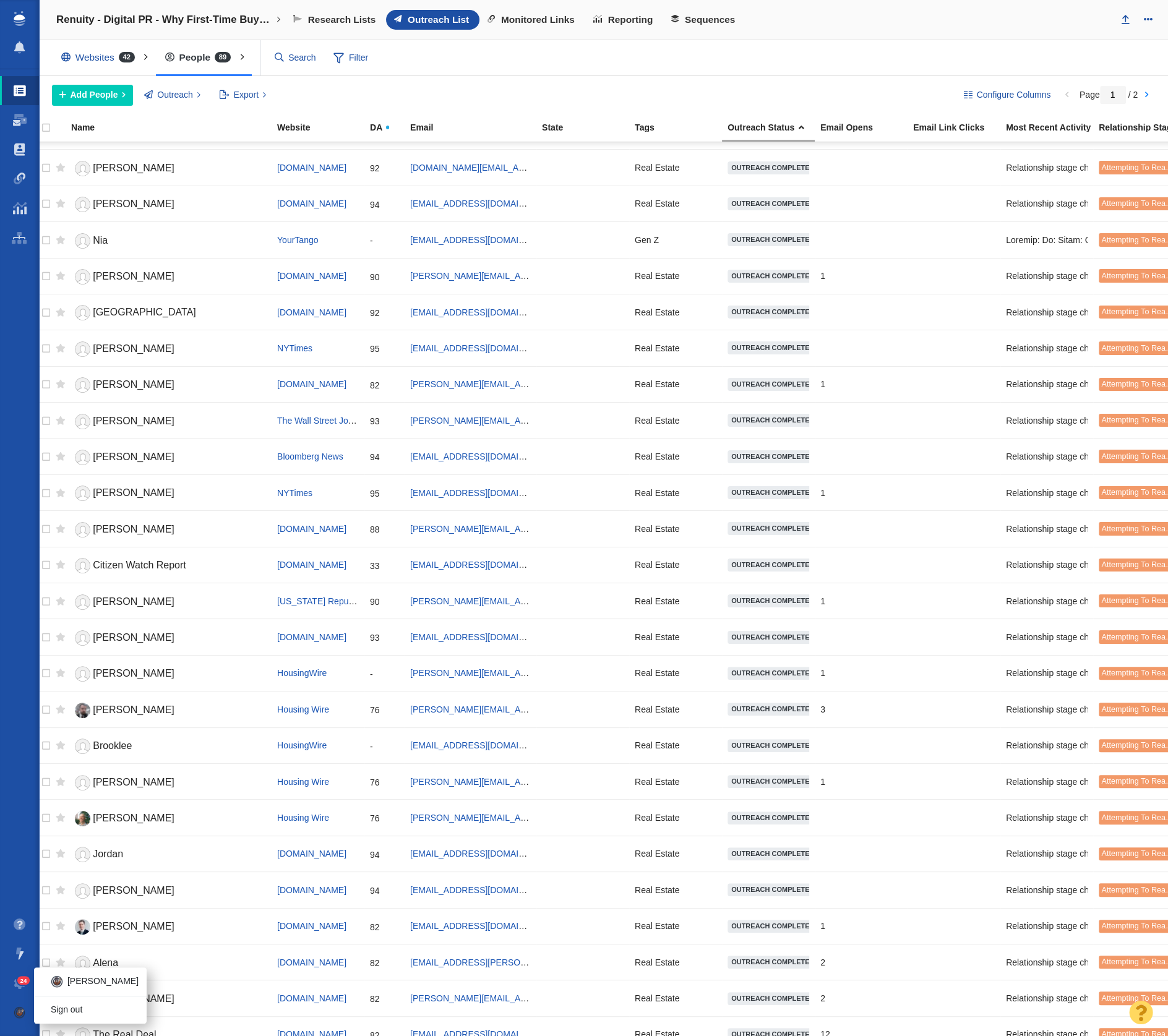
click at [20, 1011] on img at bounding box center [20, 1013] width 12 height 12
click at [80, 1011] on link "Sign out" at bounding box center [90, 1011] width 112 height 19
